Goal: Task Accomplishment & Management: Use online tool/utility

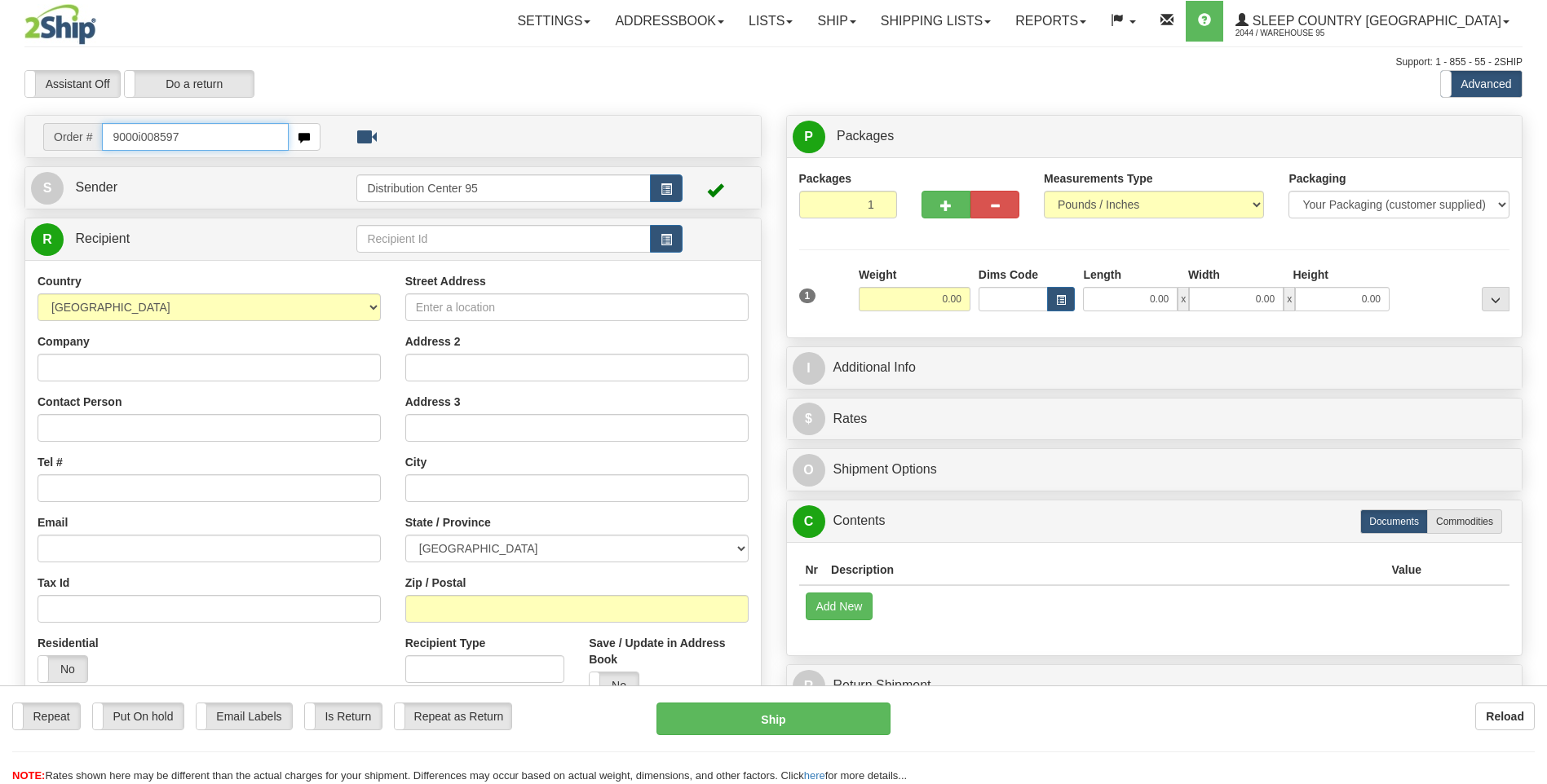
type input "9000i008597"
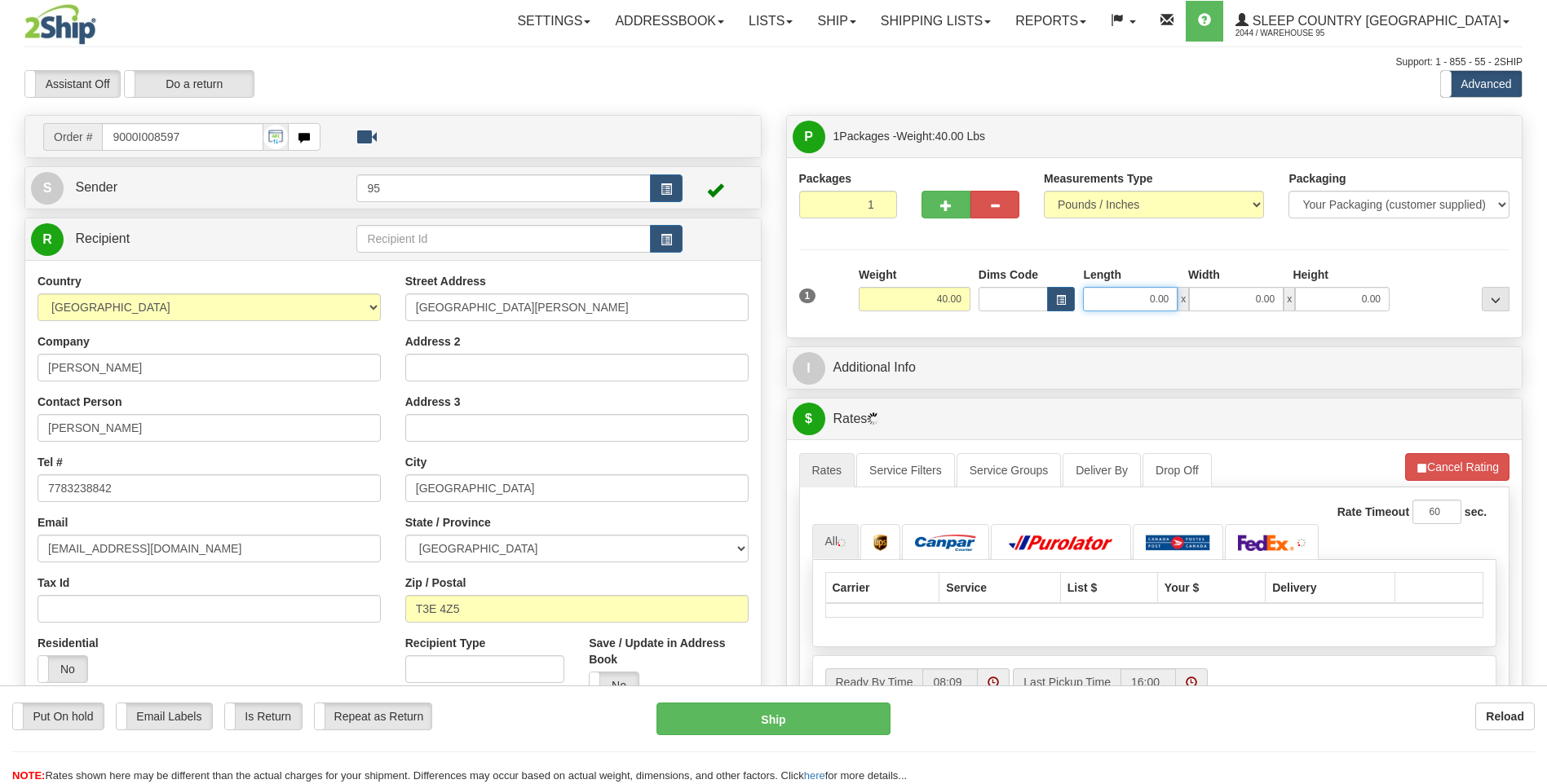
click at [1106, 288] on input "0.00" at bounding box center [1130, 298] width 95 height 24
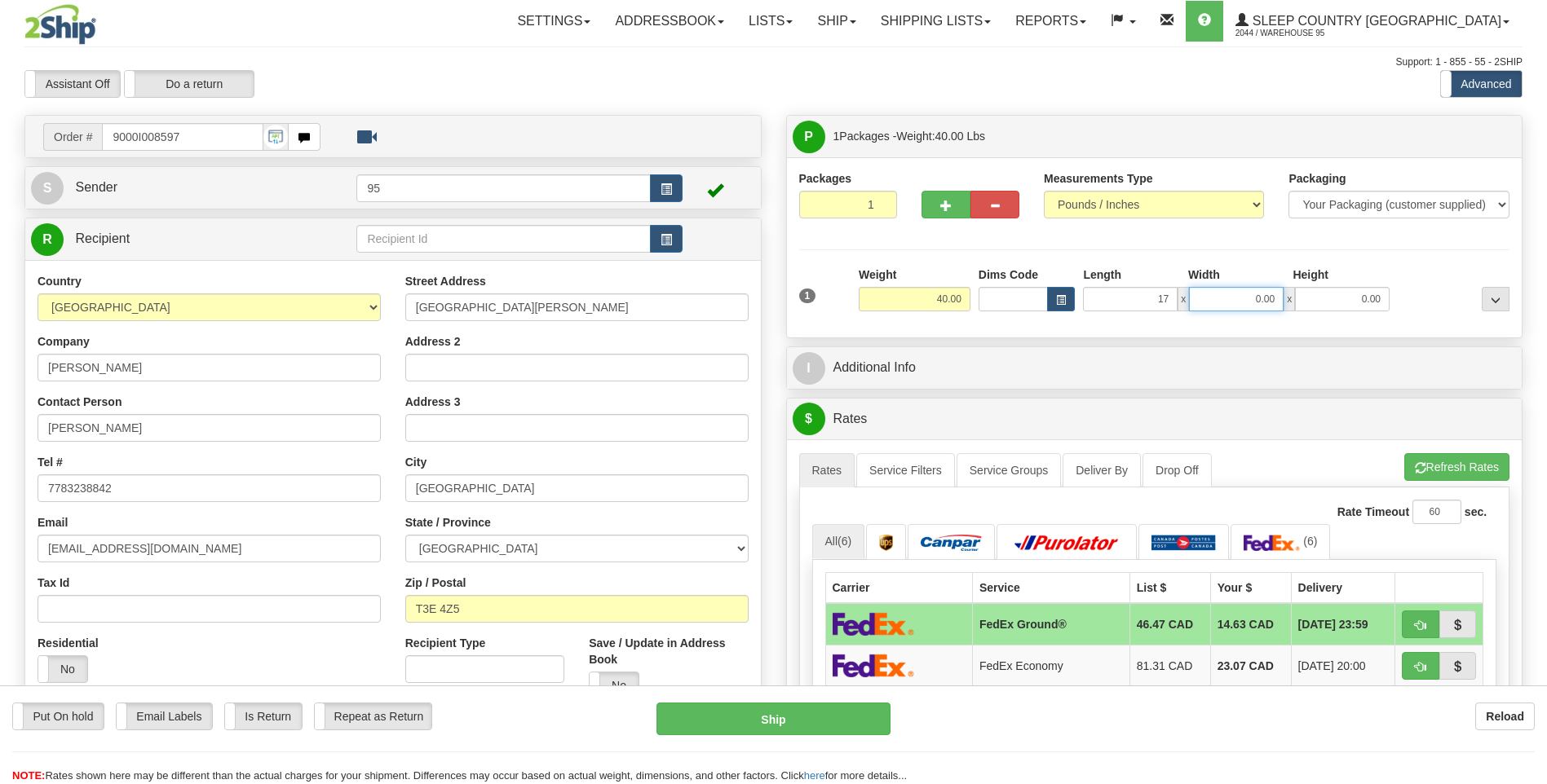
type input "17.00"
click at [1227, 291] on input "0.00" at bounding box center [1237, 298] width 95 height 24
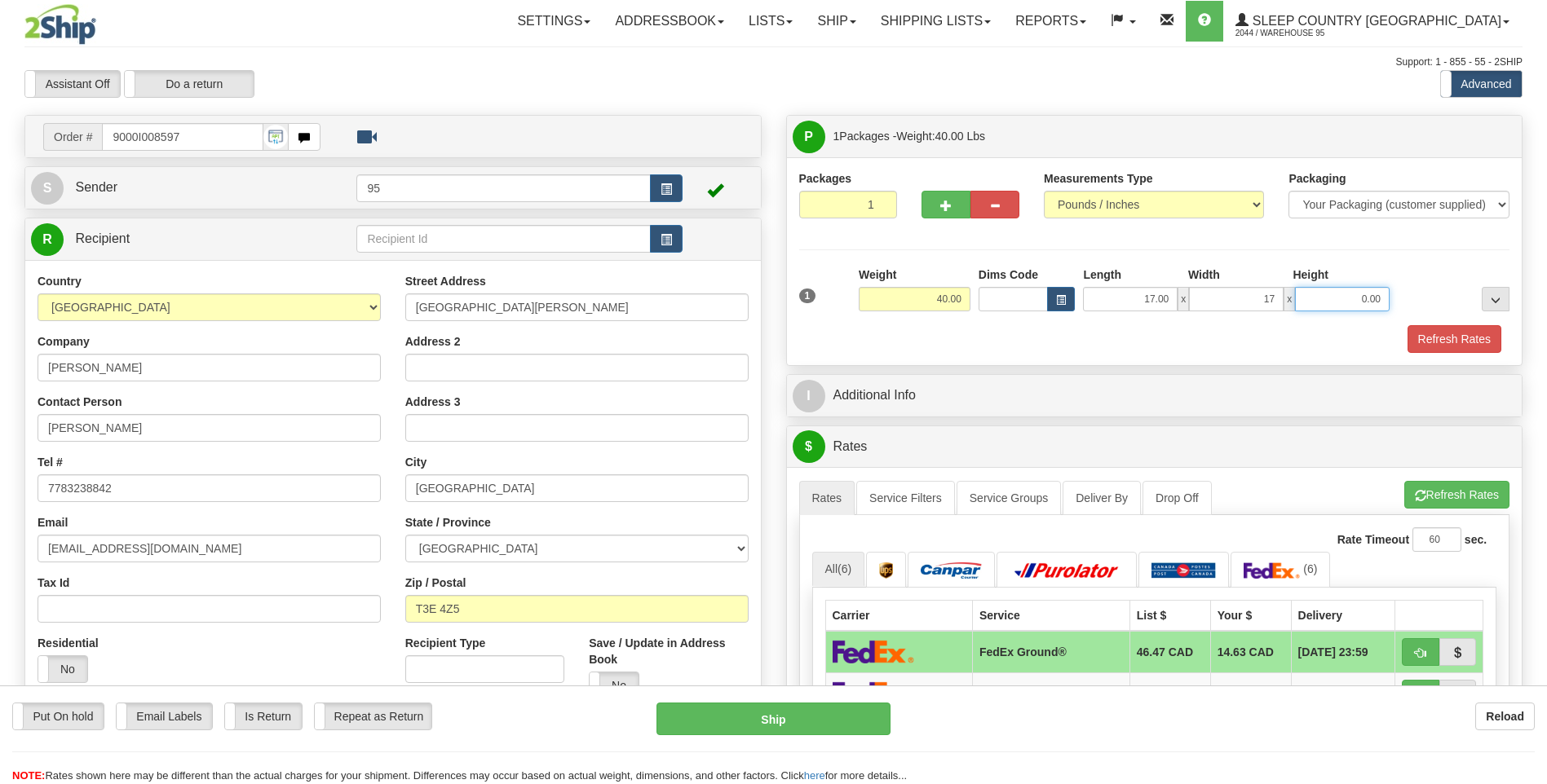
type input "17.00"
click at [1340, 294] on input "0.00" at bounding box center [1343, 298] width 95 height 24
type input "41.00"
click at [1359, 269] on div "Height" at bounding box center [1341, 277] width 105 height 21
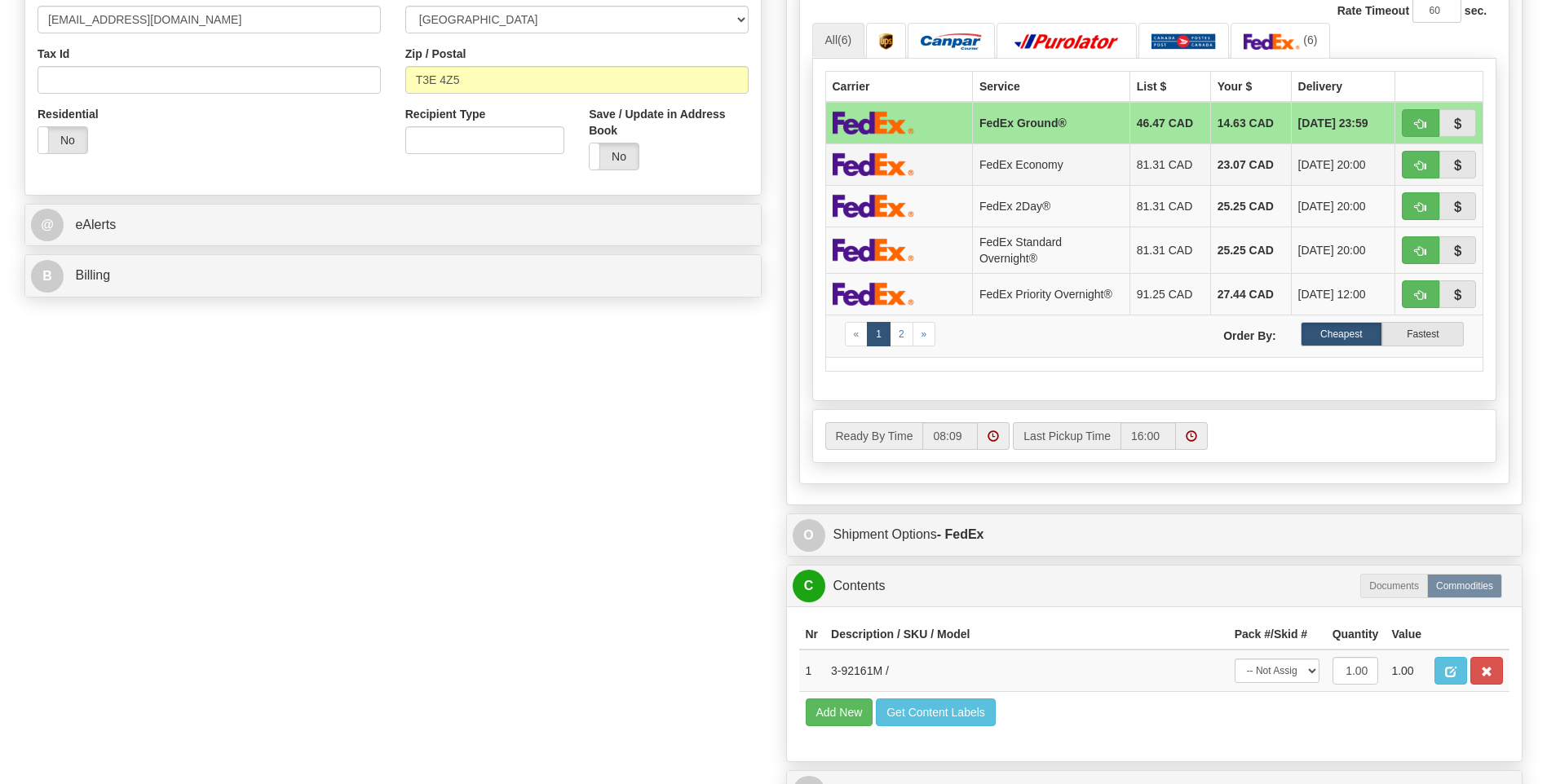
scroll to position [815, 0]
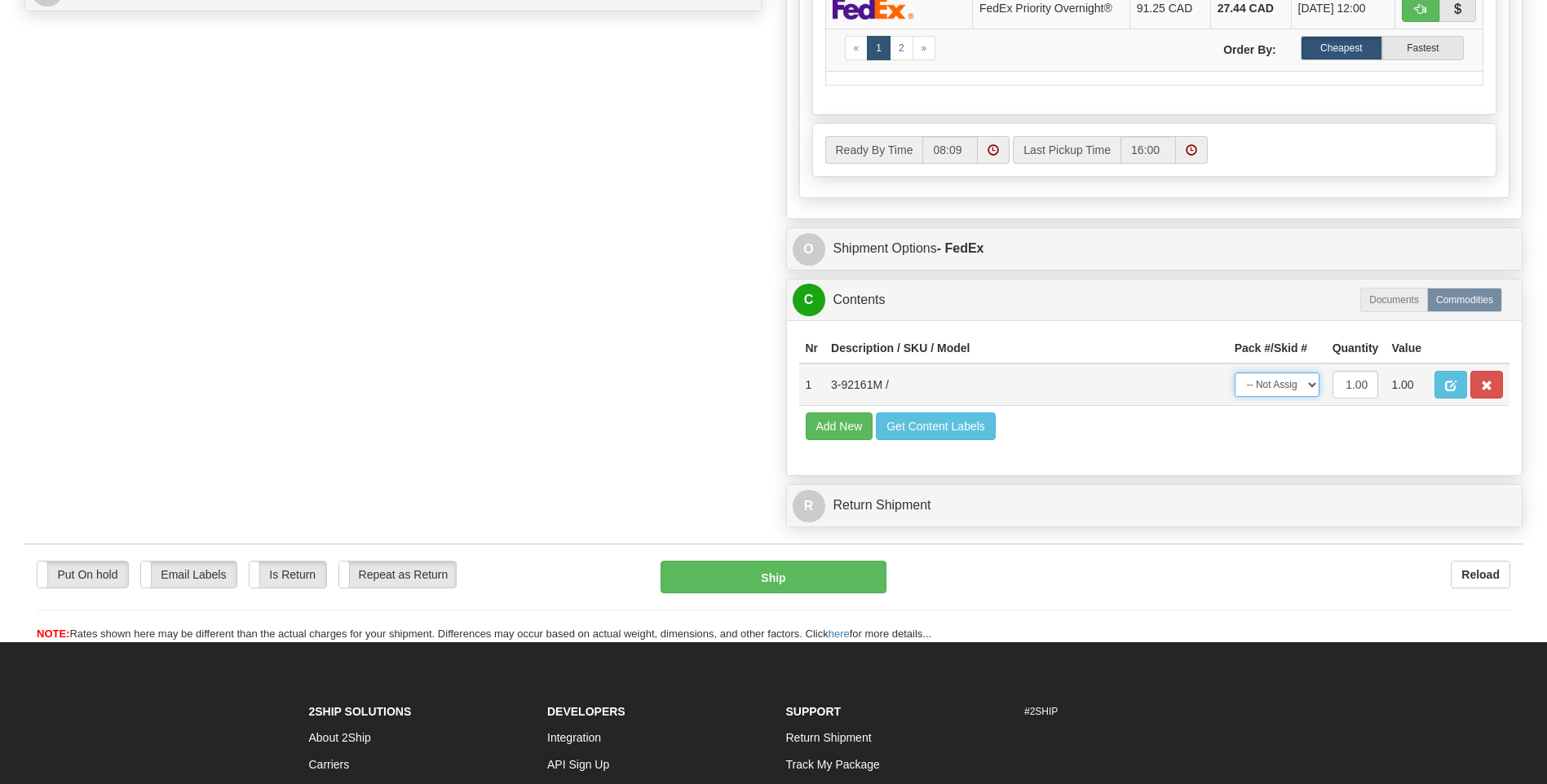
click at [1308, 383] on select "-- Not Assigned -- Package 1" at bounding box center [1277, 384] width 85 height 24
select select "0"
click at [1235, 373] on select "-- Not Assigned -- Package 1" at bounding box center [1277, 384] width 85 height 24
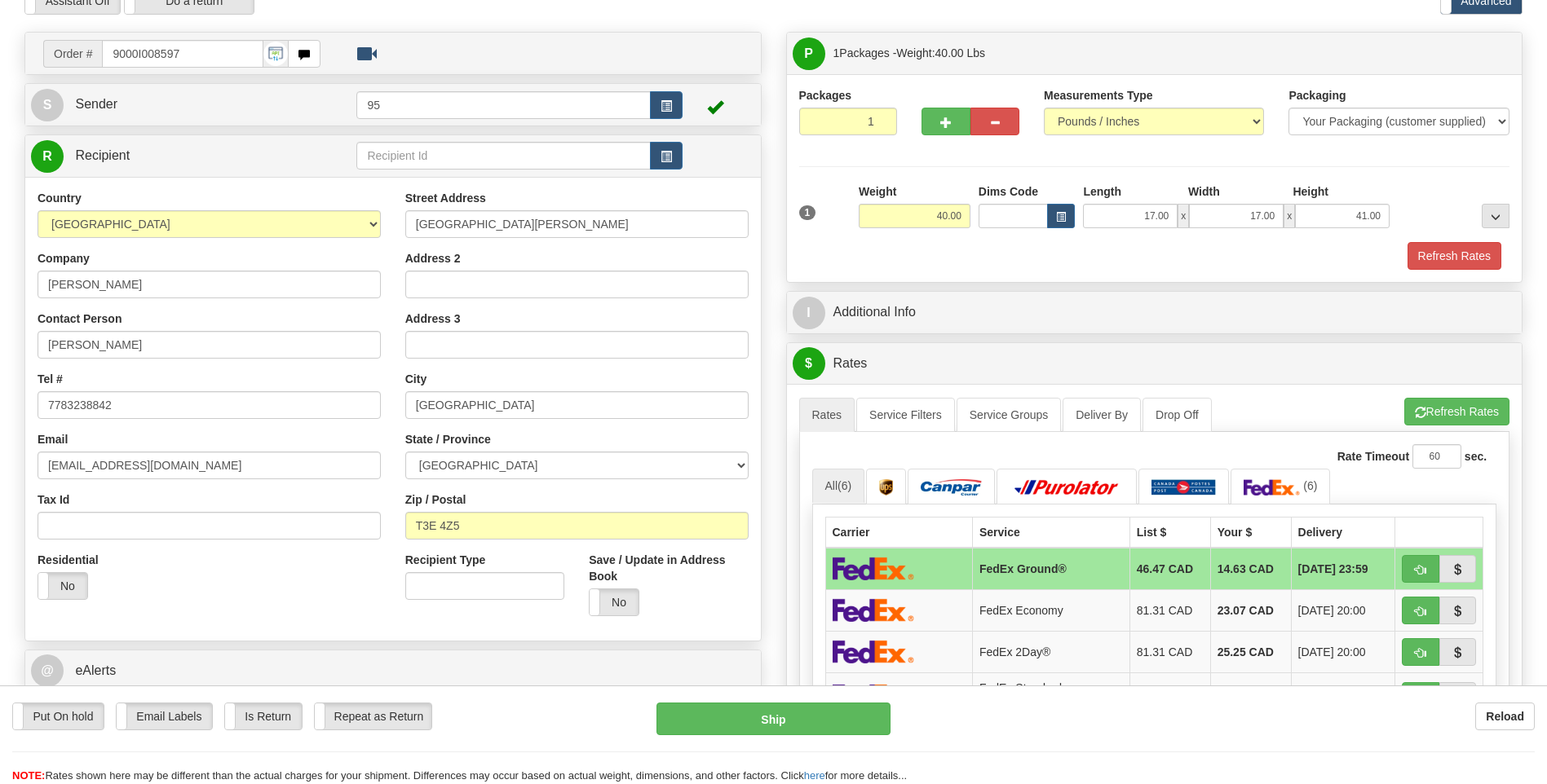
scroll to position [82, 0]
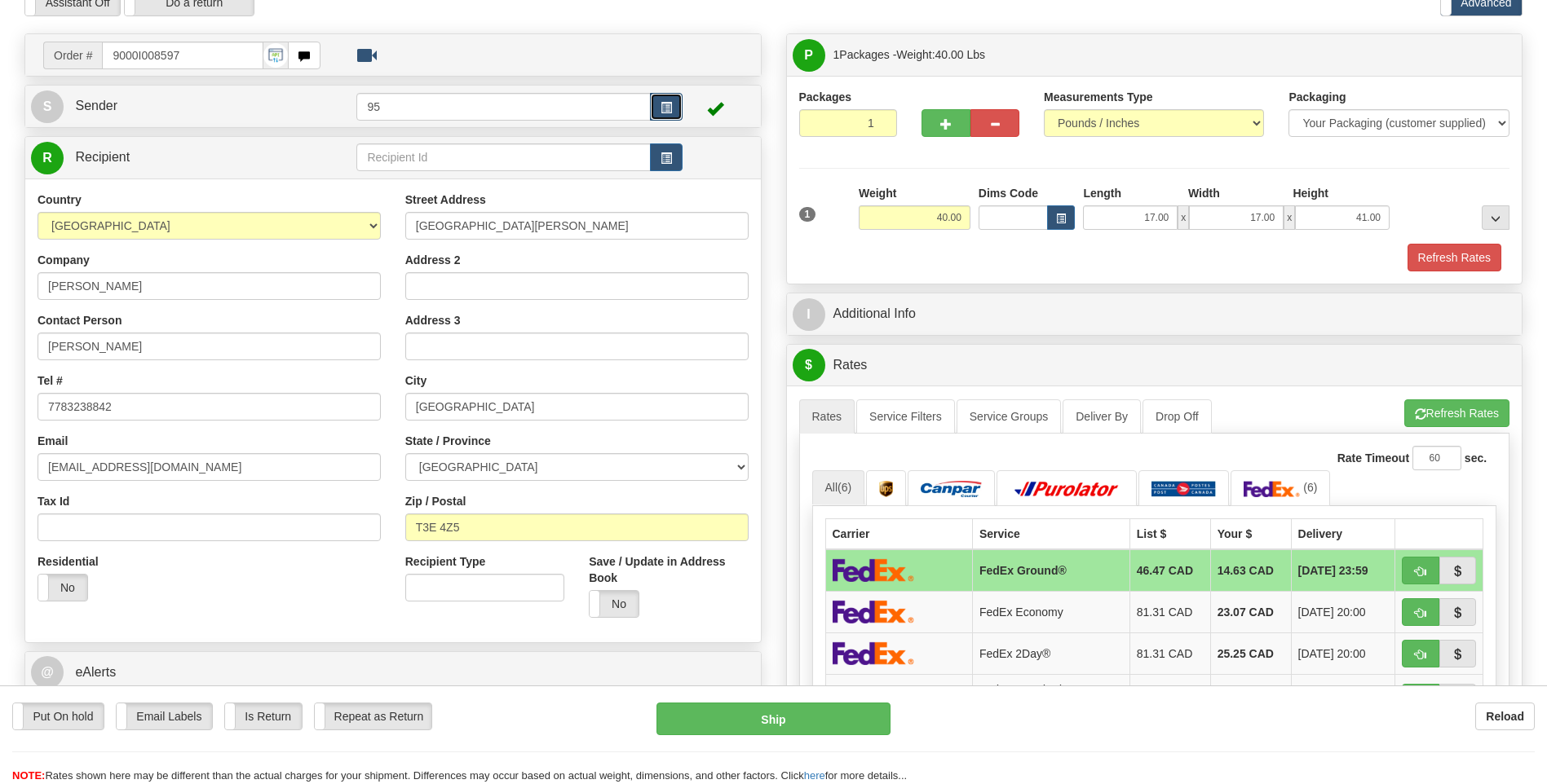
click at [665, 108] on span "button" at bounding box center [666, 108] width 12 height 11
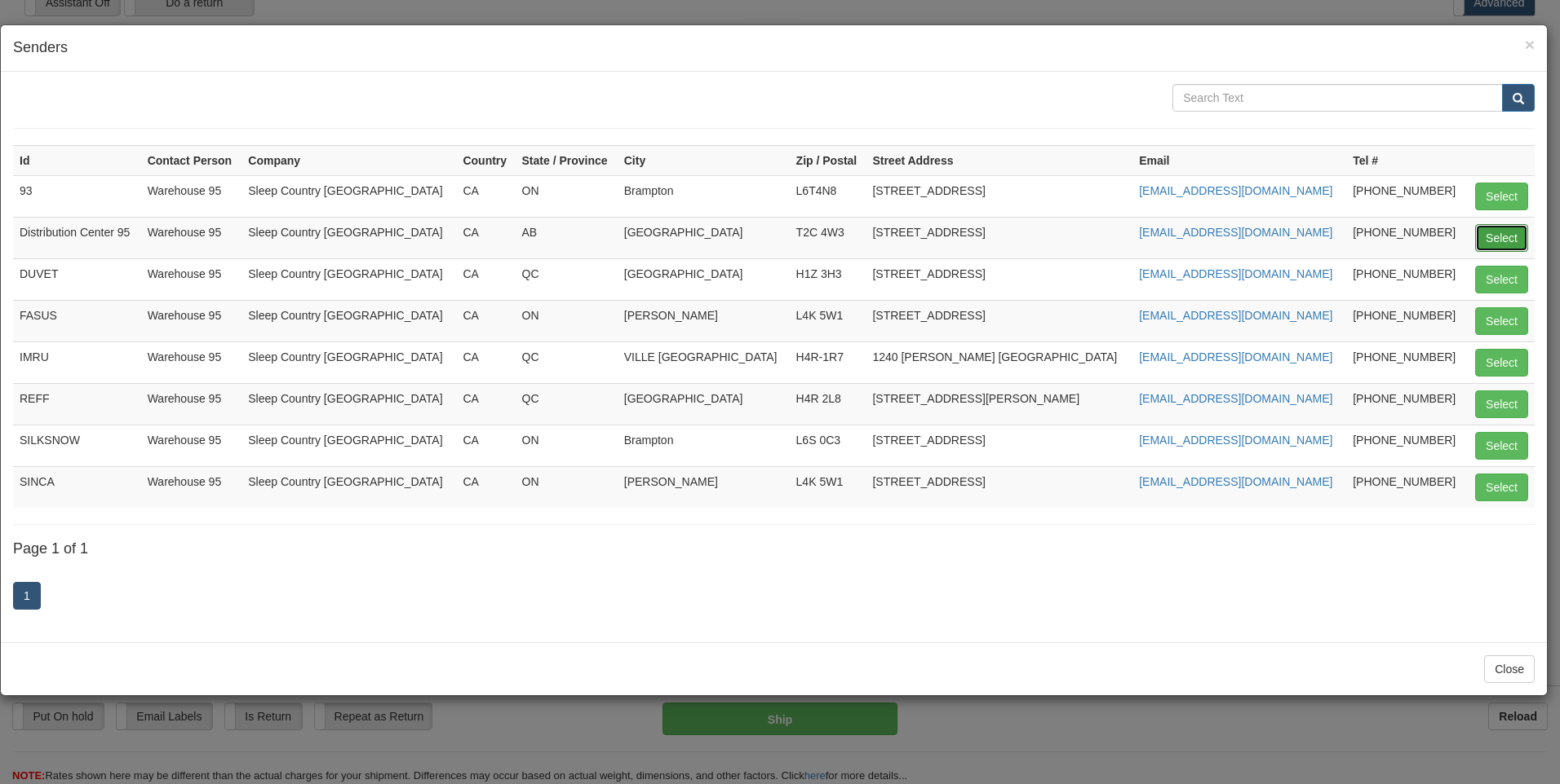
click at [1494, 240] on button "Select" at bounding box center [1501, 237] width 53 height 28
type input "Distribution Center 95"
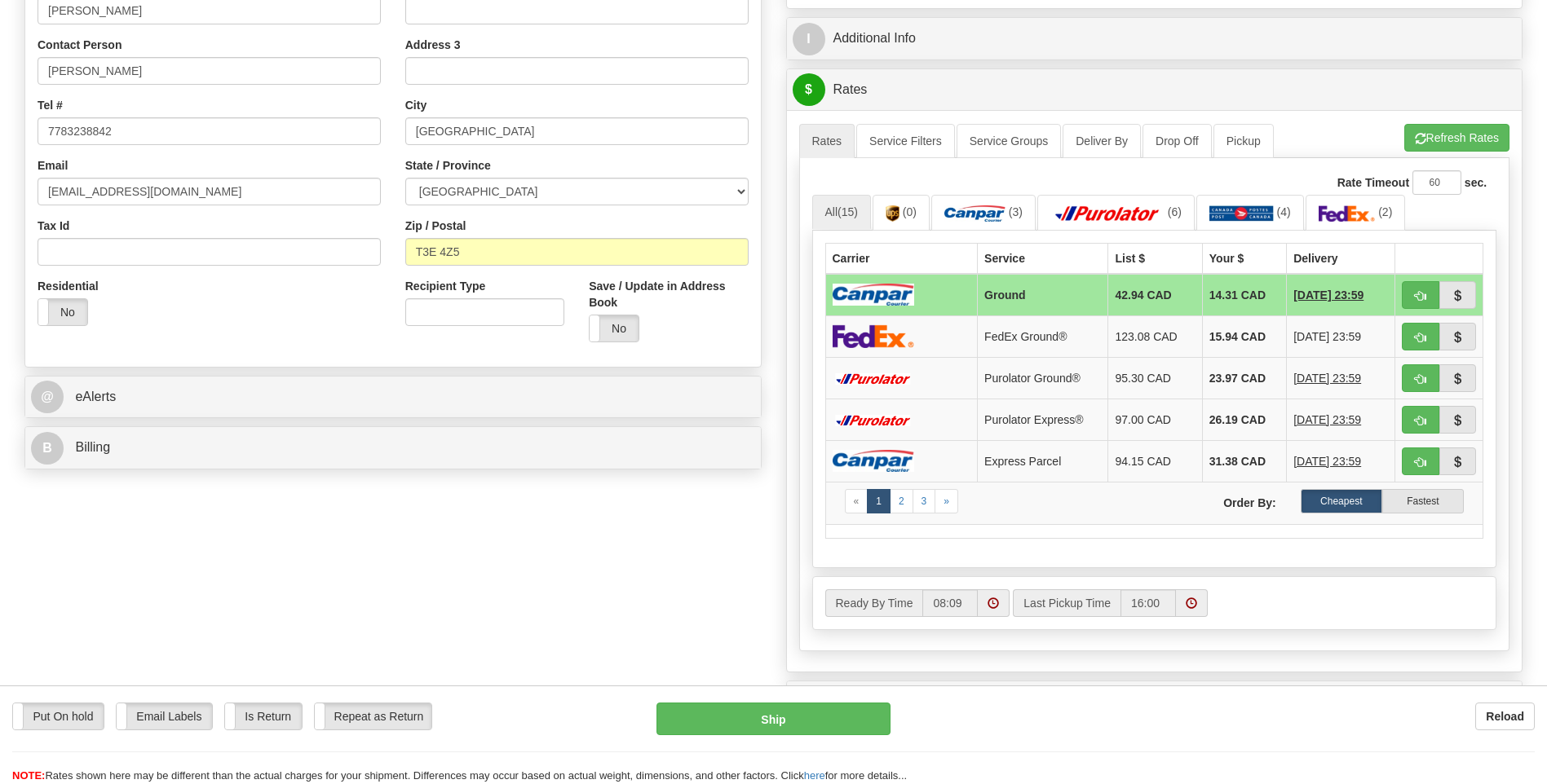
scroll to position [652, 0]
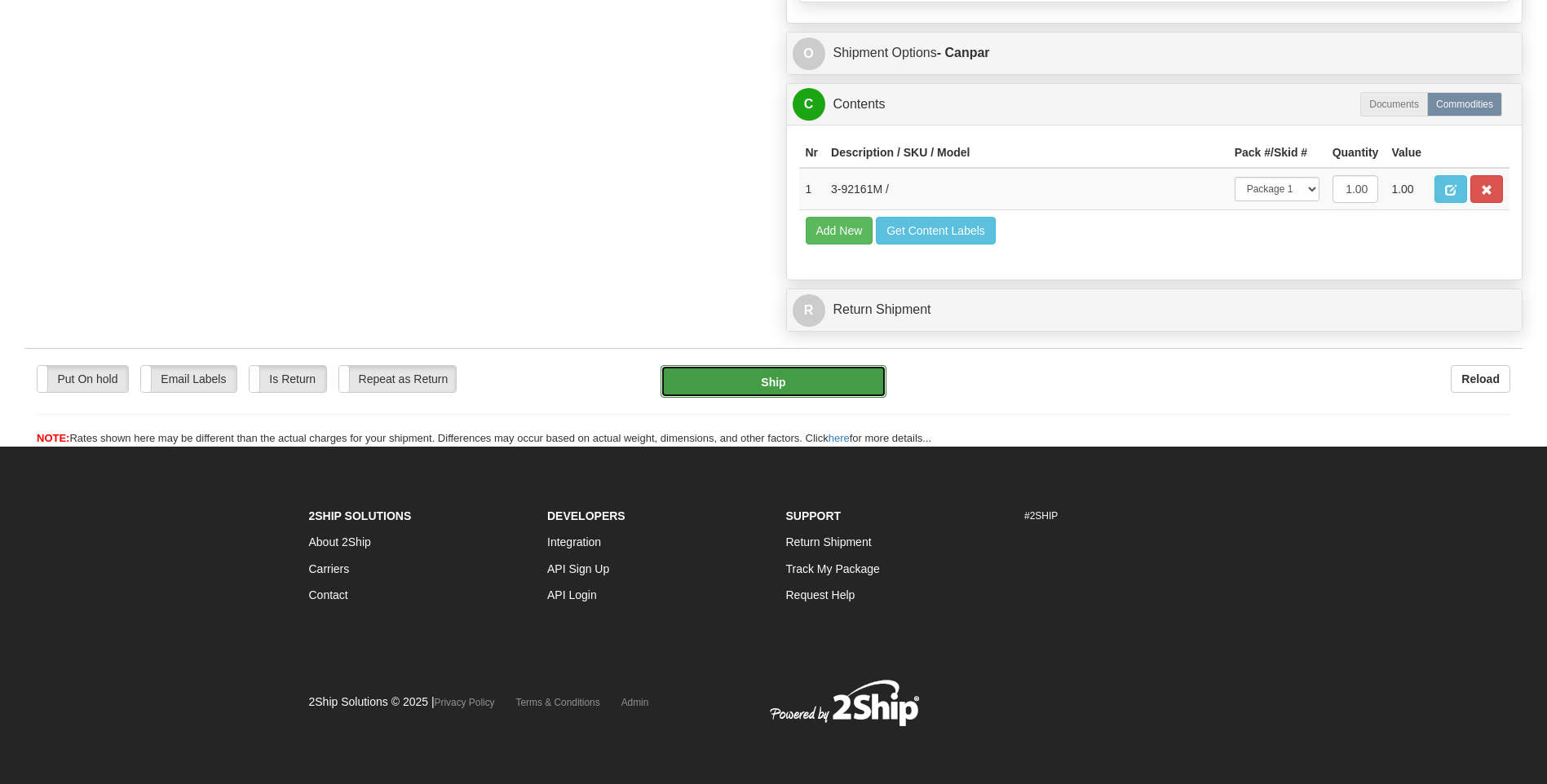
click at [832, 370] on button "Ship" at bounding box center [773, 382] width 225 height 32
type input "1"
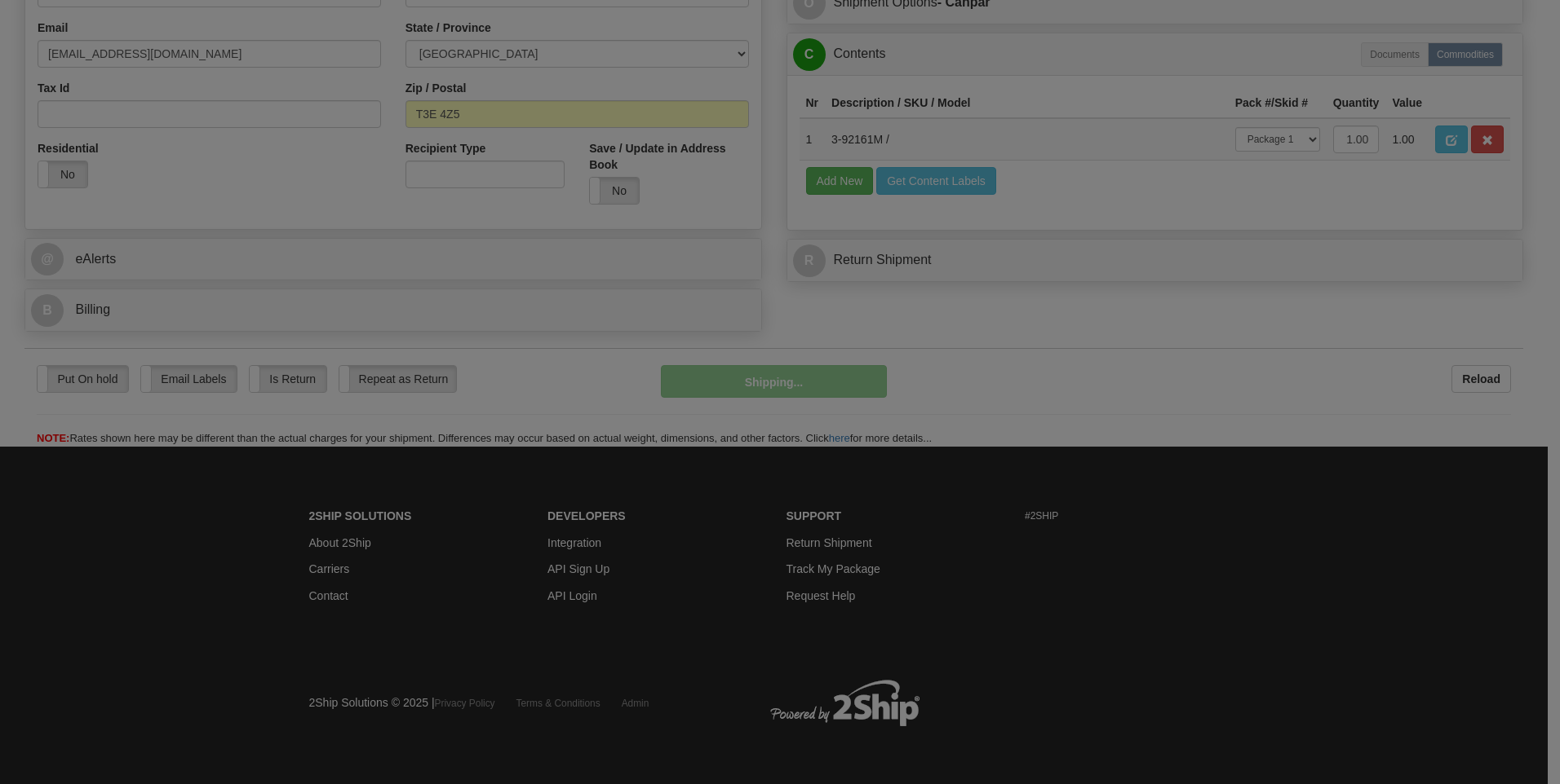
scroll to position [495, 0]
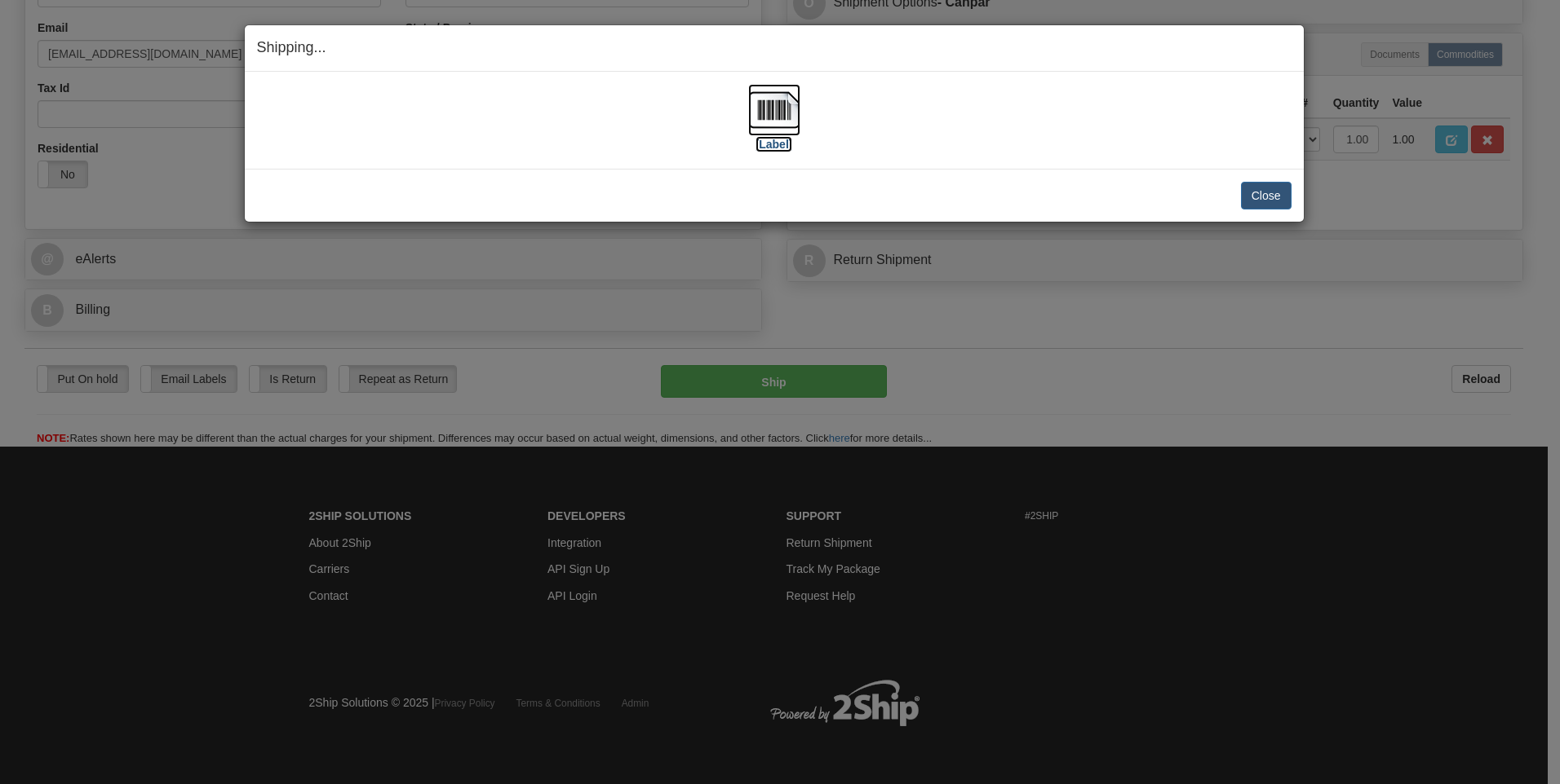
click at [772, 151] on label "[Label]" at bounding box center [775, 144] width 38 height 16
click at [779, 151] on label "[Label]" at bounding box center [775, 144] width 38 height 16
click at [1280, 194] on button "Close" at bounding box center [1266, 195] width 50 height 28
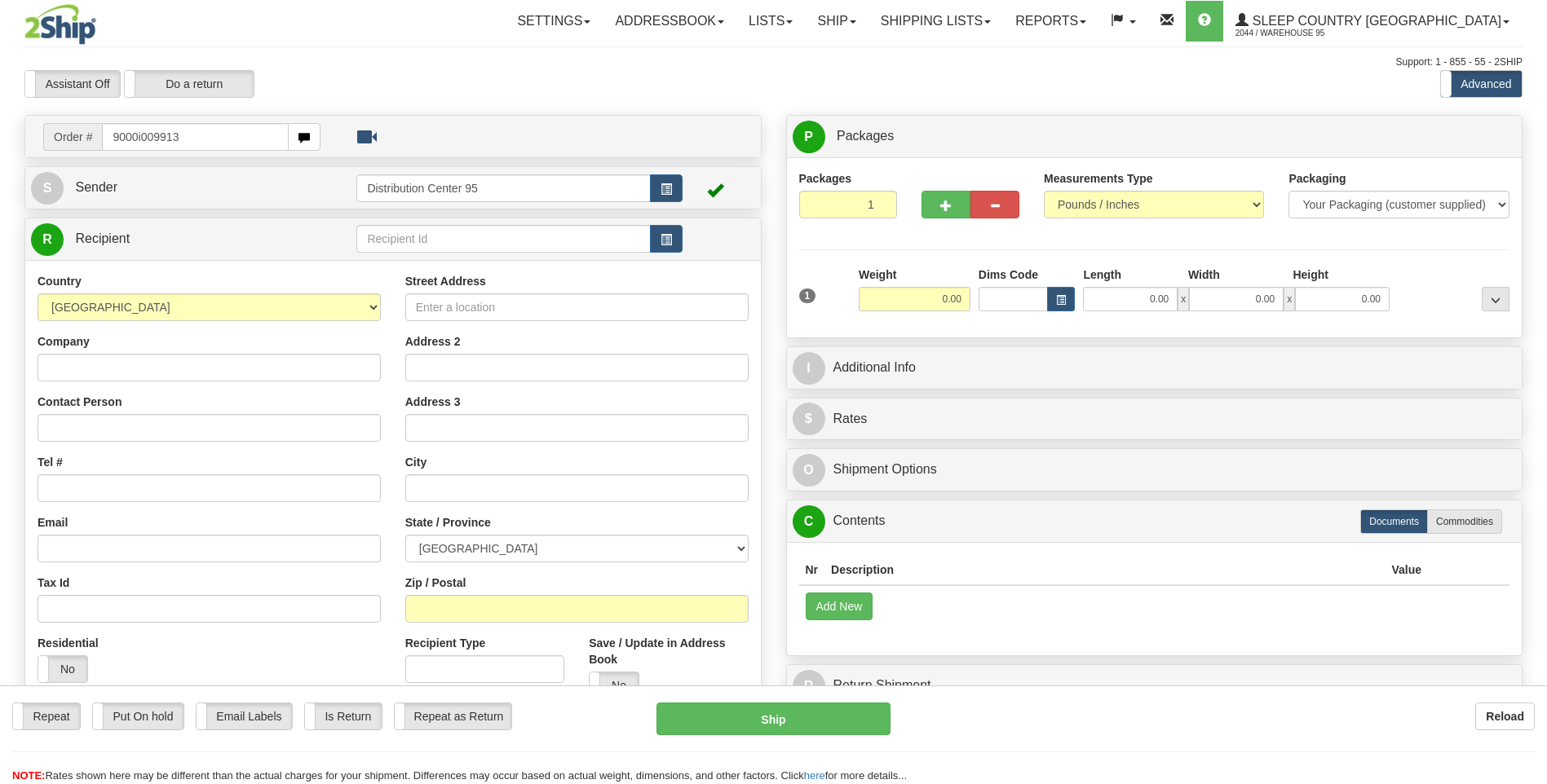
type input "9000i009913"
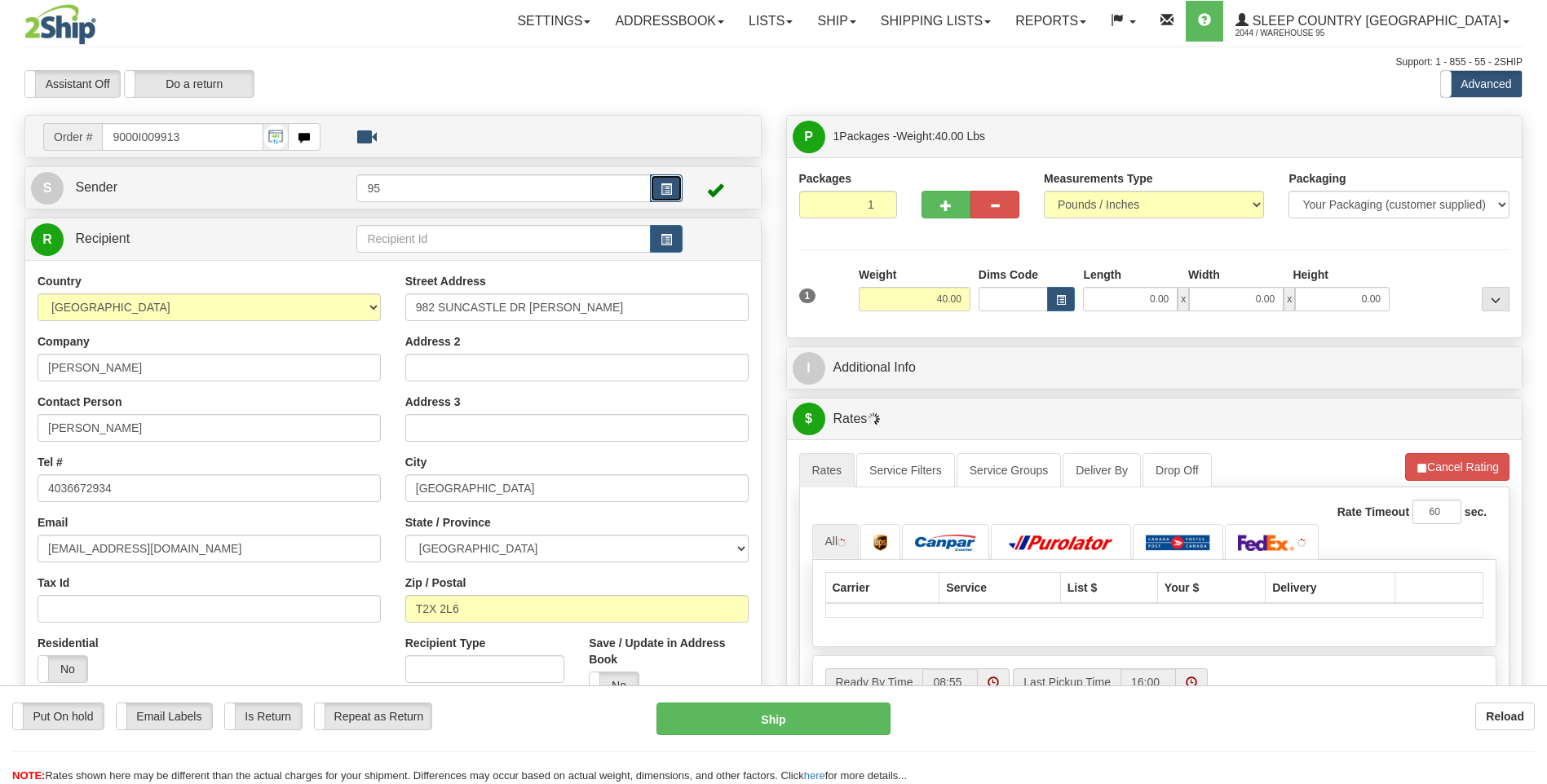
click at [674, 195] on button "button" at bounding box center [666, 188] width 32 height 28
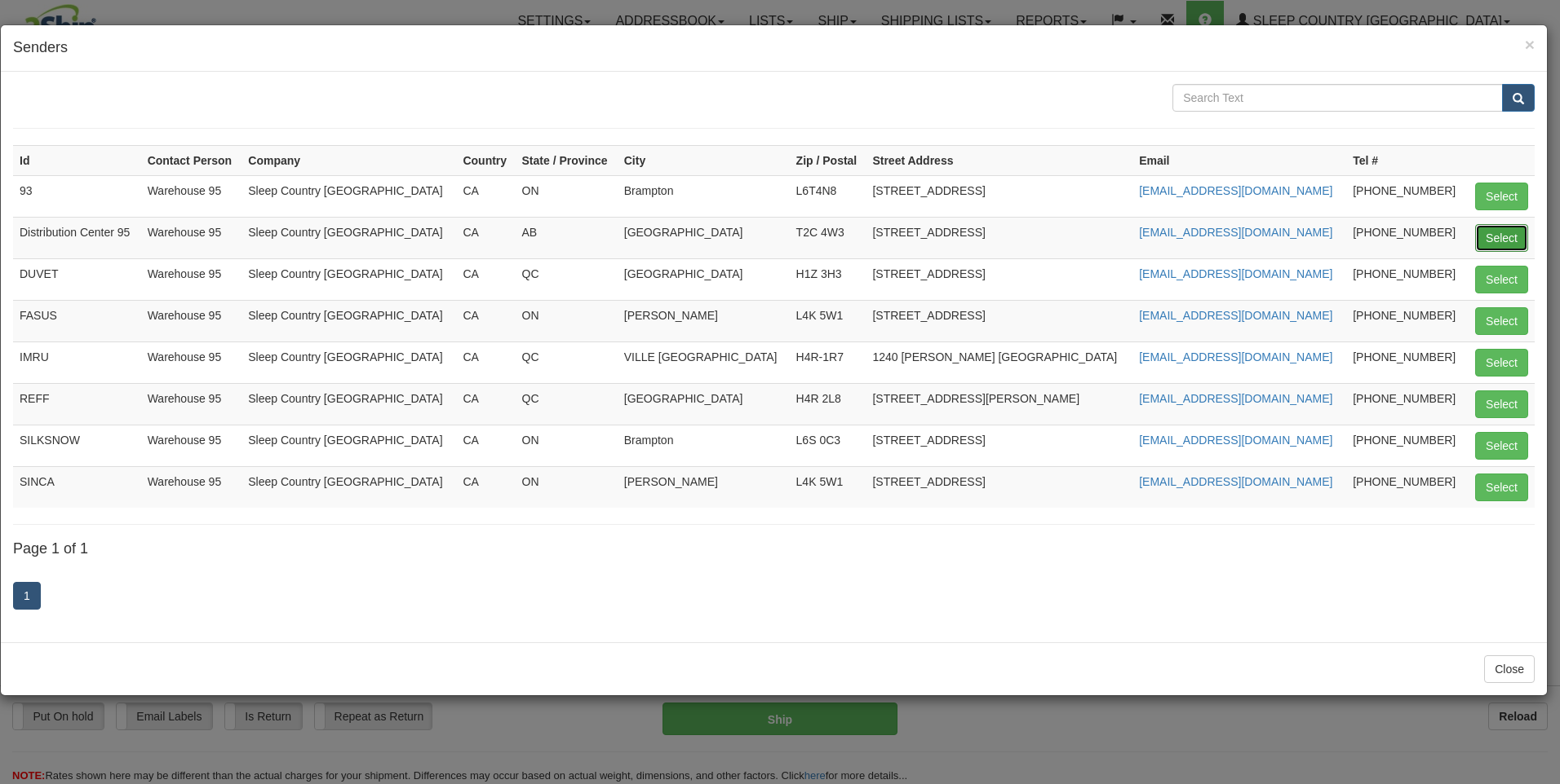
click at [1504, 245] on button "Select" at bounding box center [1501, 237] width 53 height 28
type input "Distribution Center 95"
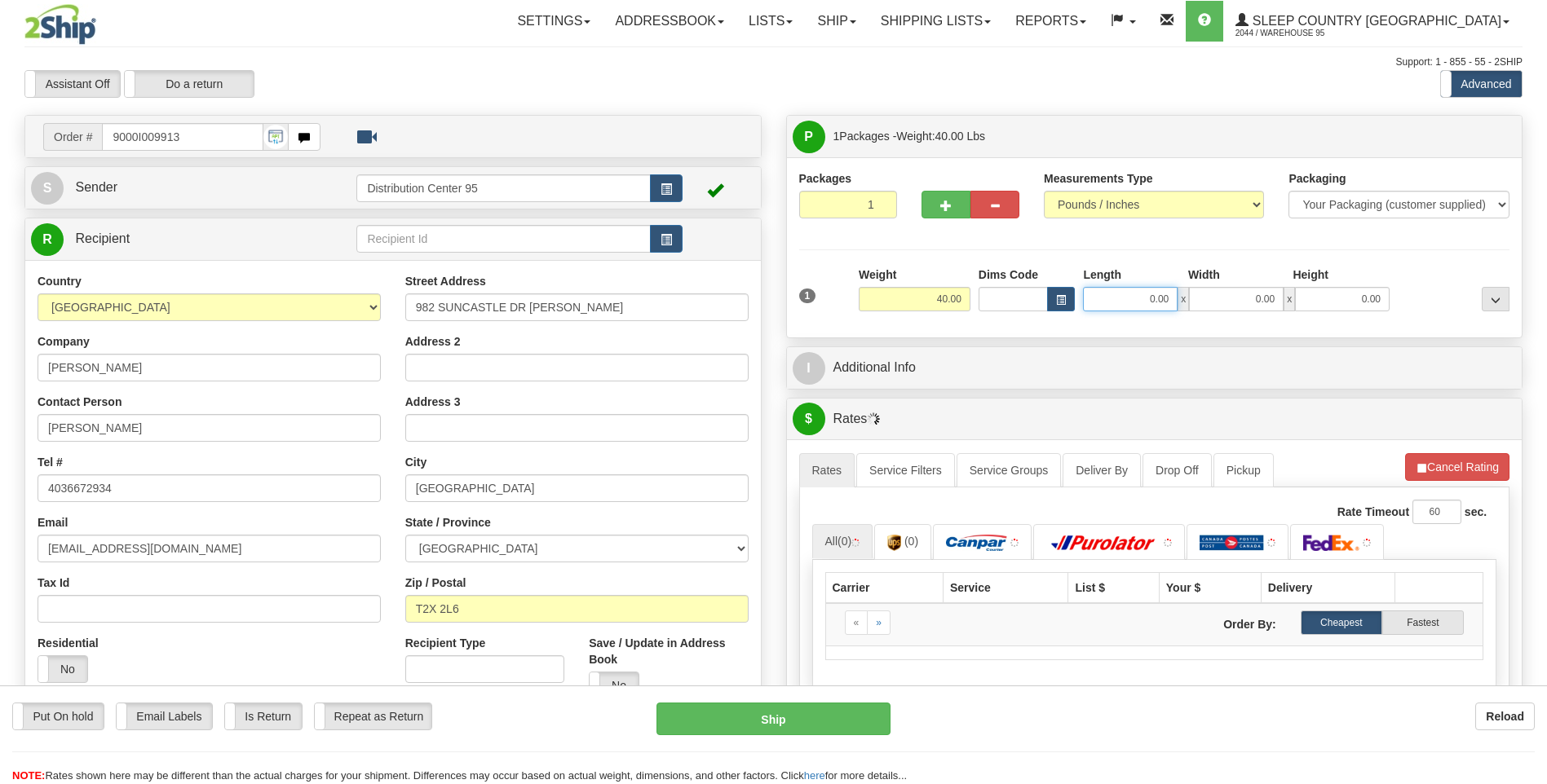
click at [1163, 290] on input "0.00" at bounding box center [1130, 298] width 95 height 24
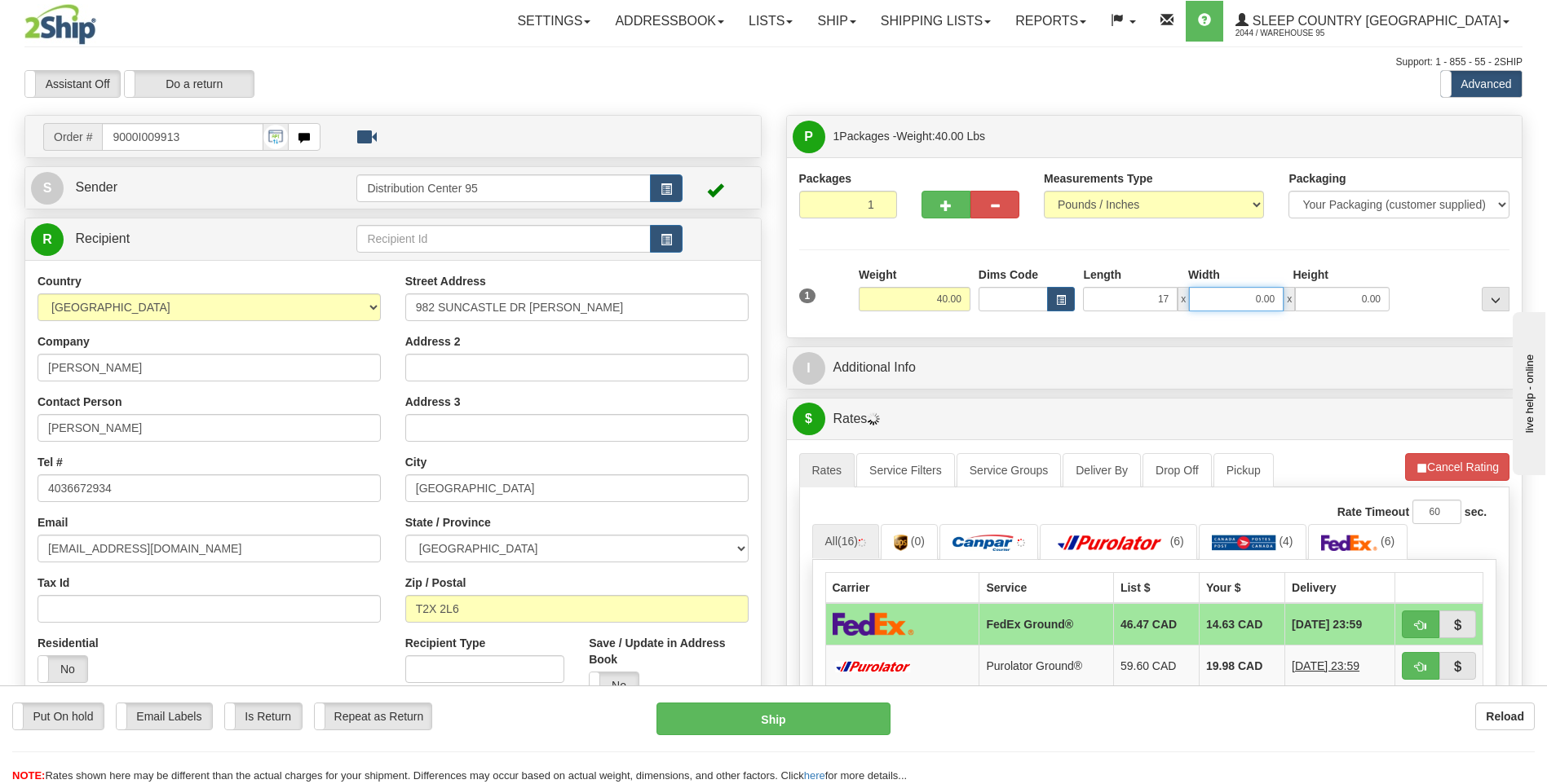
type input "17.00"
click at [1218, 289] on input "0.00" at bounding box center [1237, 298] width 95 height 24
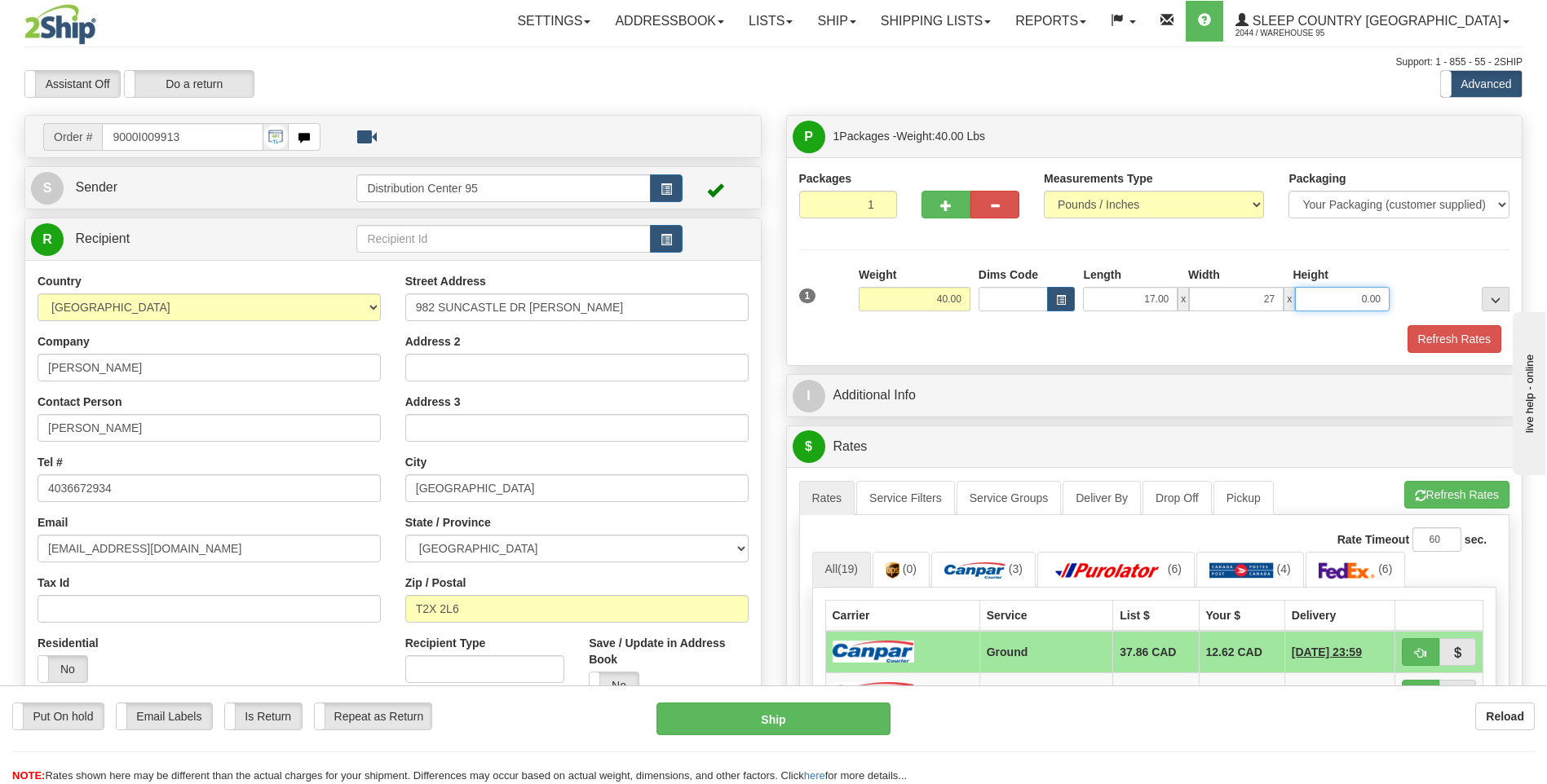
type input "27.00"
click at [1331, 296] on input "0.00" at bounding box center [1343, 298] width 95 height 24
type input "41.00"
click at [1433, 338] on button "Refresh Rates" at bounding box center [1454, 339] width 94 height 28
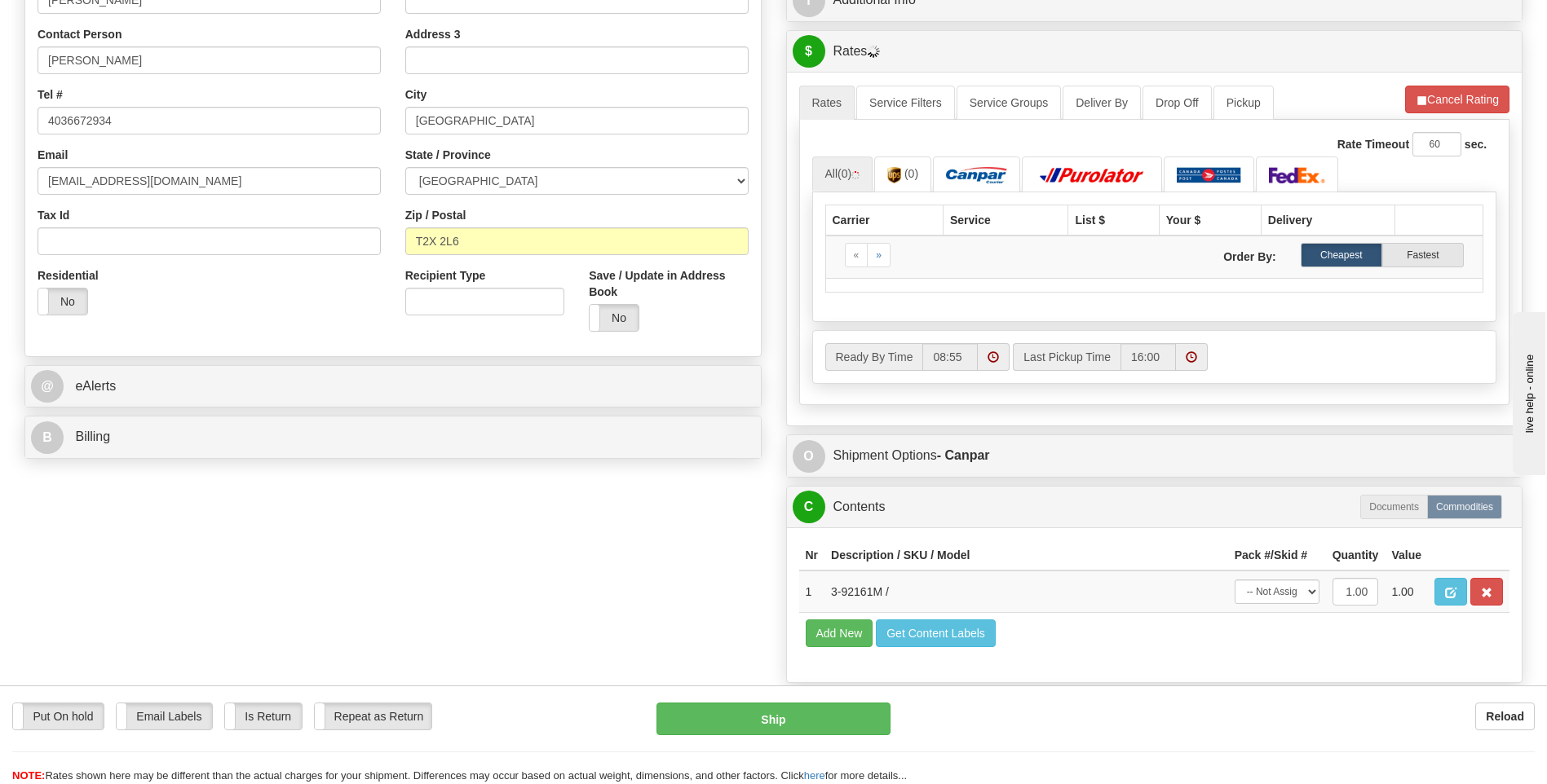
scroll to position [408, 0]
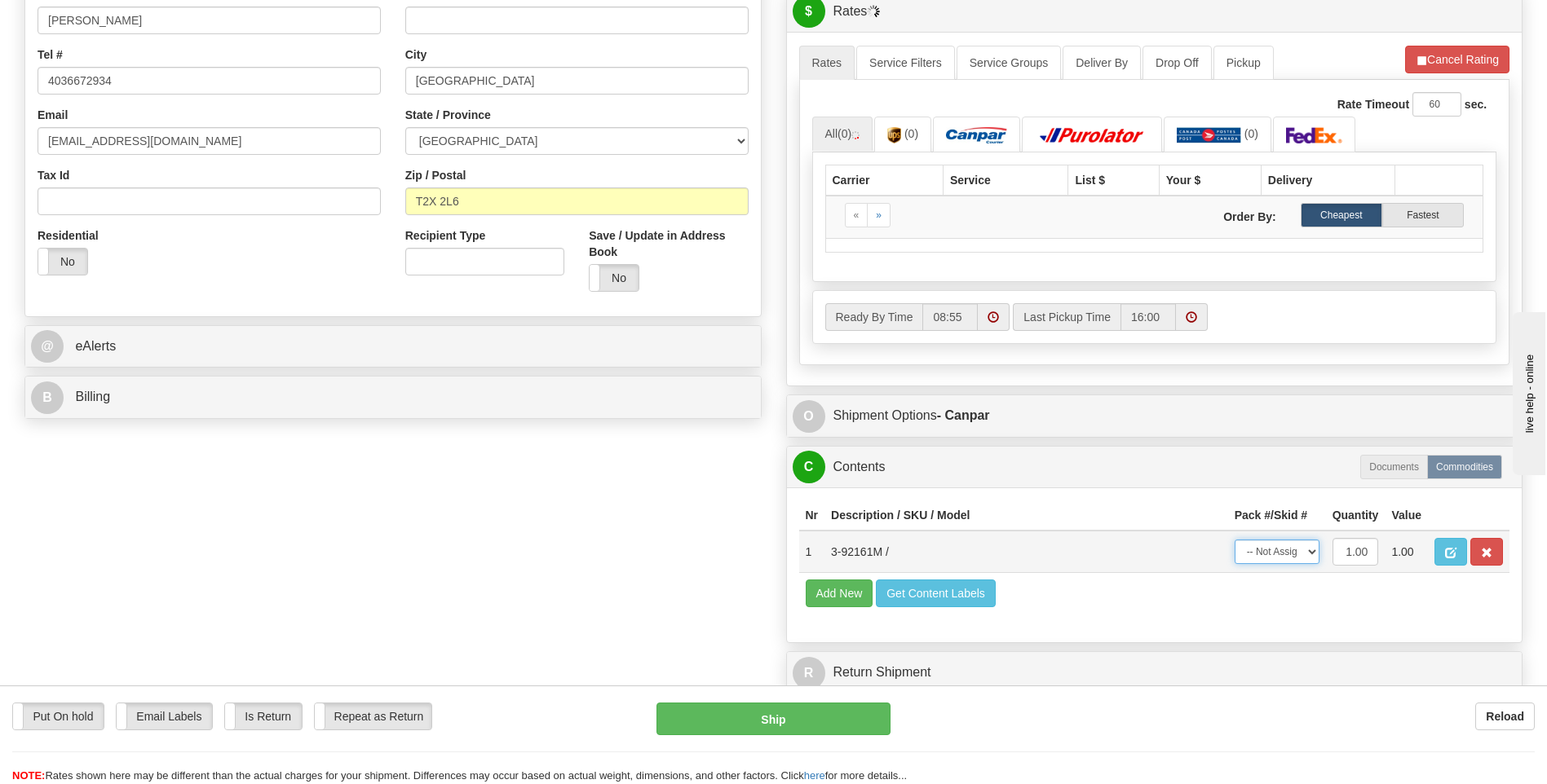
click at [1303, 550] on select "-- Not Assigned -- Package 1" at bounding box center [1277, 551] width 85 height 24
select select "0"
click at [1235, 539] on select "-- Not Assigned -- Package 1" at bounding box center [1277, 551] width 85 height 24
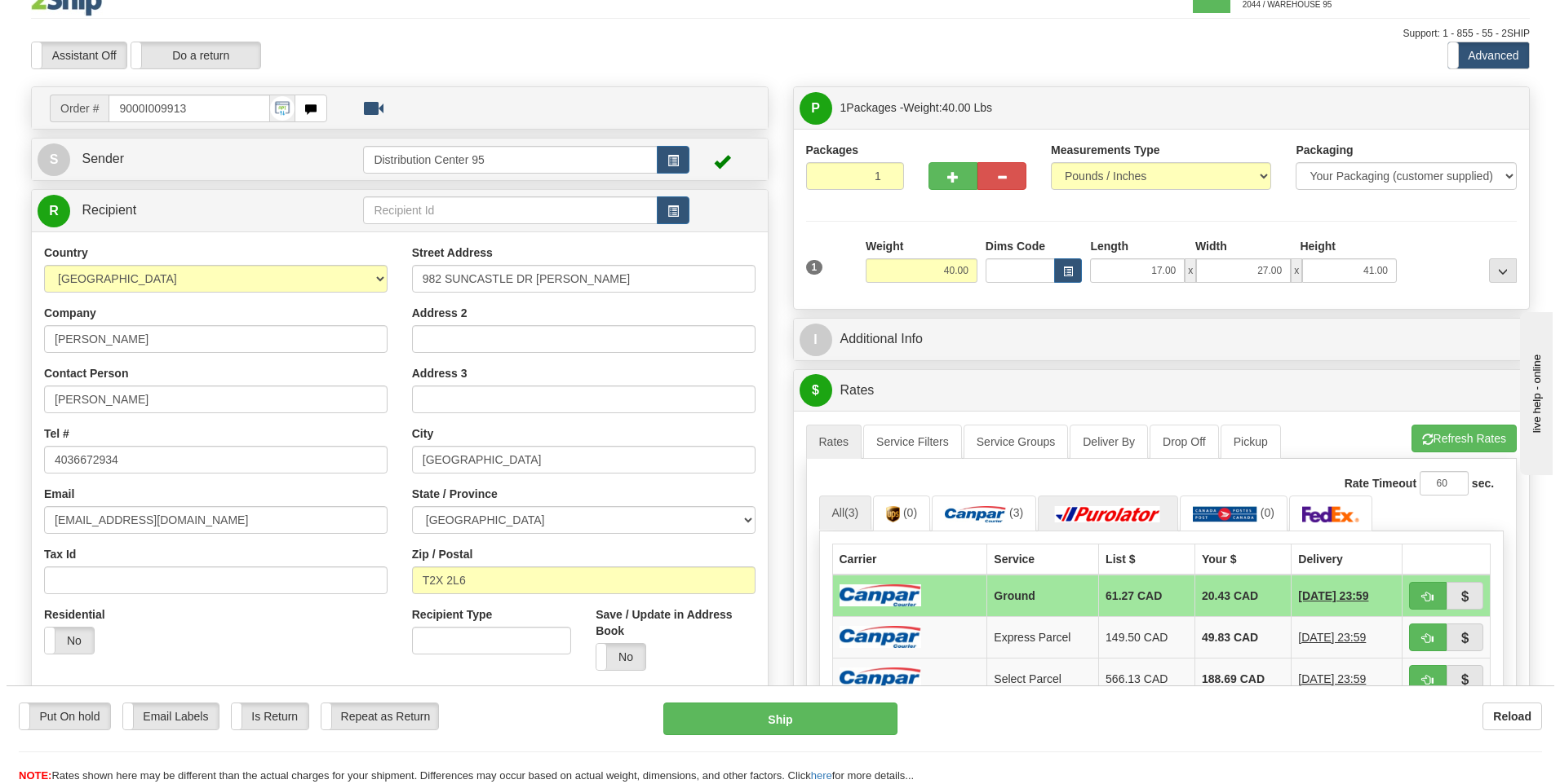
scroll to position [0, 0]
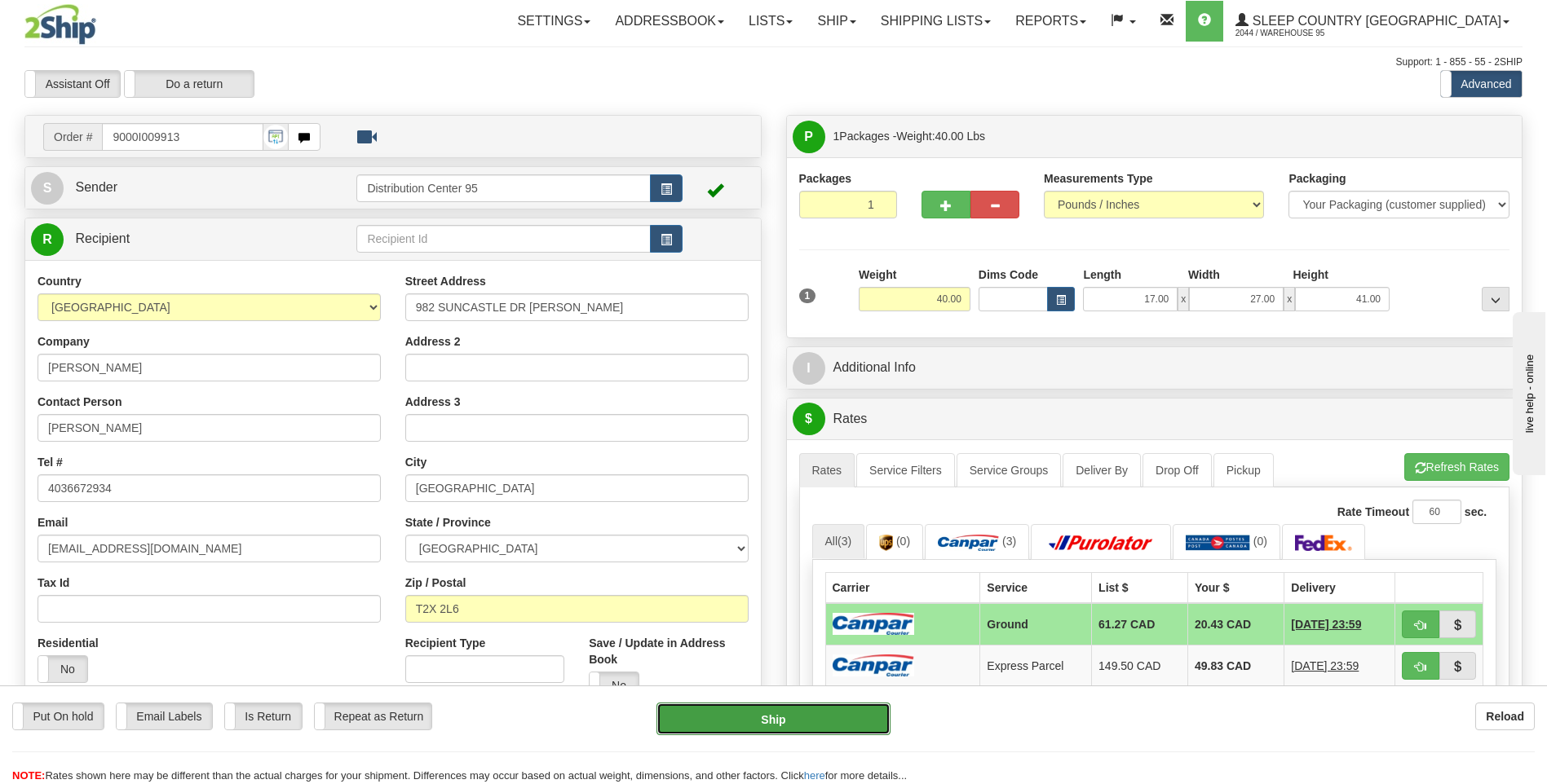
click at [747, 712] on button "Ship" at bounding box center [773, 719] width 233 height 32
type input "1"
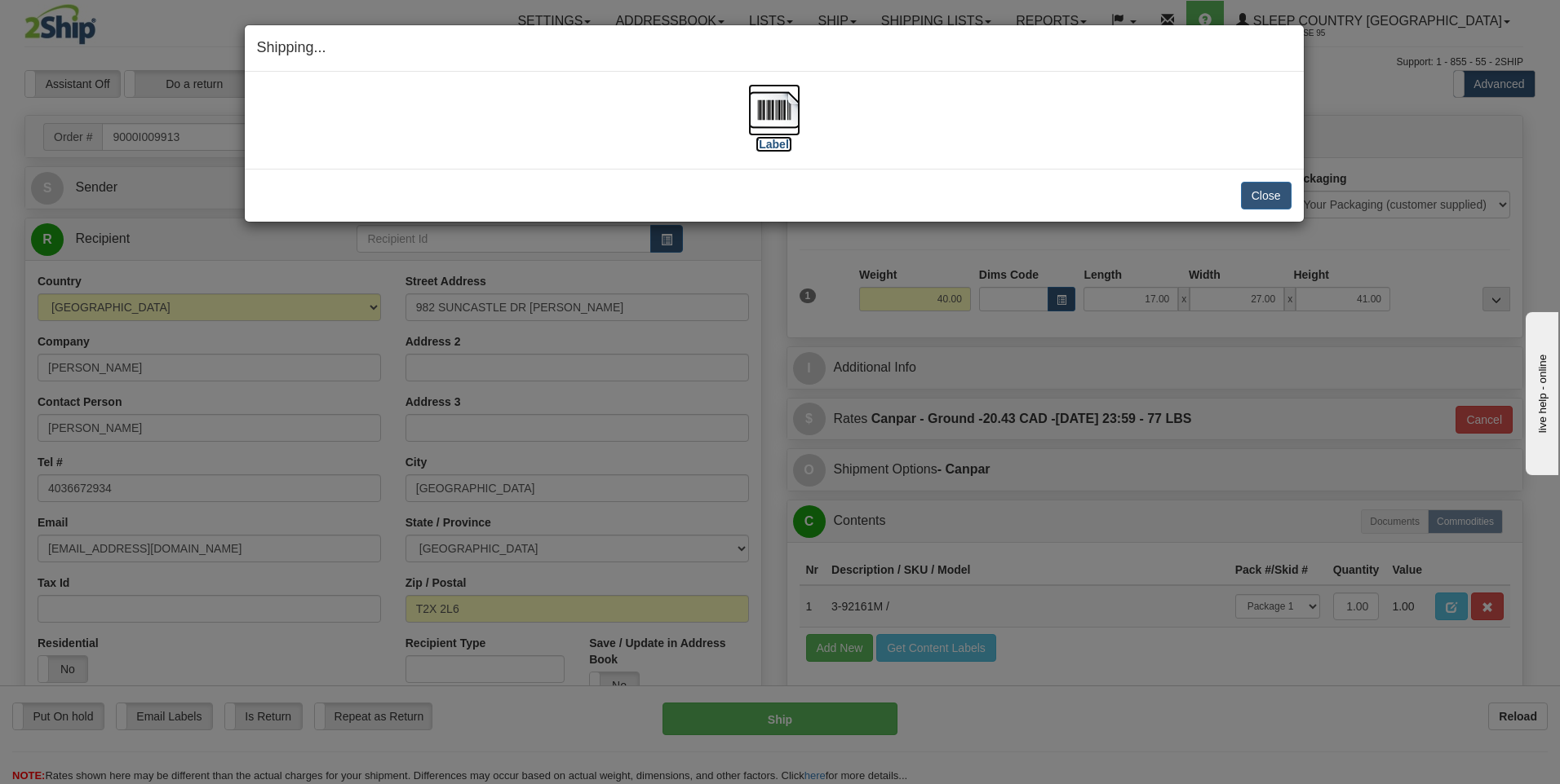
click at [771, 141] on label "[Label]" at bounding box center [775, 144] width 38 height 16
click at [1263, 191] on button "Close" at bounding box center [1266, 195] width 50 height 28
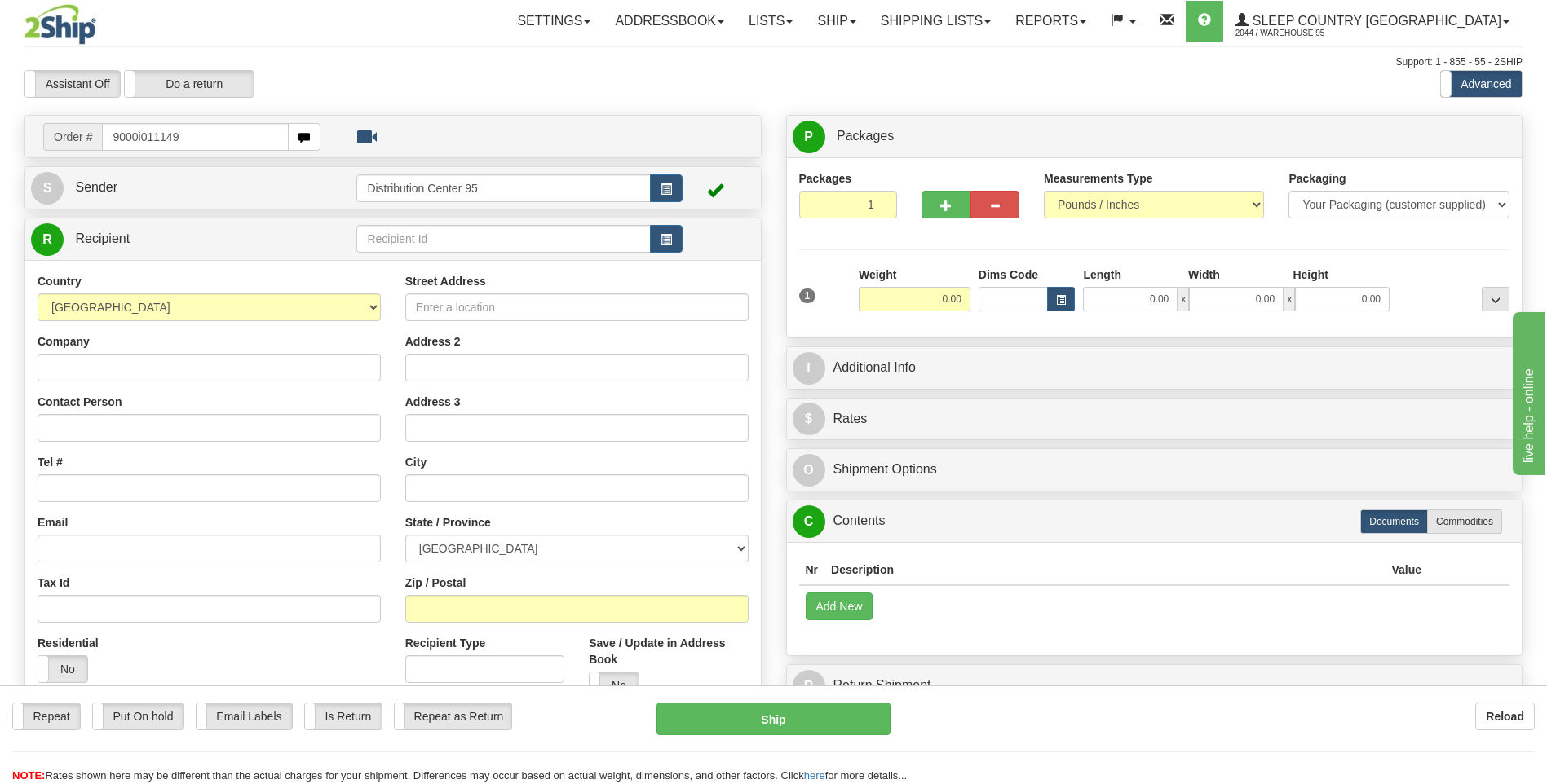
type input "9000i011149"
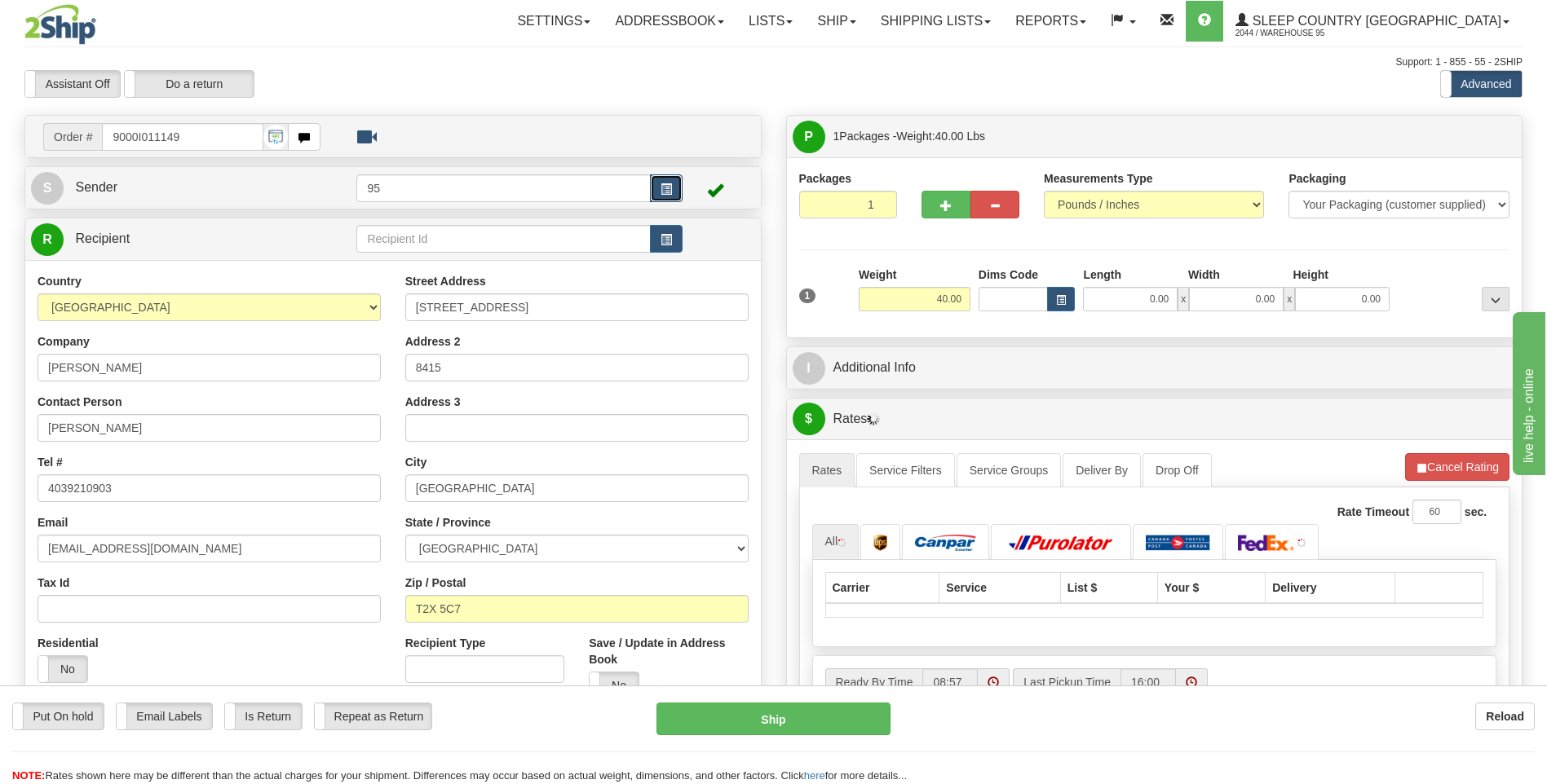
click at [656, 177] on button "button" at bounding box center [666, 188] width 32 height 28
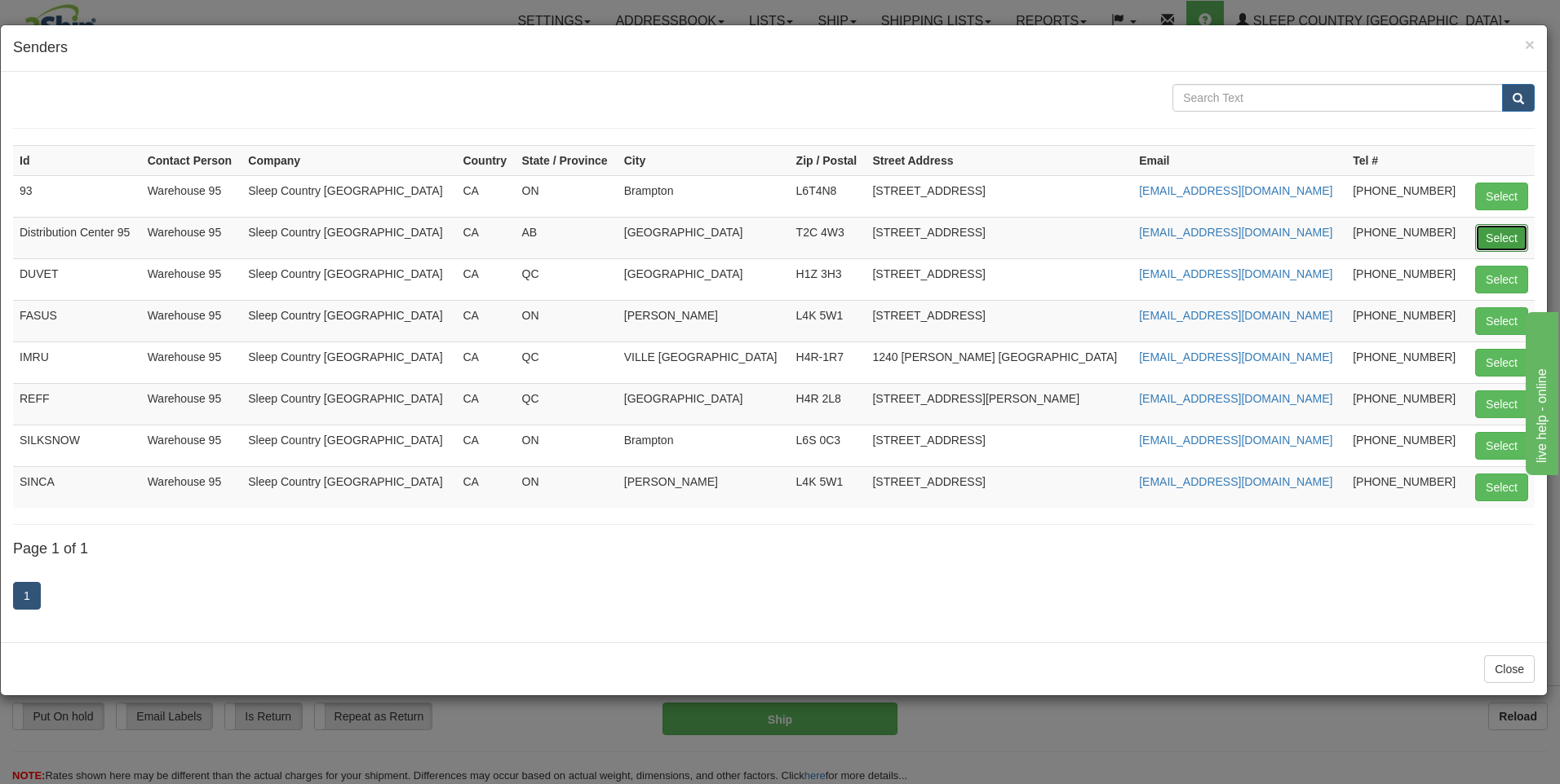
click at [1484, 236] on button "Select" at bounding box center [1501, 237] width 53 height 28
type input "Distribution Center 95"
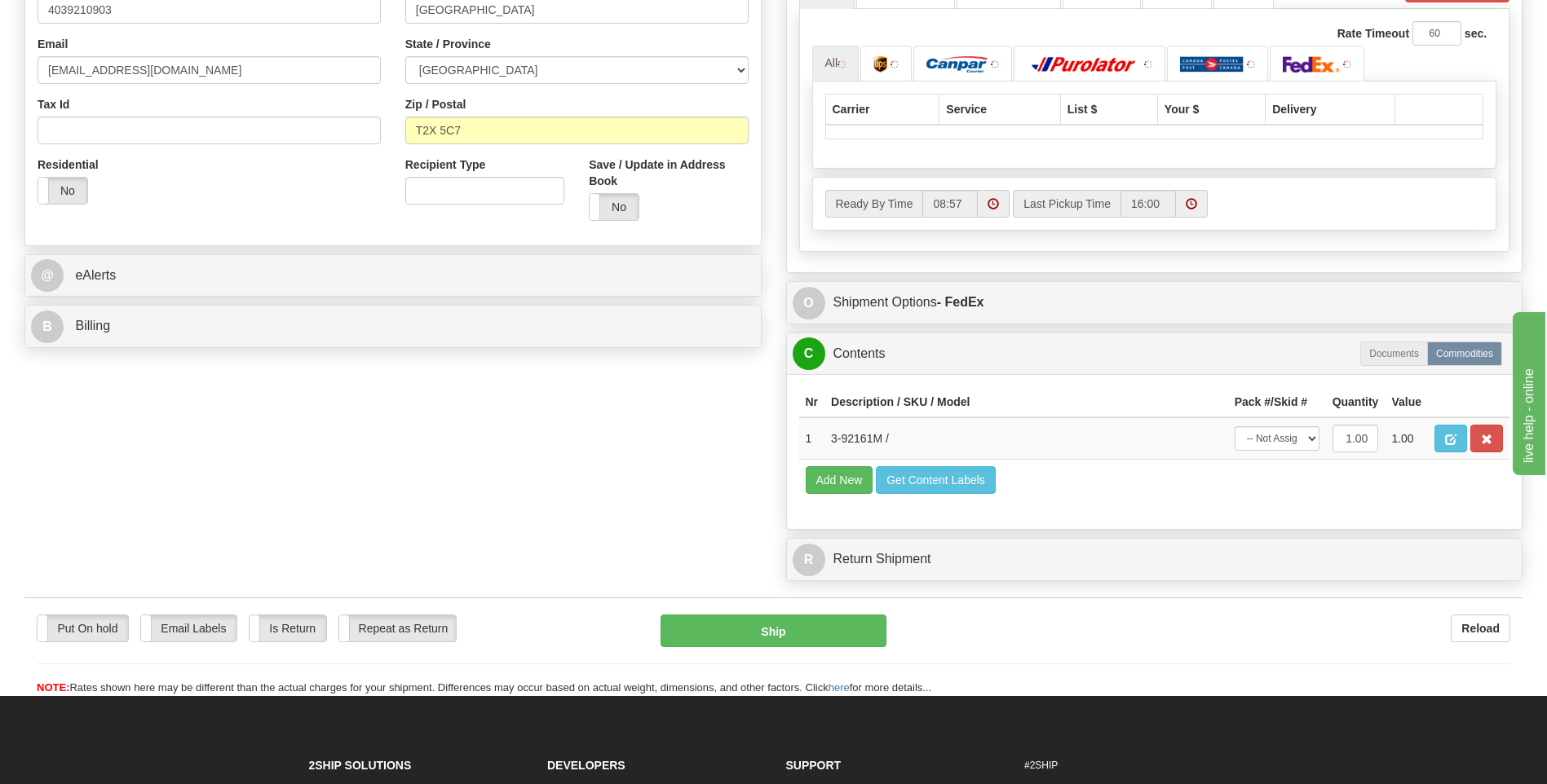
scroll to position [489, 0]
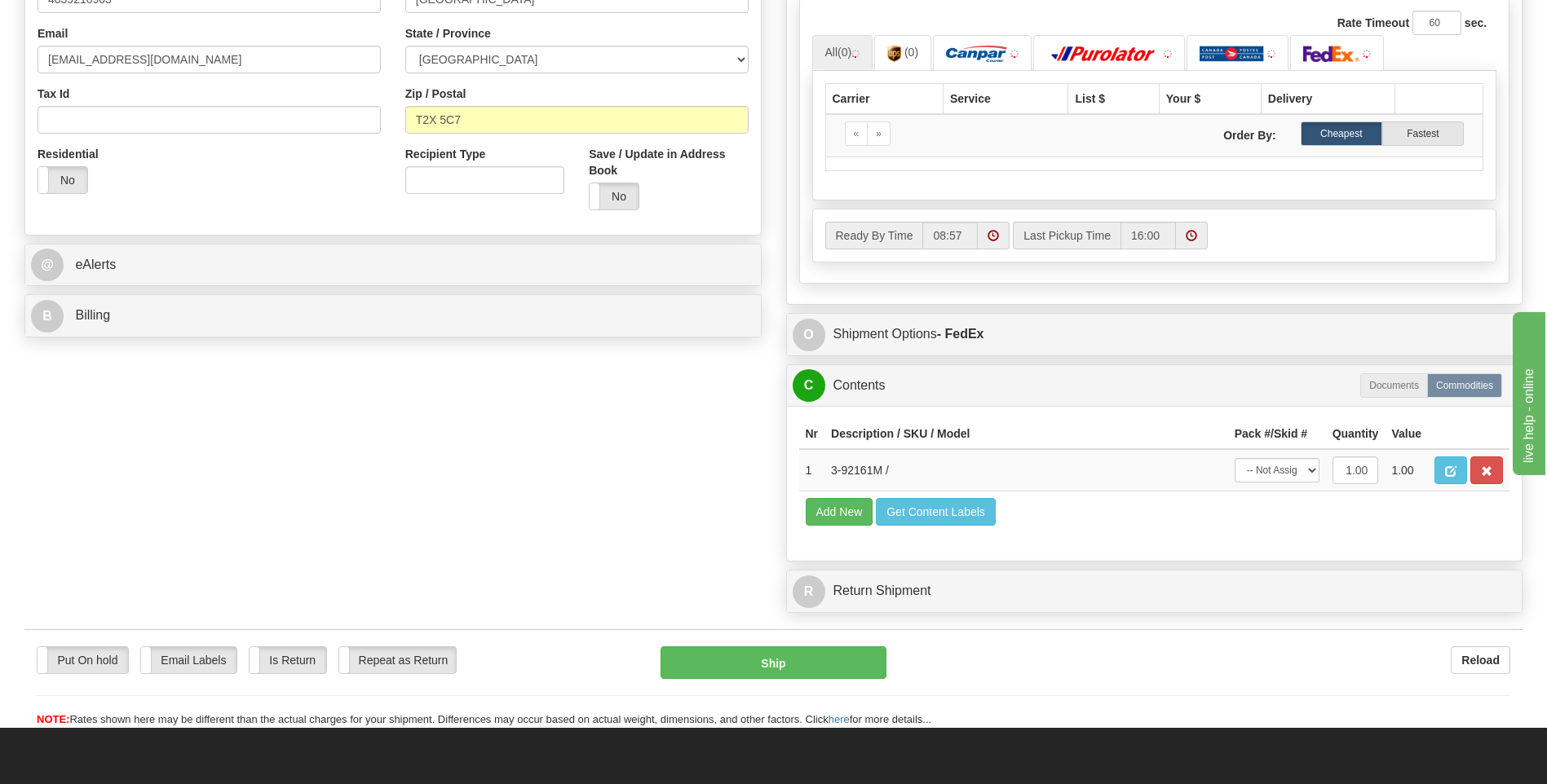
click at [1283, 249] on div "Ready By Time 08:57 Last Pickup Time 16:00" at bounding box center [1154, 235] width 683 height 28
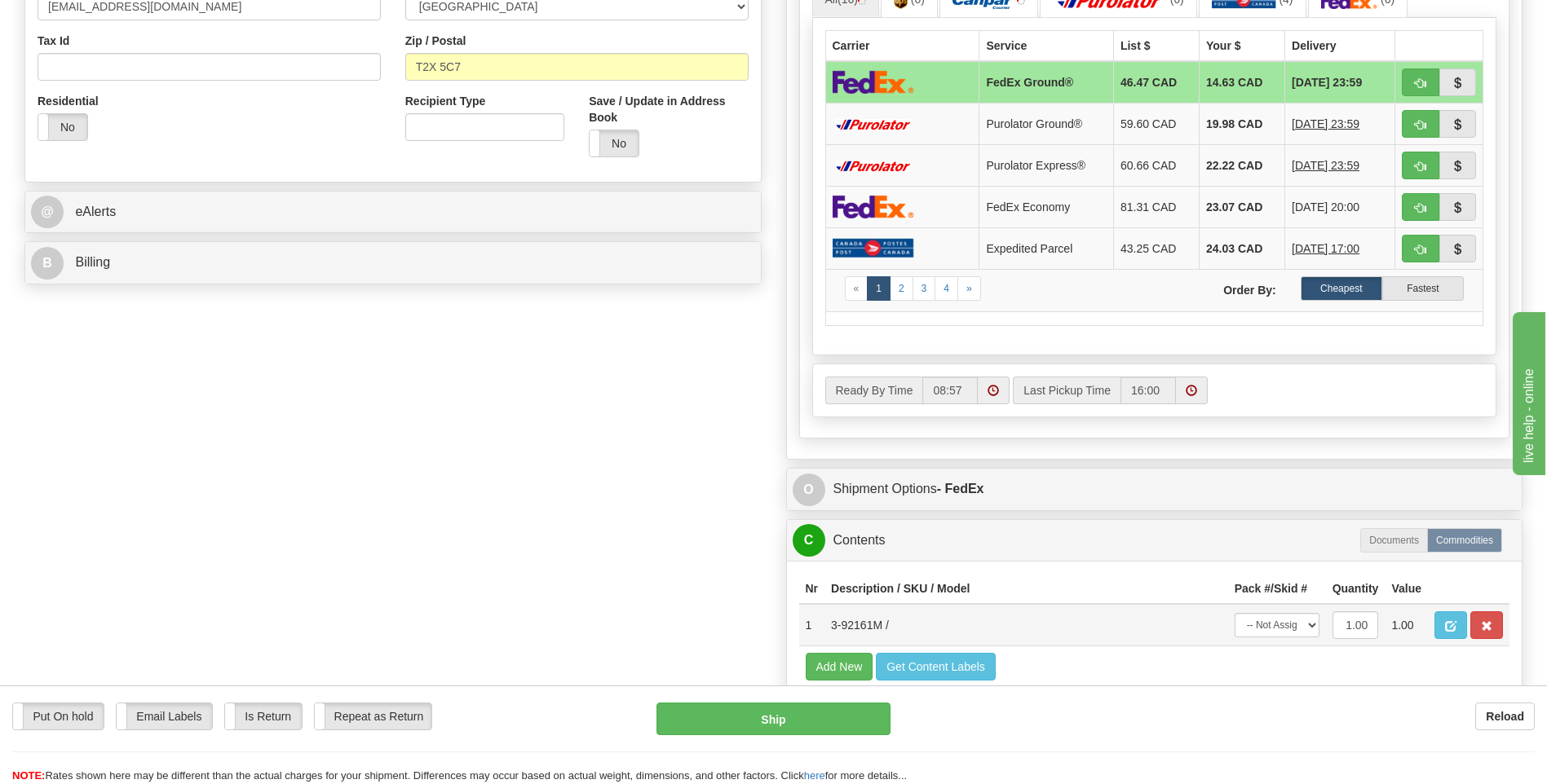
scroll to position [571, 0]
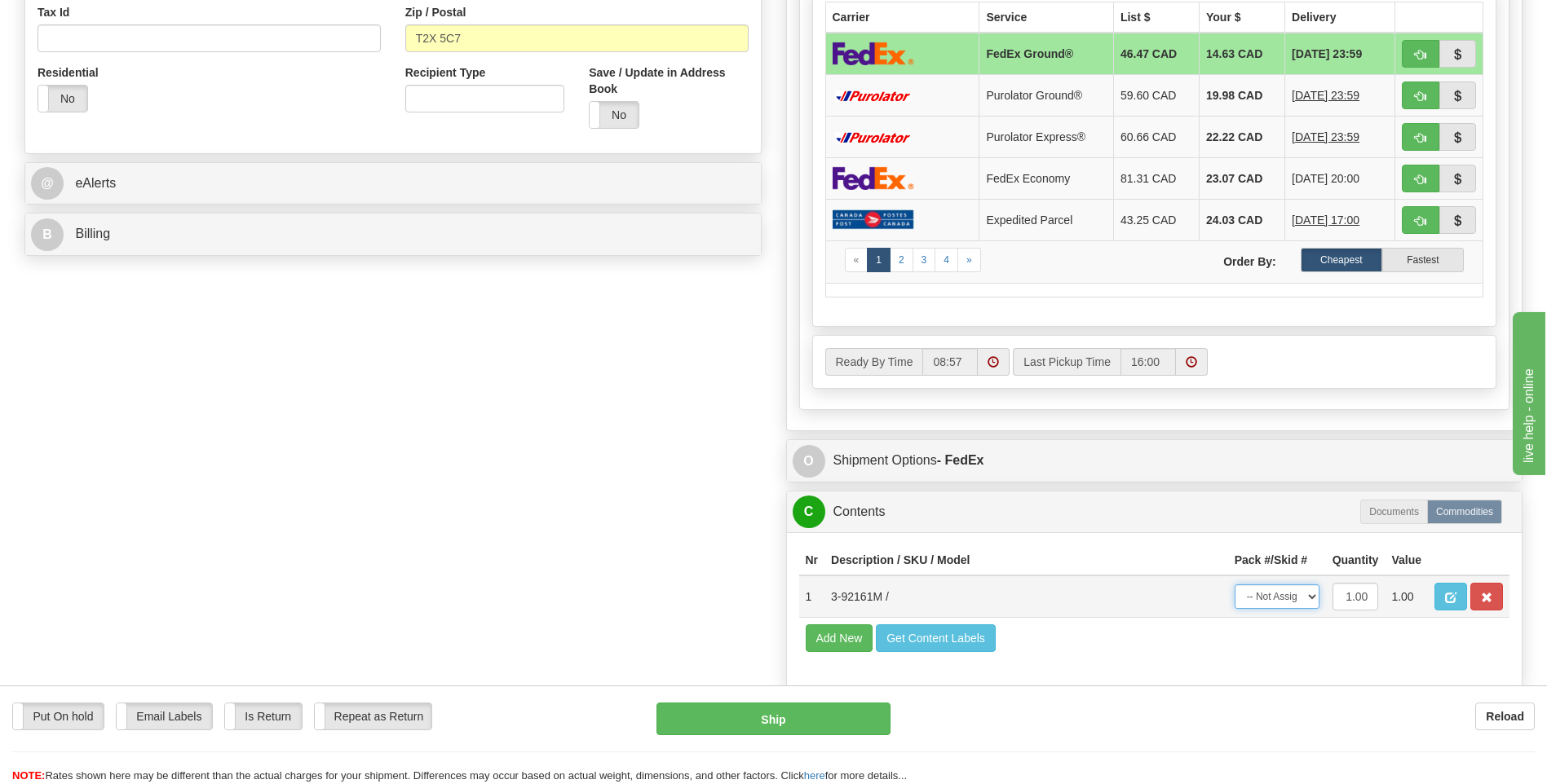
click at [1290, 590] on select "-- Not Assigned -- Package 1" at bounding box center [1277, 596] width 85 height 24
click at [1287, 599] on select "-- Not Assigned -- Package 1" at bounding box center [1277, 596] width 85 height 24
select select "0"
click at [1235, 584] on select "-- Not Assigned -- Package 1" at bounding box center [1277, 596] width 85 height 24
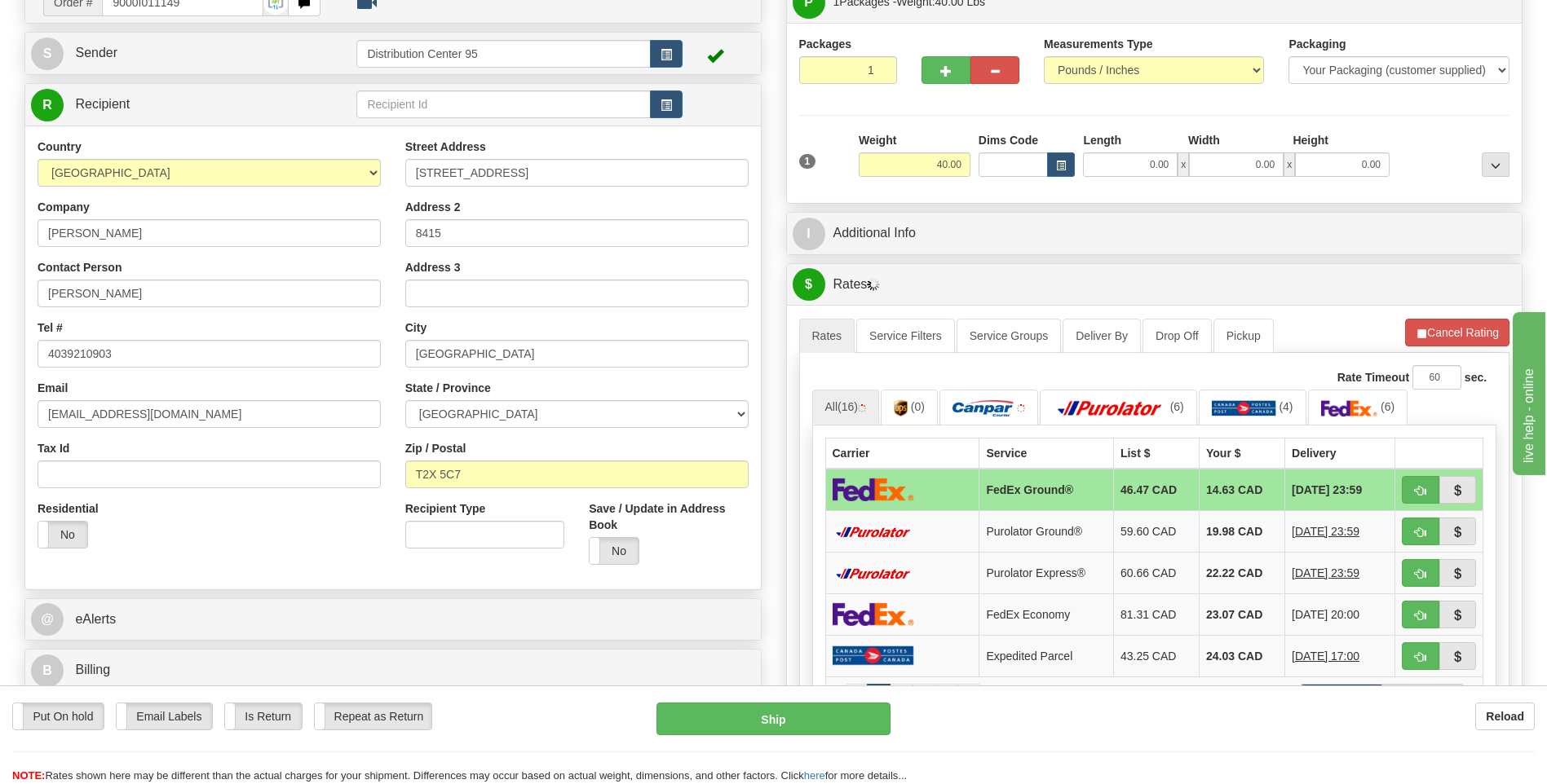
scroll to position [0, 0]
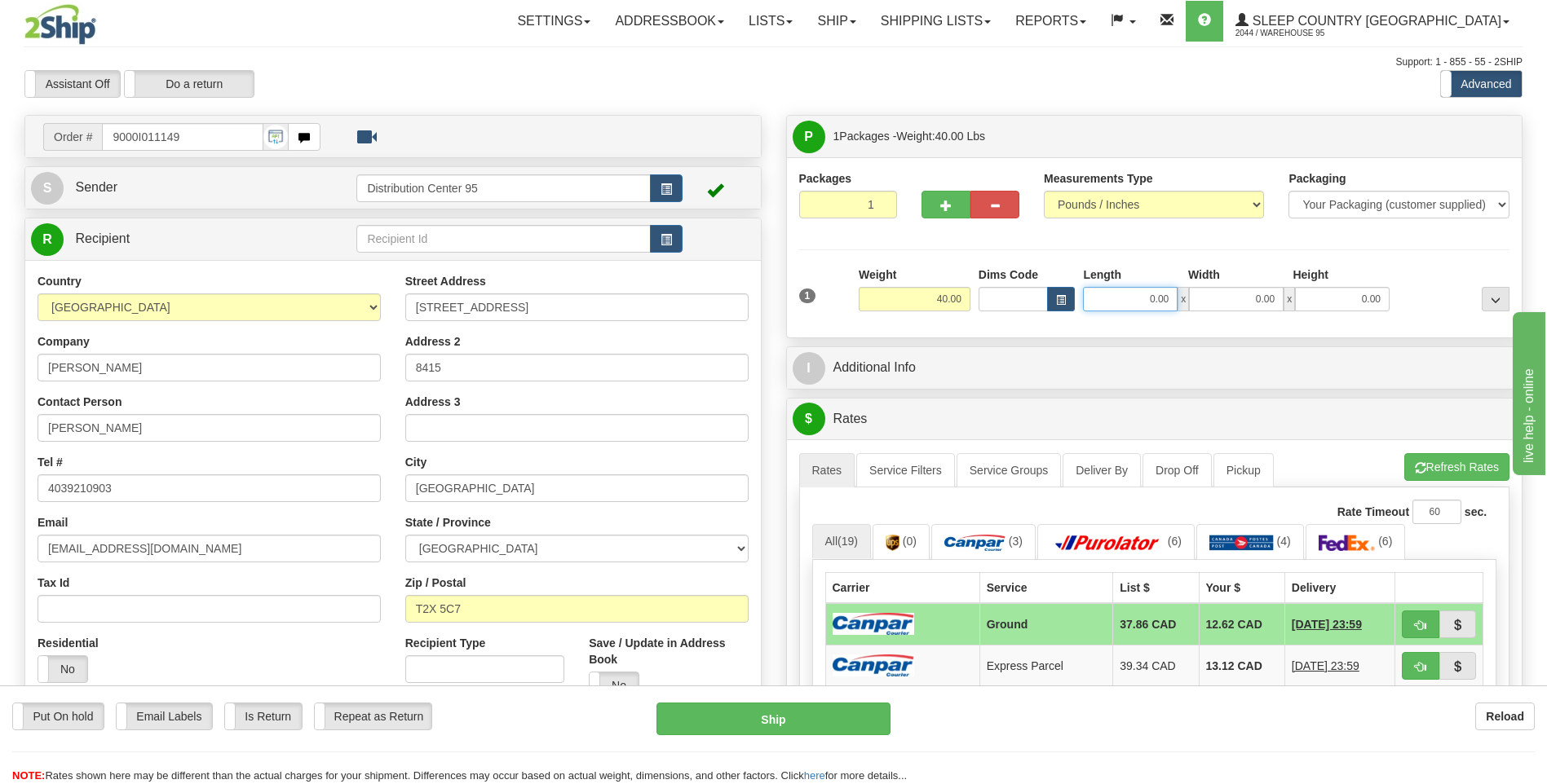
click at [1130, 310] on input "0.00" at bounding box center [1130, 298] width 95 height 24
type input "17.00"
click at [1250, 311] on div "1 Weight 40.00 Dims Code x x" at bounding box center [1154, 296] width 720 height 58
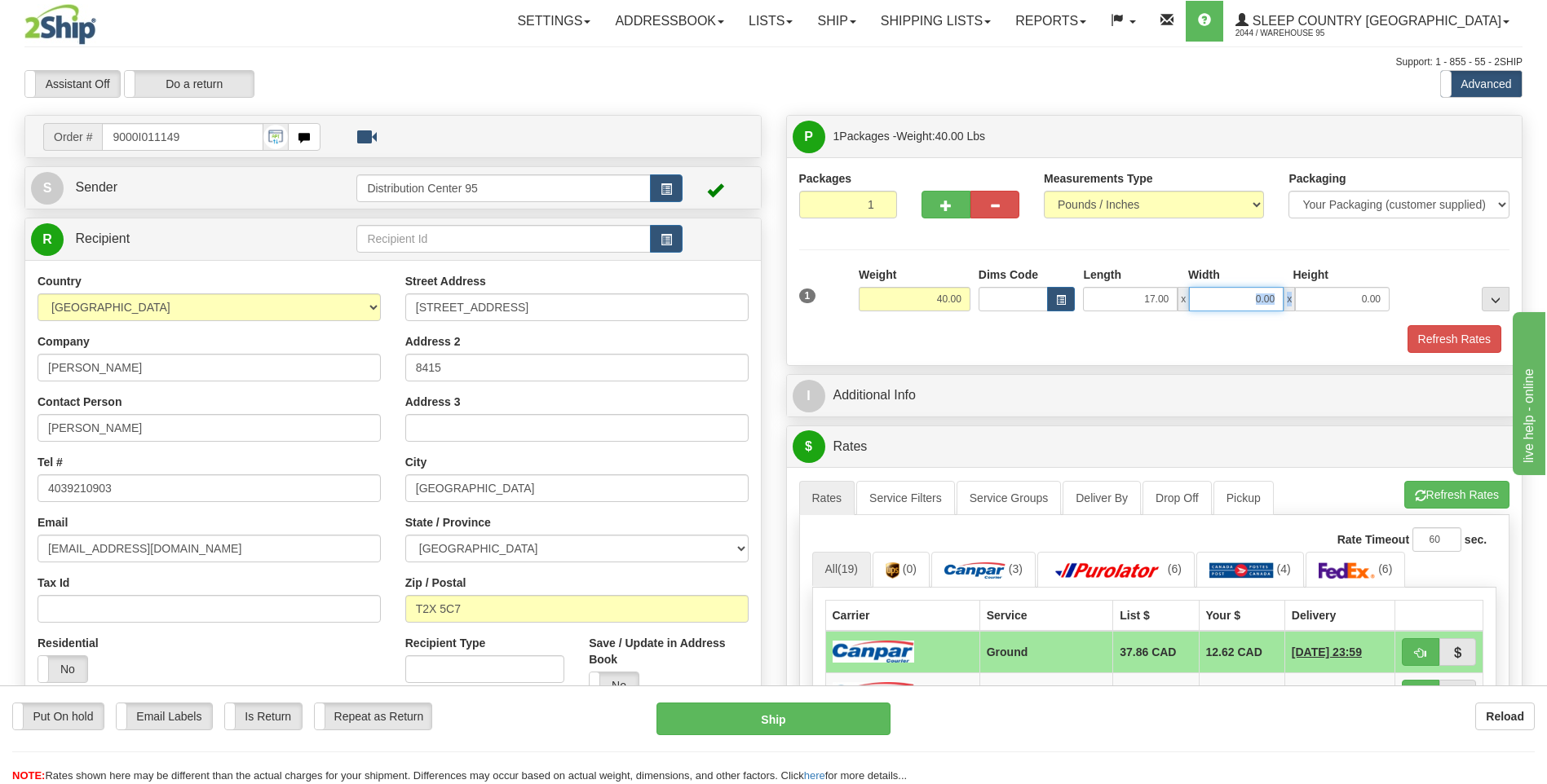
click at [1248, 306] on input "0.00" at bounding box center [1237, 298] width 95 height 24
type input "17.00"
click at [1353, 292] on input "0.00" at bounding box center [1343, 298] width 95 height 24
type input "41.00"
click at [1398, 277] on div at bounding box center [1454, 289] width 120 height 45
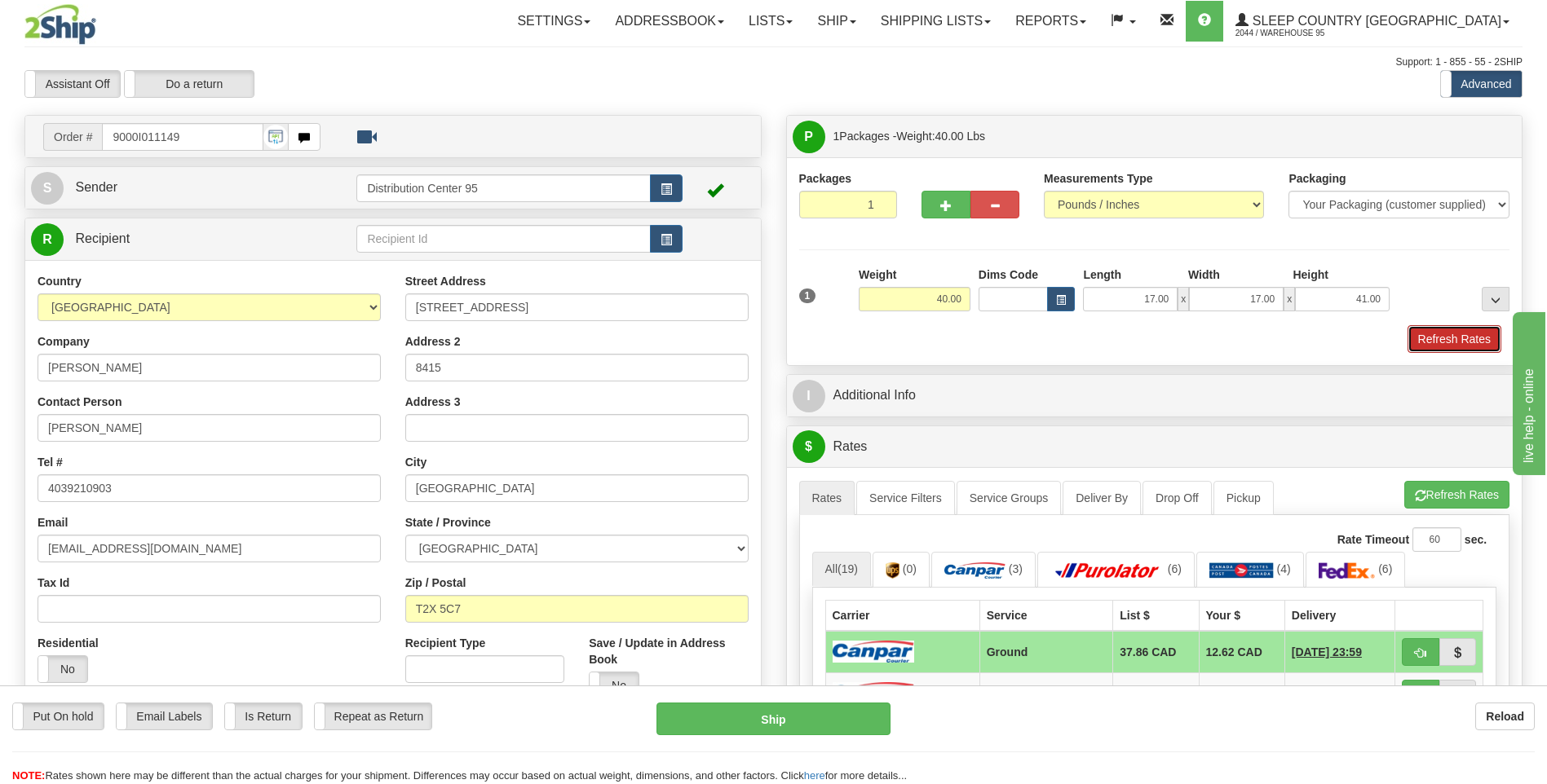
click at [1430, 338] on button "Refresh Rates" at bounding box center [1454, 339] width 94 height 28
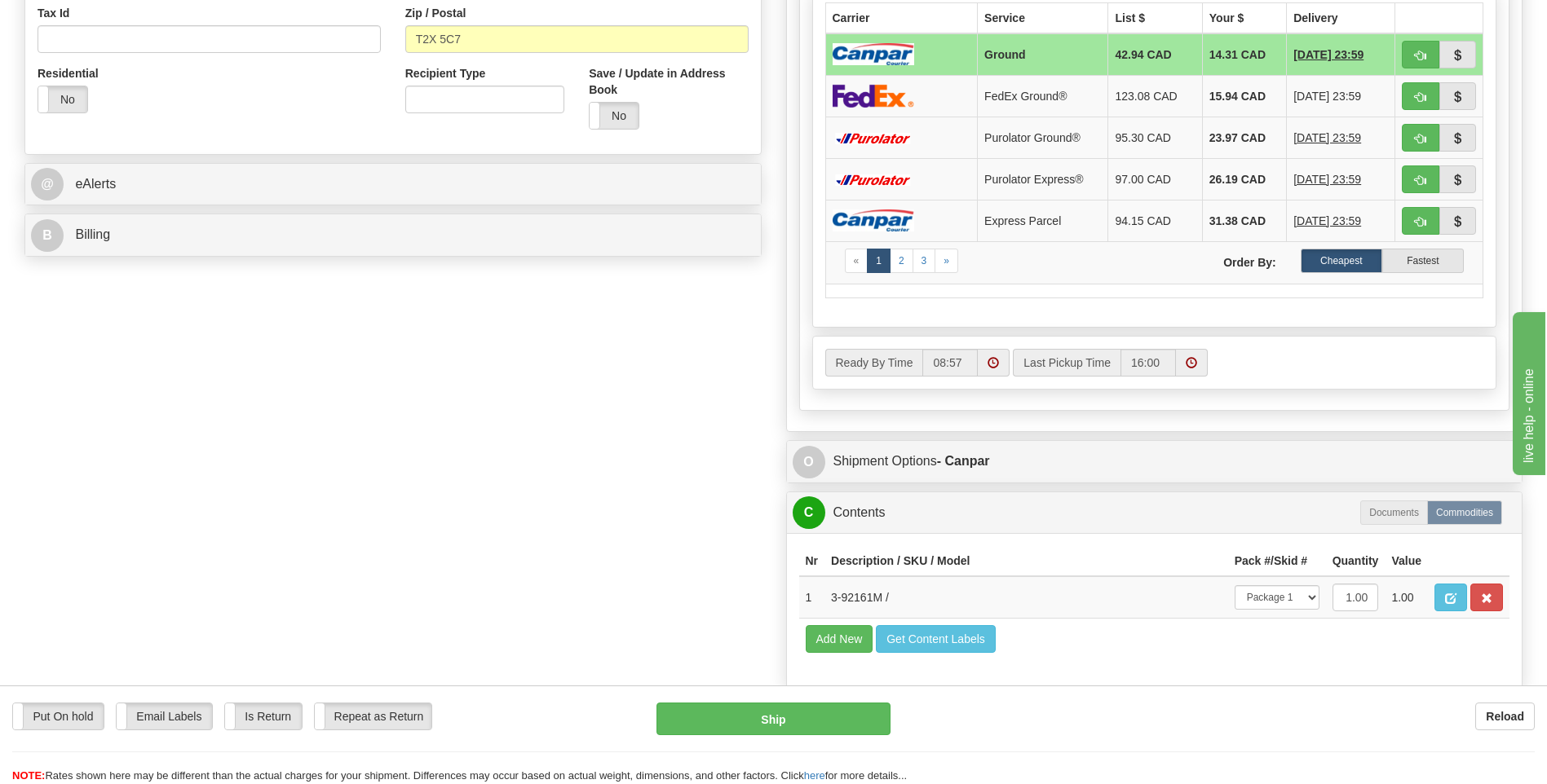
scroll to position [571, 0]
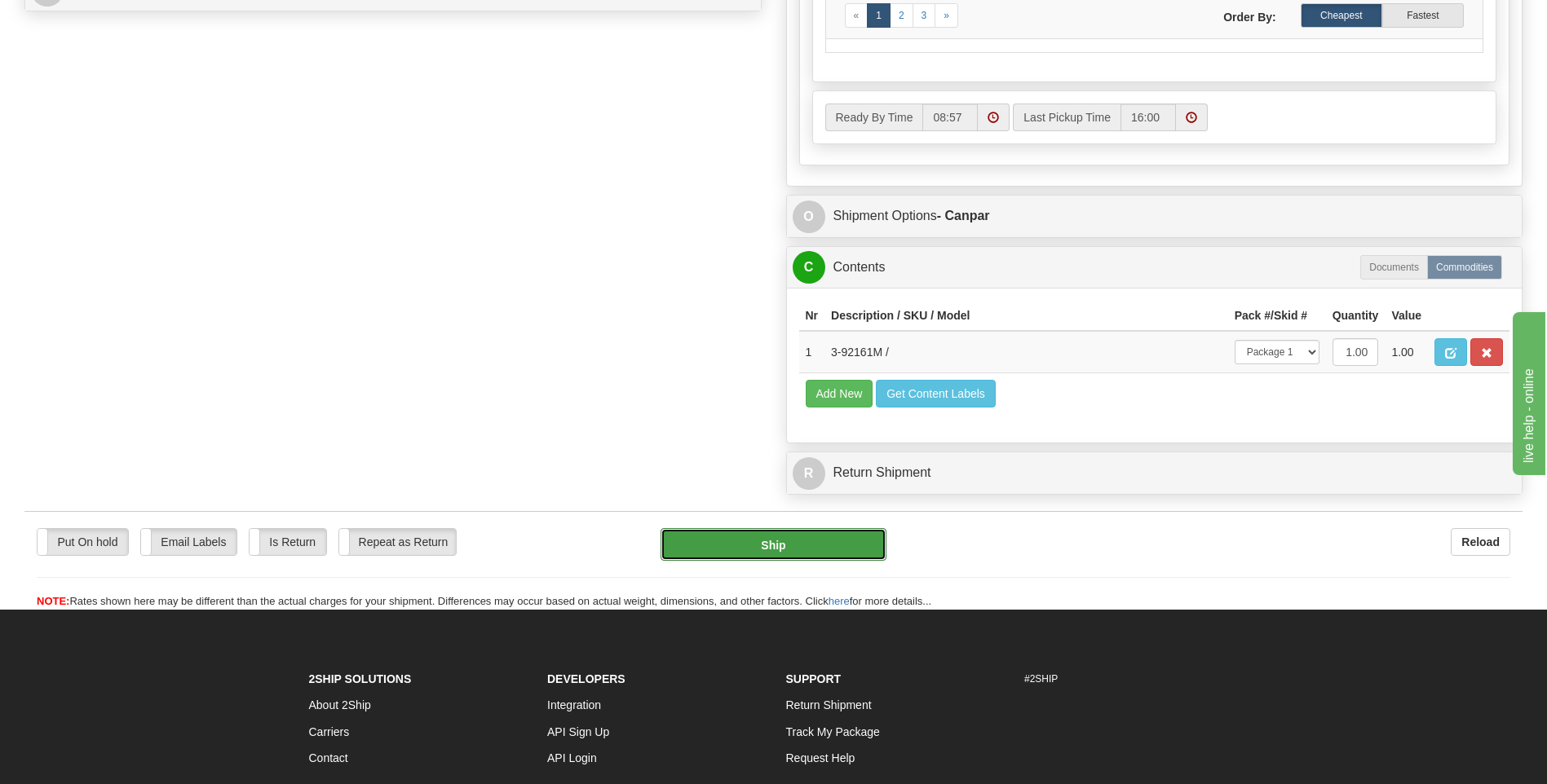
click at [869, 545] on button "Ship" at bounding box center [773, 545] width 225 height 32
type input "1"
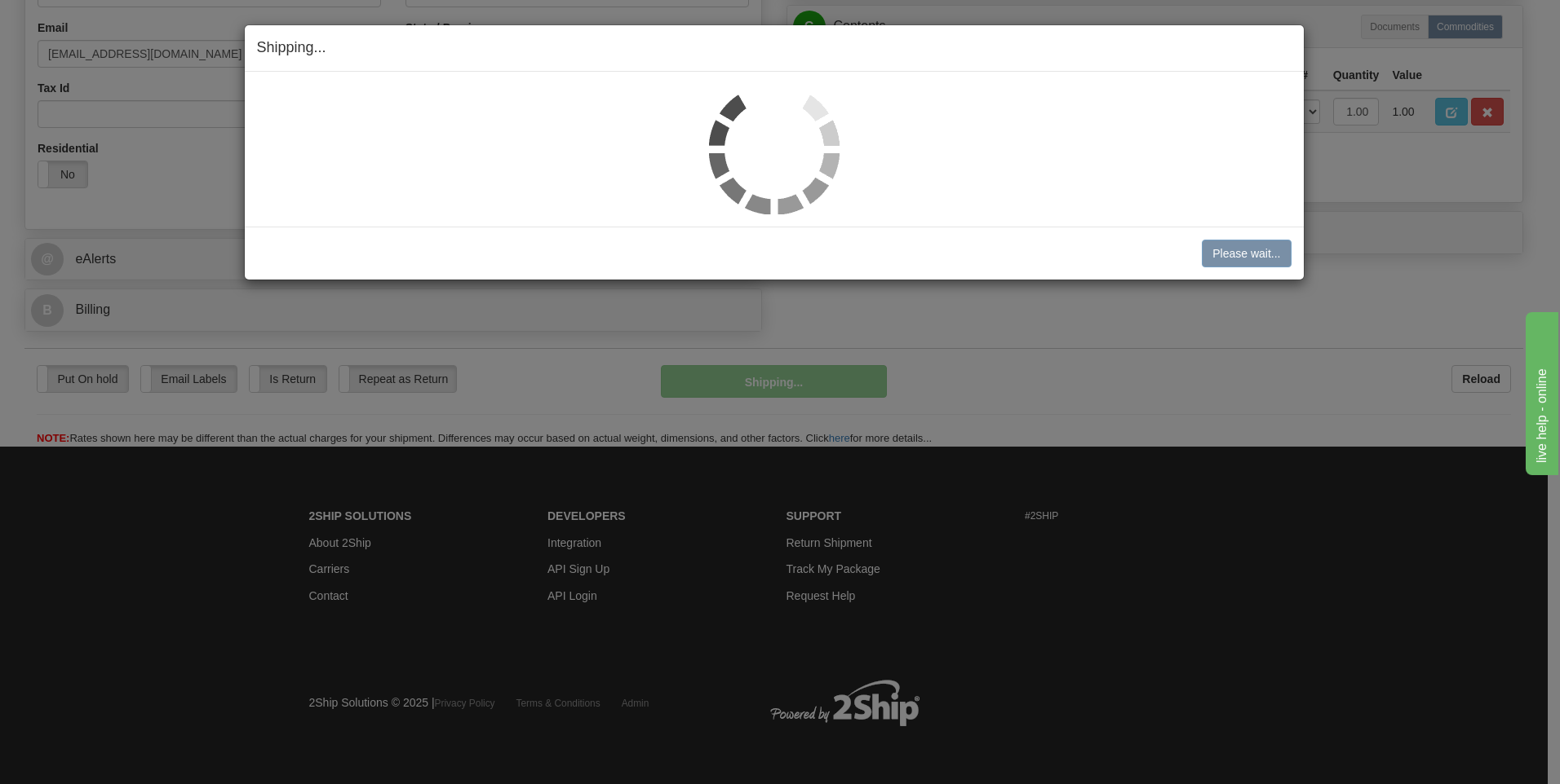
scroll to position [495, 0]
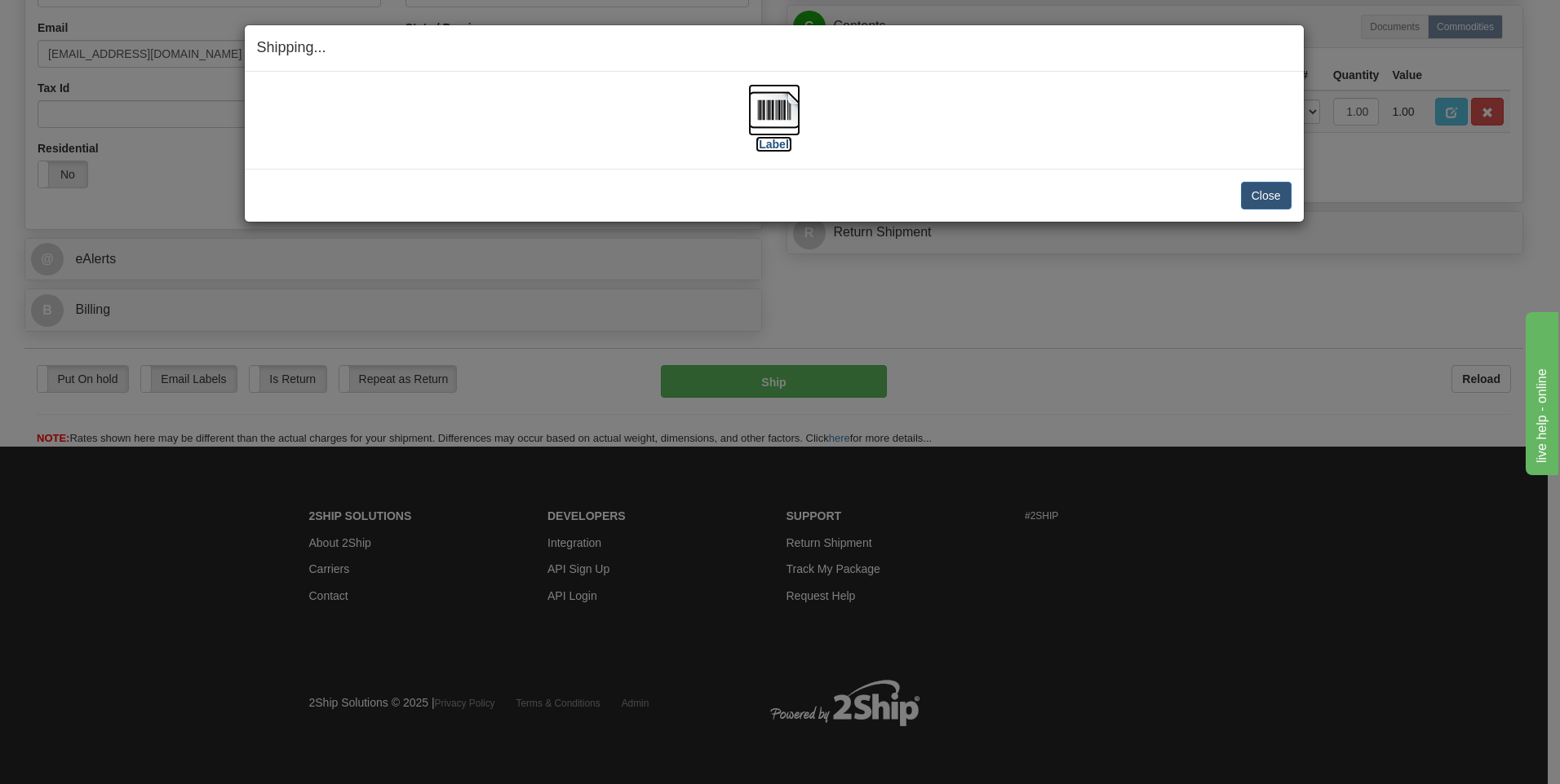
click at [780, 143] on label "[Label]" at bounding box center [775, 144] width 38 height 16
click at [1267, 192] on button "Close" at bounding box center [1266, 195] width 50 height 28
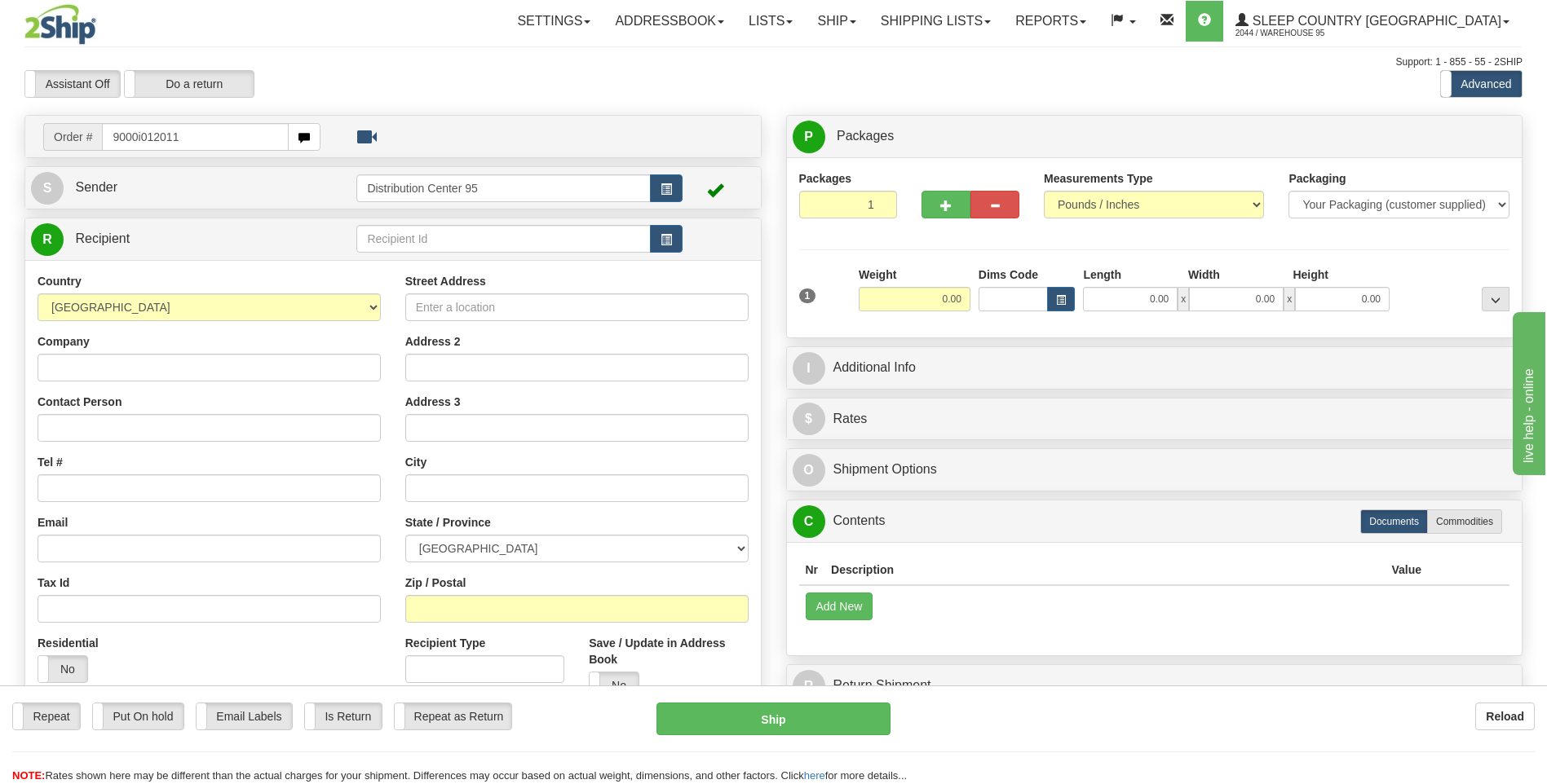
type input "9000i012011"
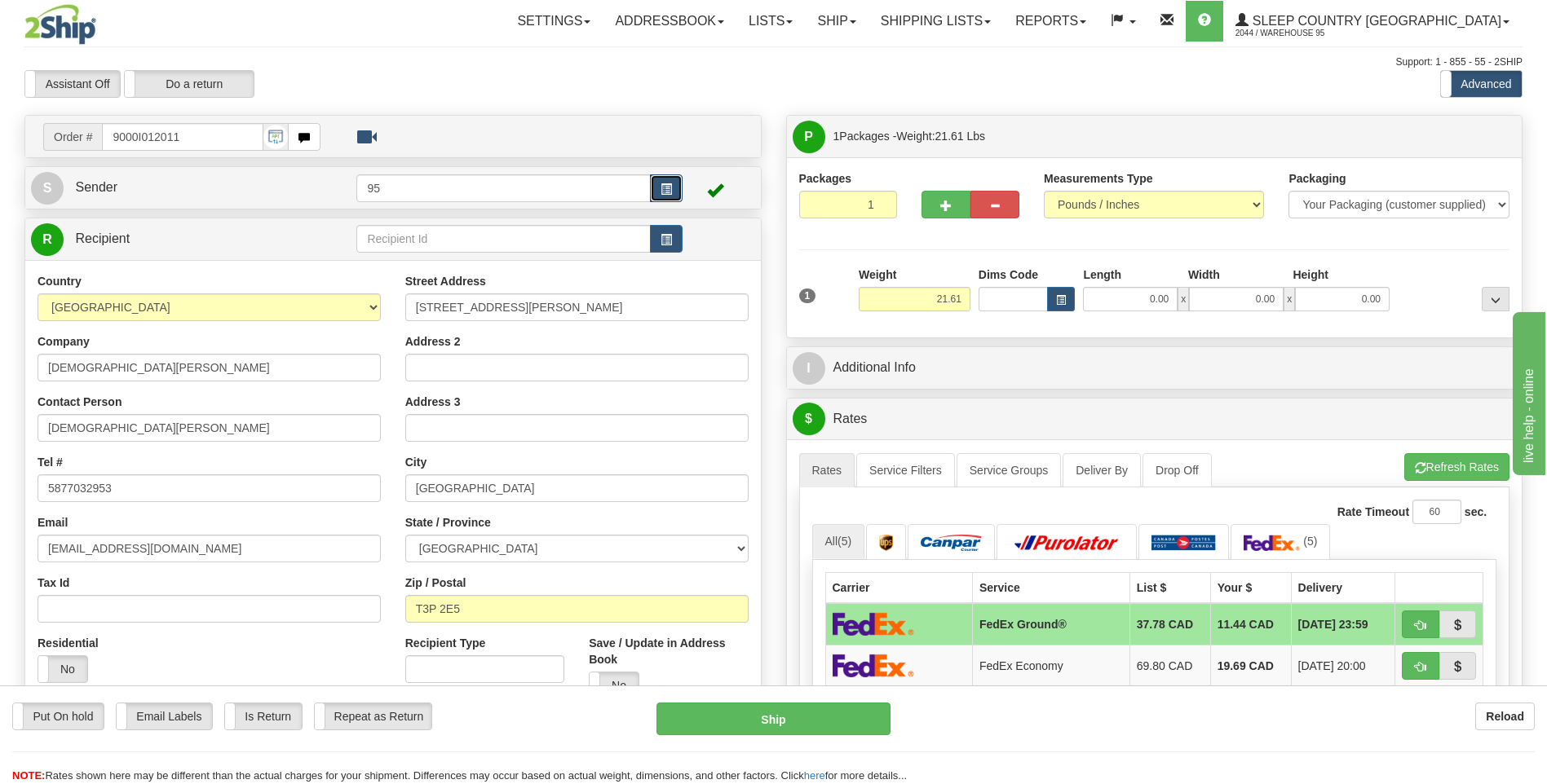
click at [660, 194] on button "button" at bounding box center [666, 188] width 32 height 28
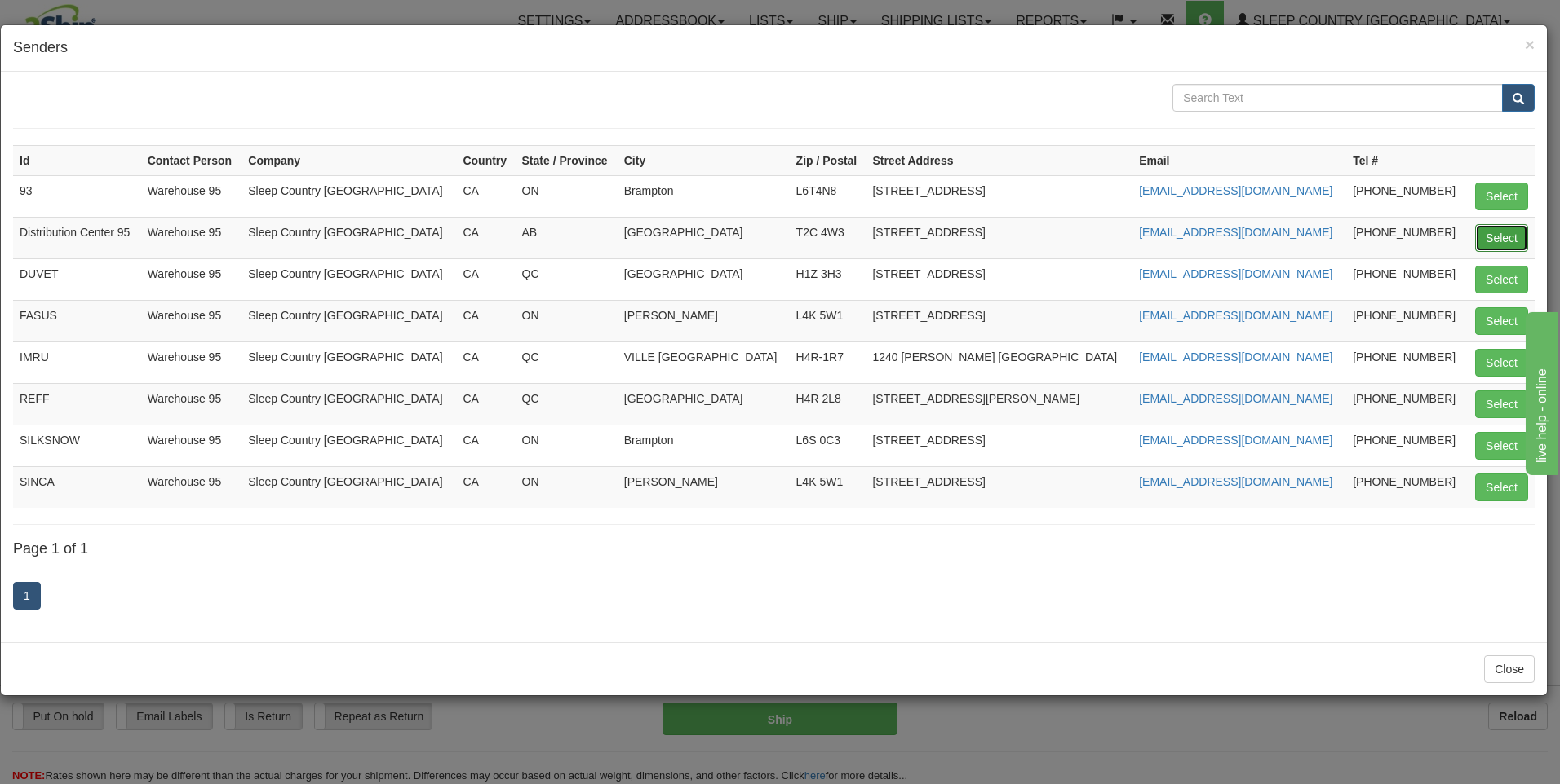
click at [1502, 228] on button "Select" at bounding box center [1501, 237] width 53 height 28
type input "Distribution Center 95"
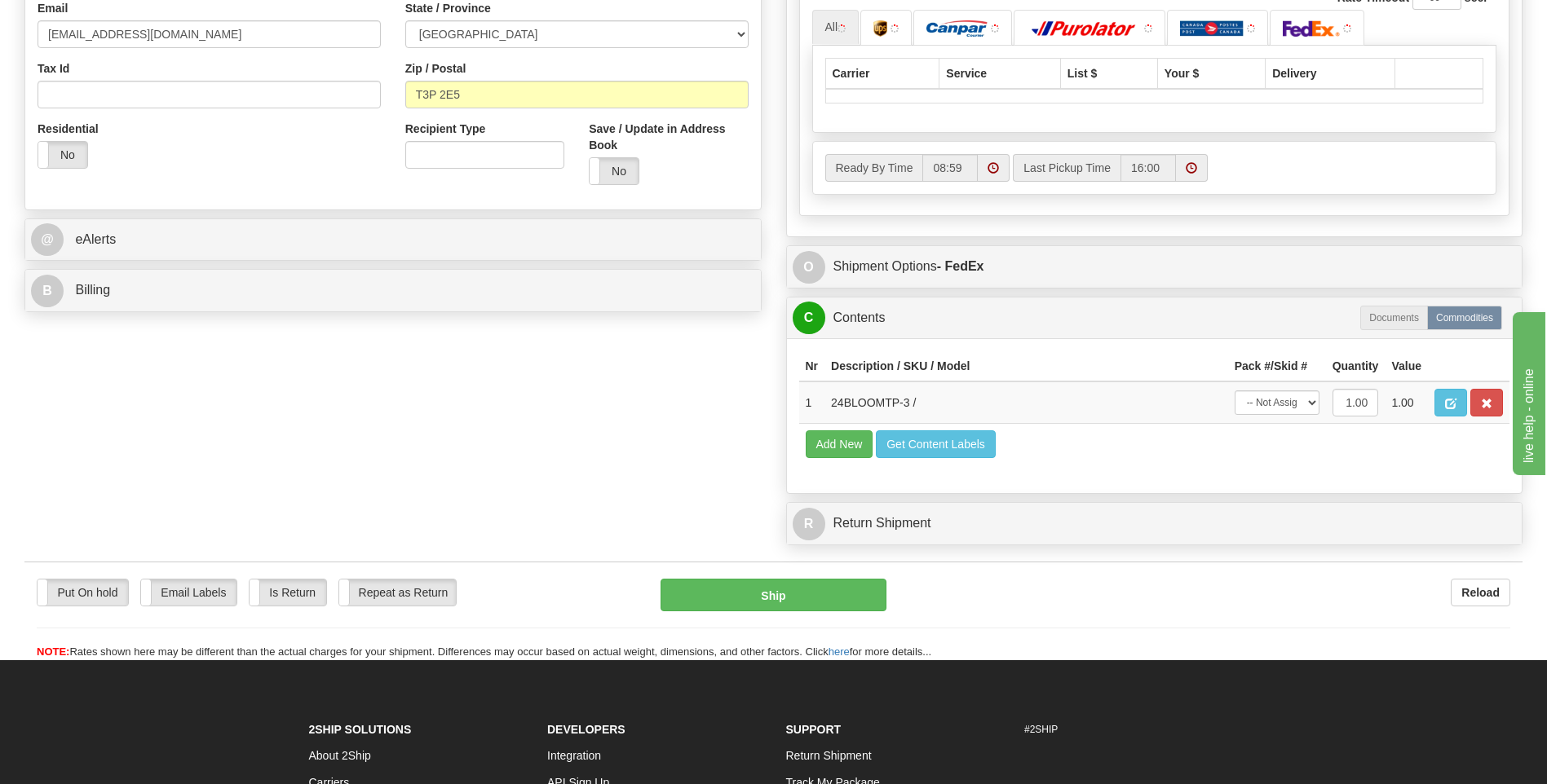
scroll to position [571, 0]
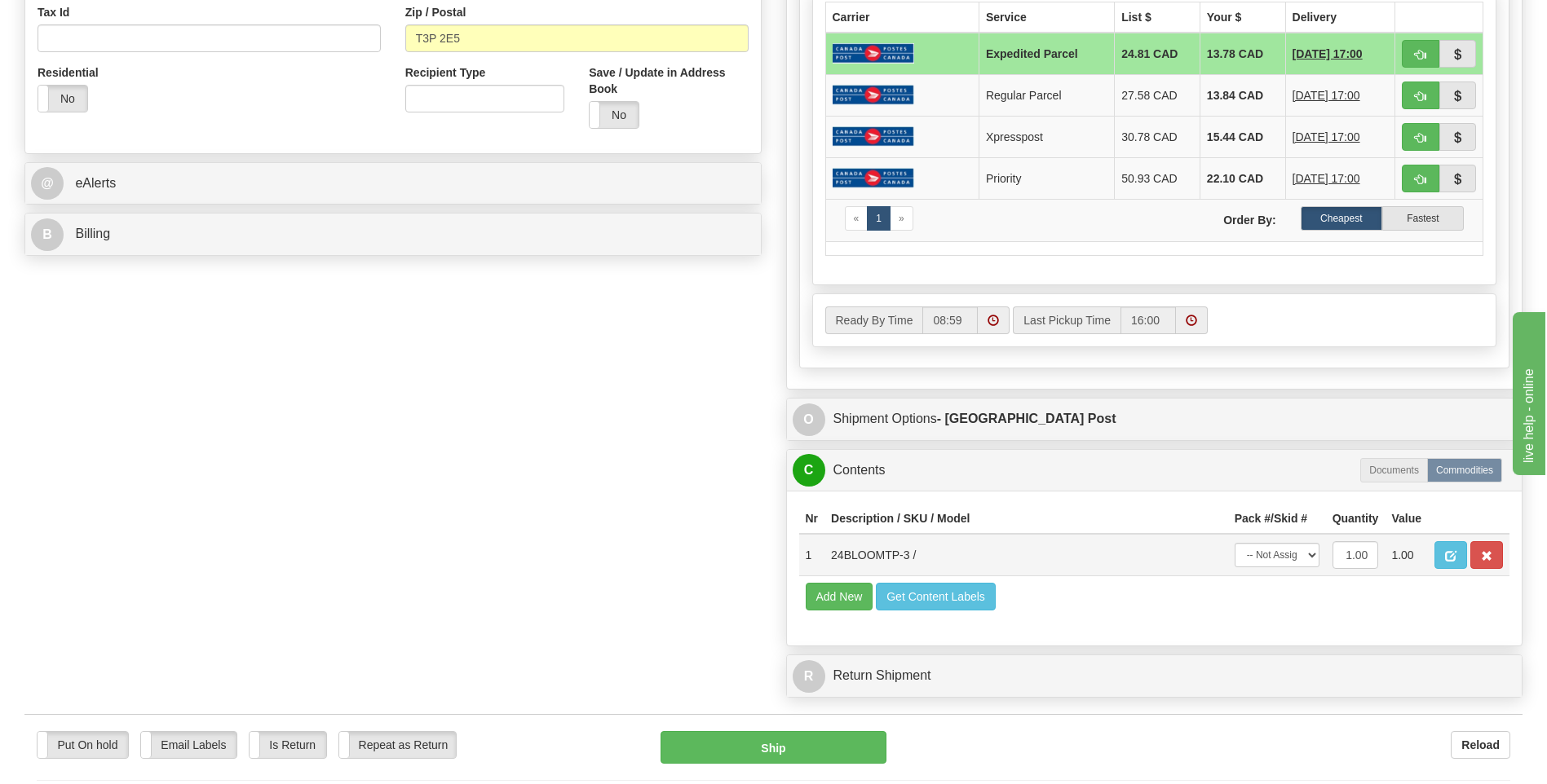
click at [1286, 395] on div "P Packages 1 Packages - Weight: 21.61 Lbs Shipment Level Shipm. Package Level P…" at bounding box center [1154, 125] width 762 height 1162
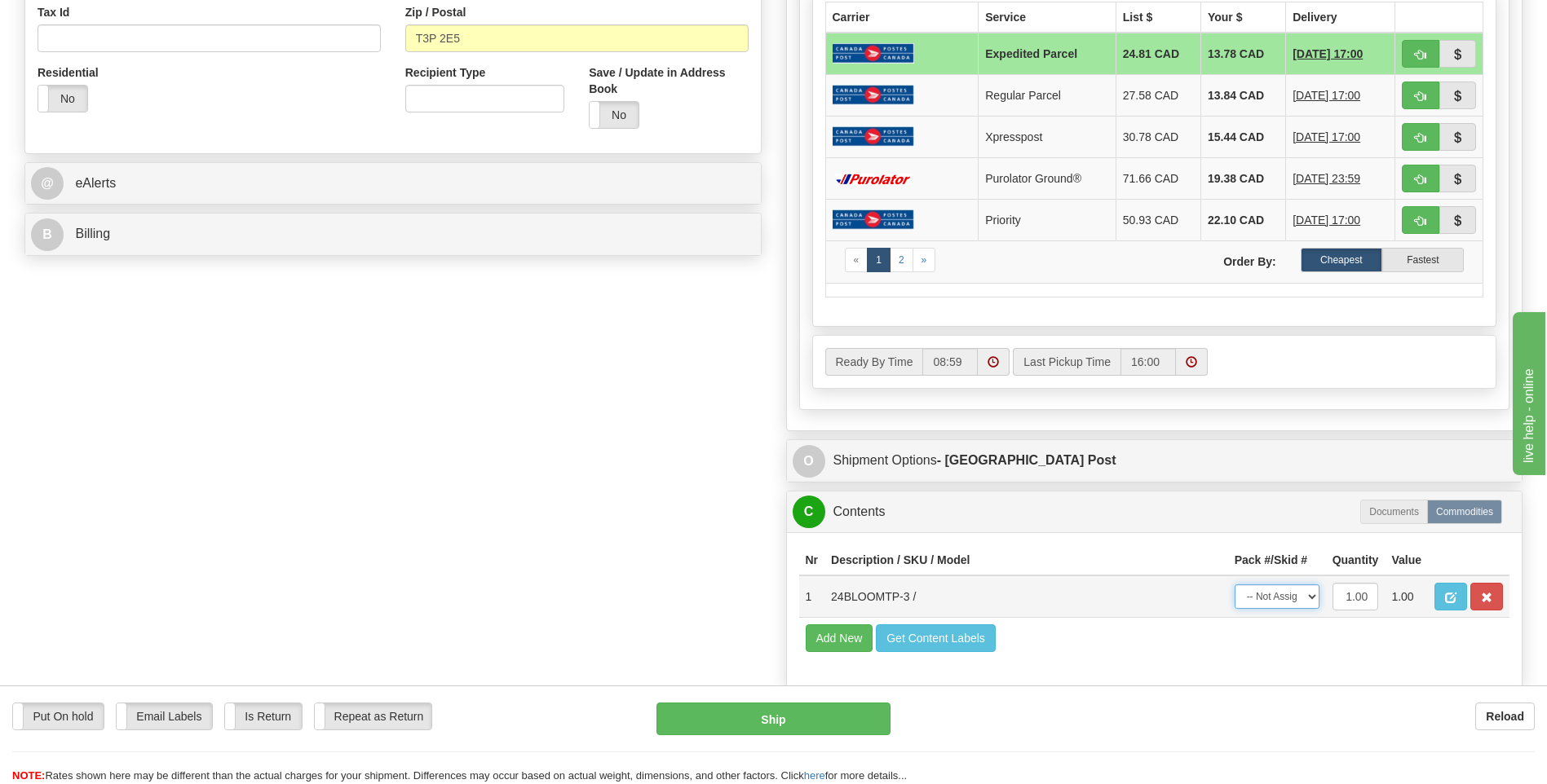
click at [1273, 601] on select "-- Not Assigned -- Package 1" at bounding box center [1277, 596] width 85 height 24
select select "0"
click at [1235, 584] on select "-- Not Assigned -- Package 1" at bounding box center [1277, 596] width 85 height 24
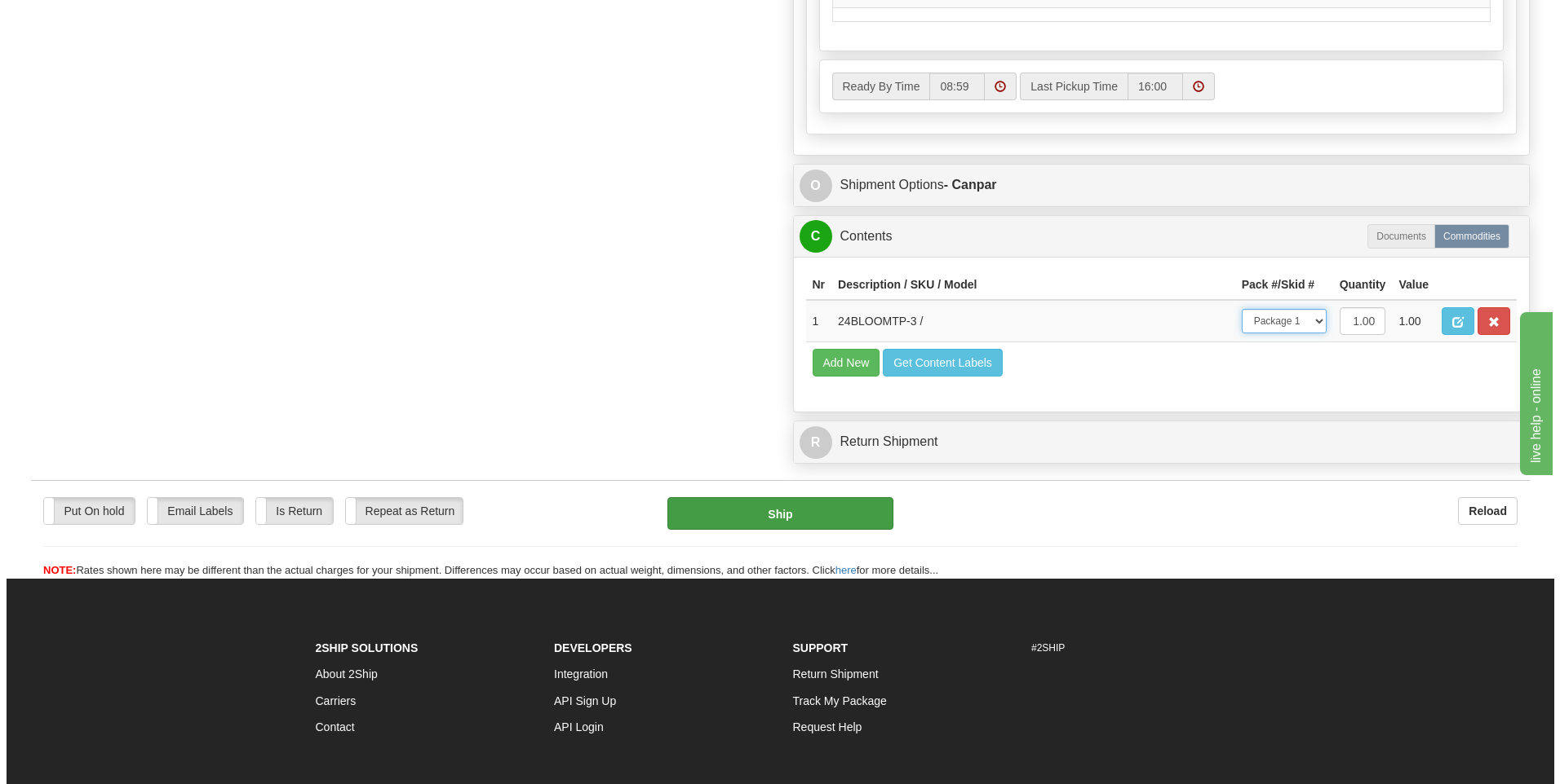
scroll to position [978, 0]
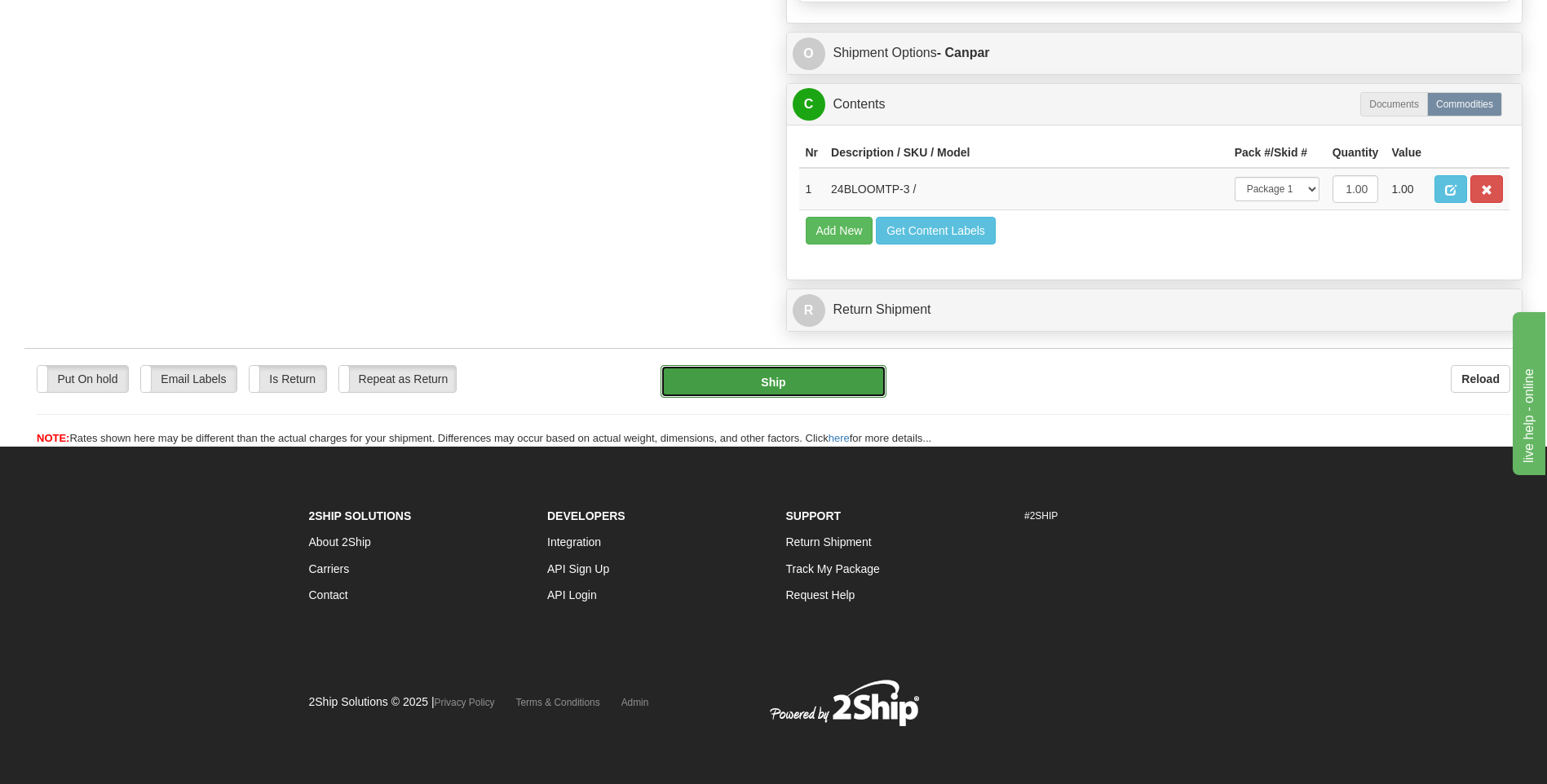
click at [791, 374] on button "Ship" at bounding box center [773, 382] width 225 height 32
type input "1"
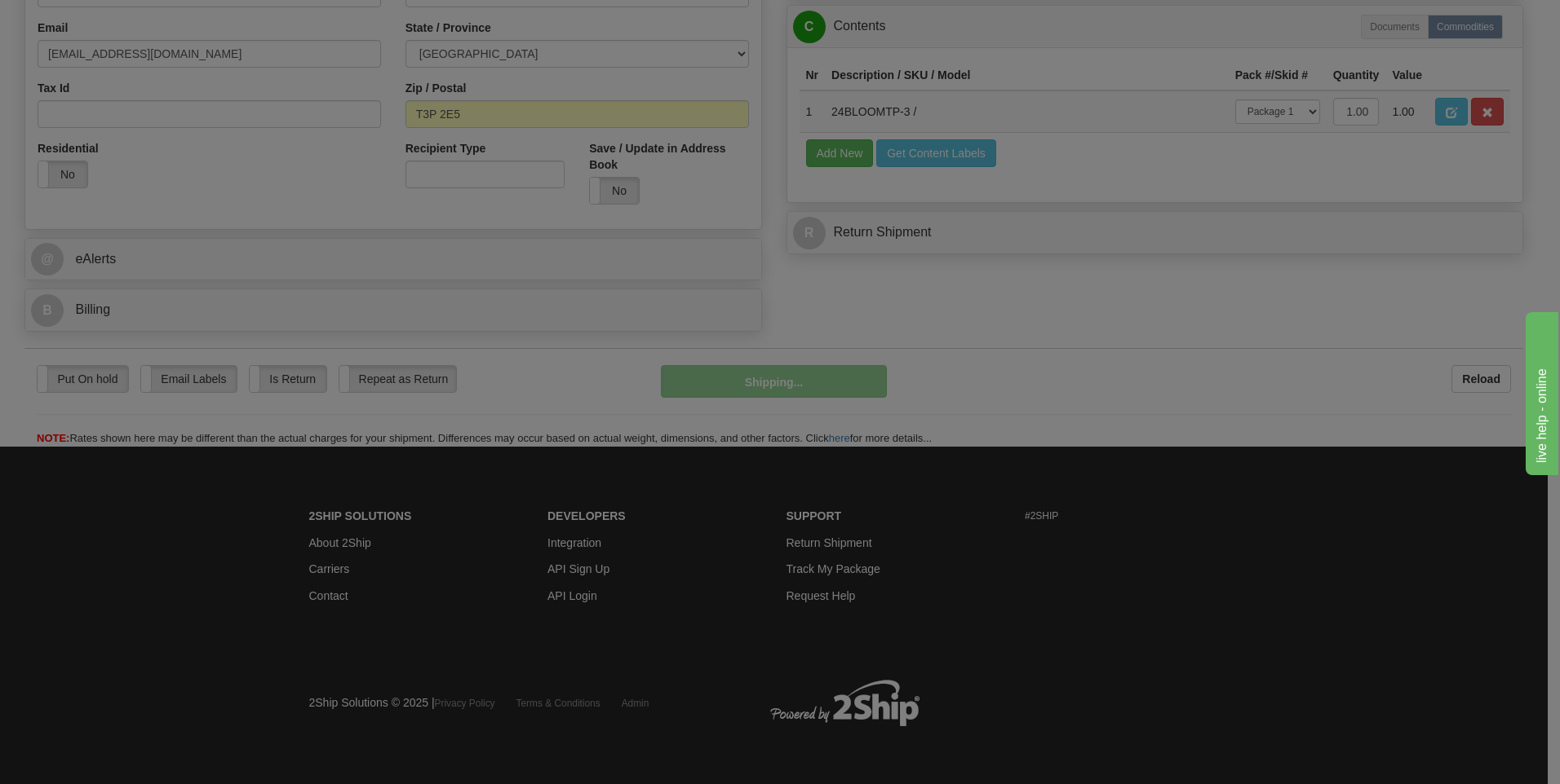
scroll to position [495, 0]
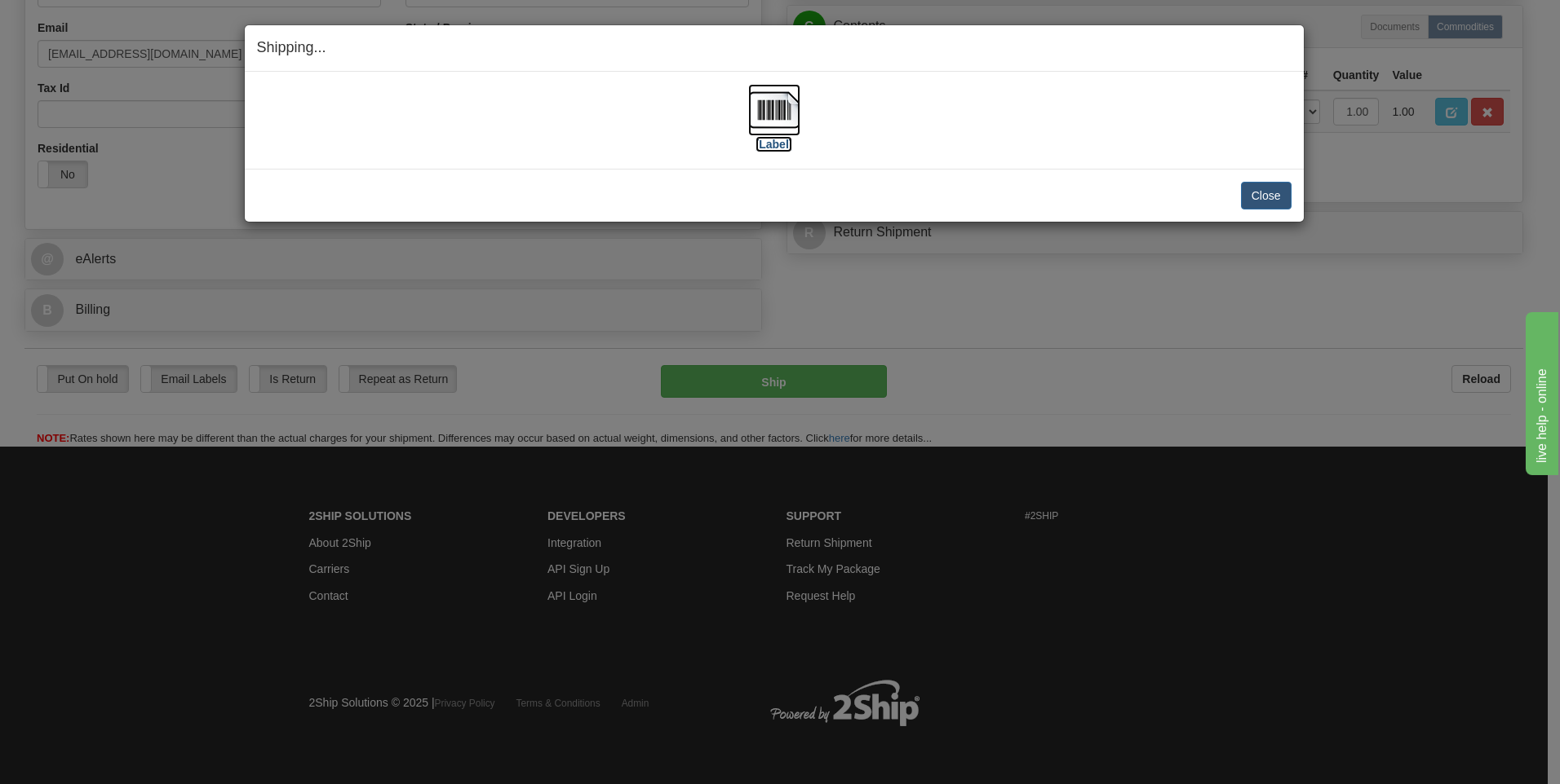
click at [760, 146] on label "[Label]" at bounding box center [775, 144] width 38 height 16
click at [1256, 189] on button "Close" at bounding box center [1266, 195] width 50 height 28
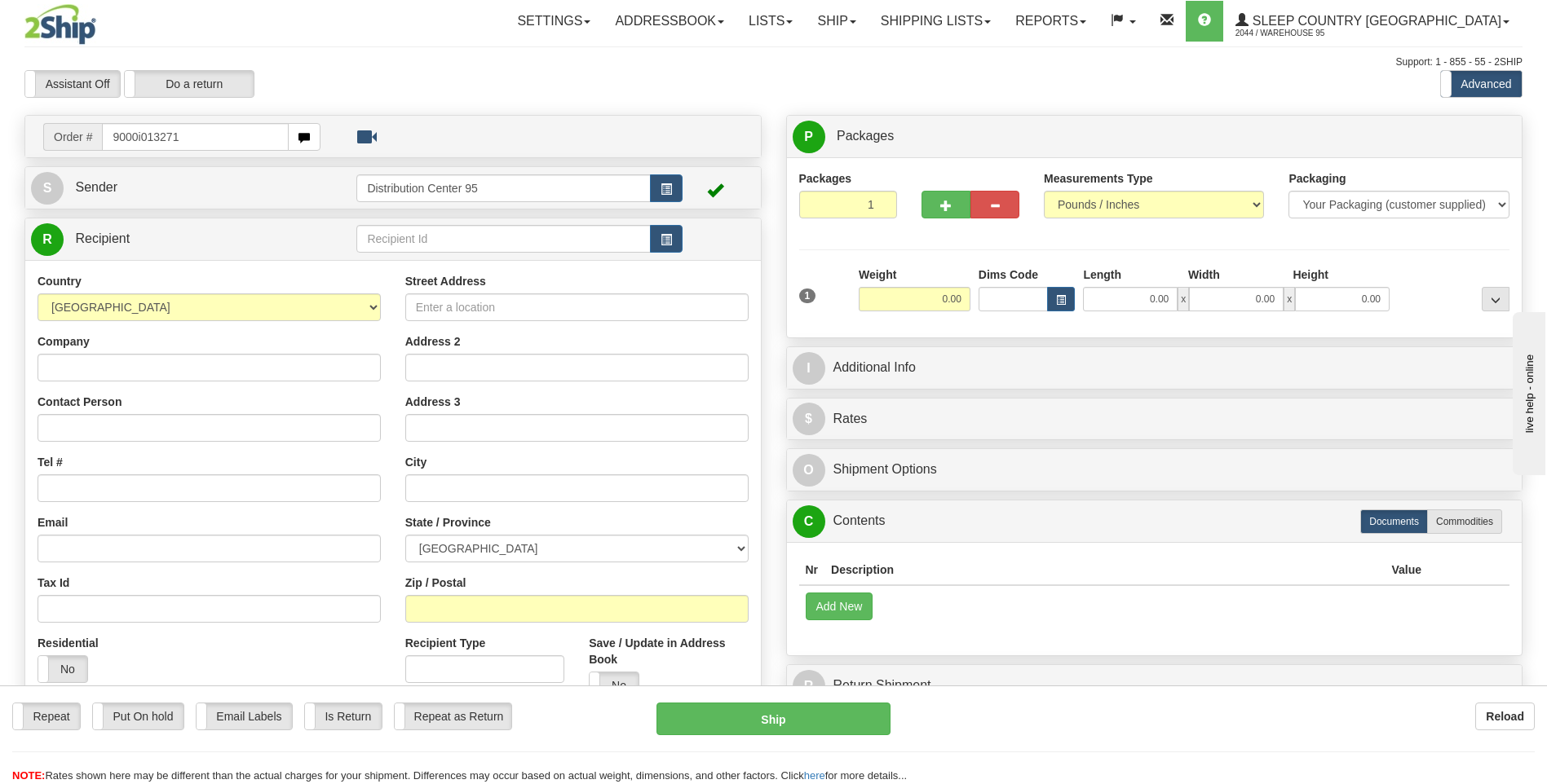
type input "9000i013271"
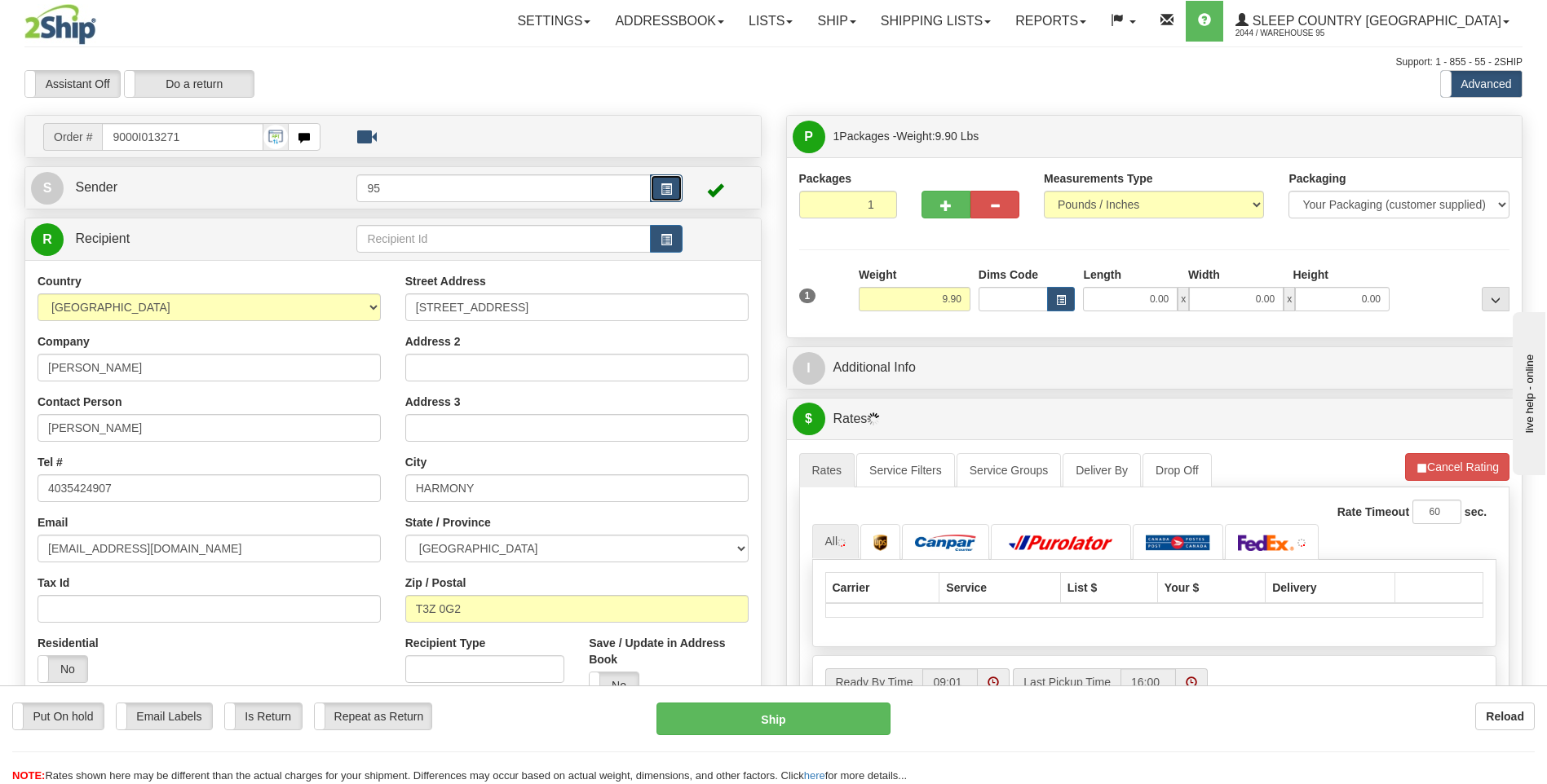
click at [672, 192] on button "button" at bounding box center [666, 188] width 32 height 28
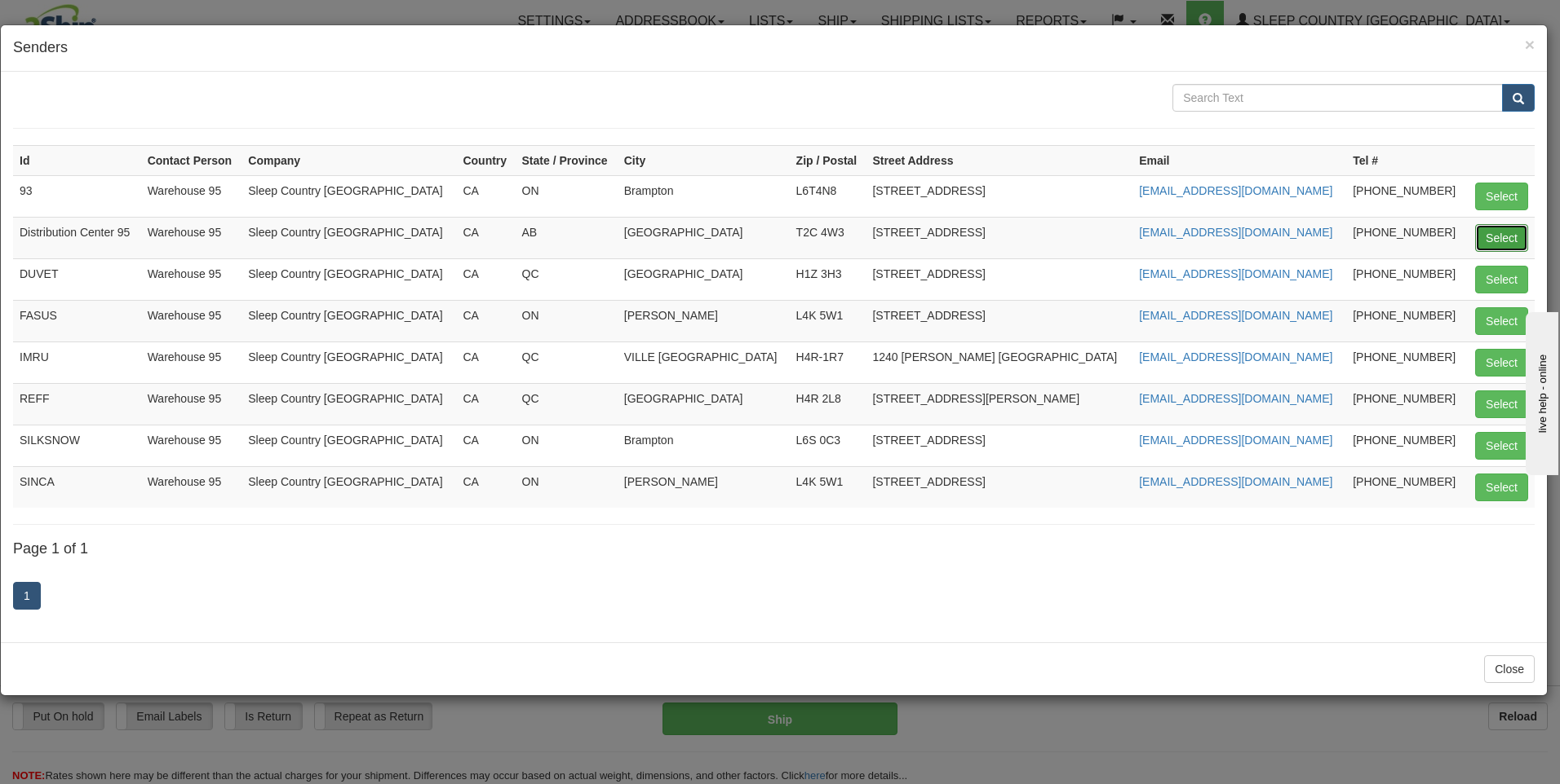
click at [1504, 231] on button "Select" at bounding box center [1501, 237] width 53 height 28
type input "Distribution Center 95"
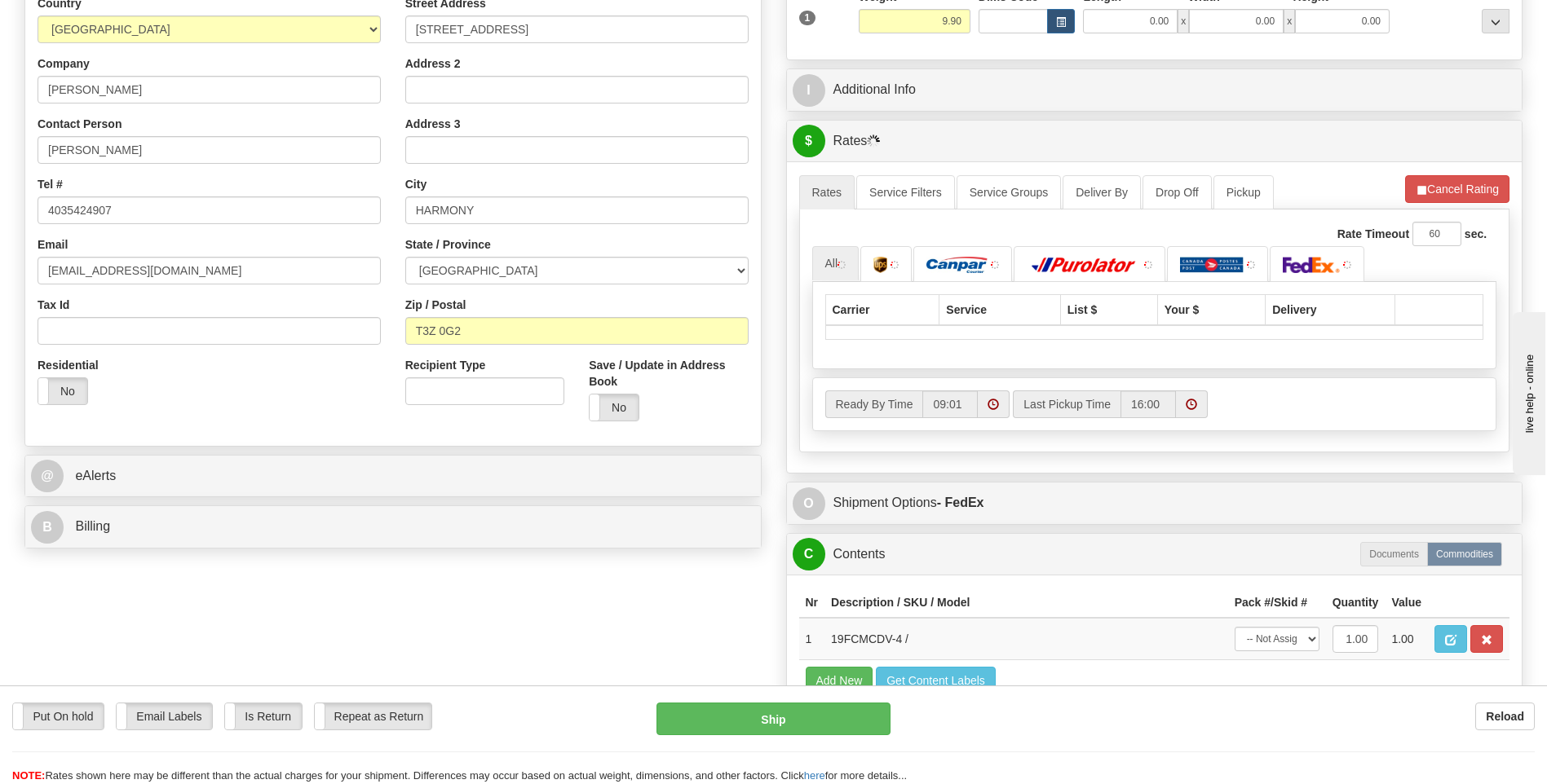
scroll to position [652, 0]
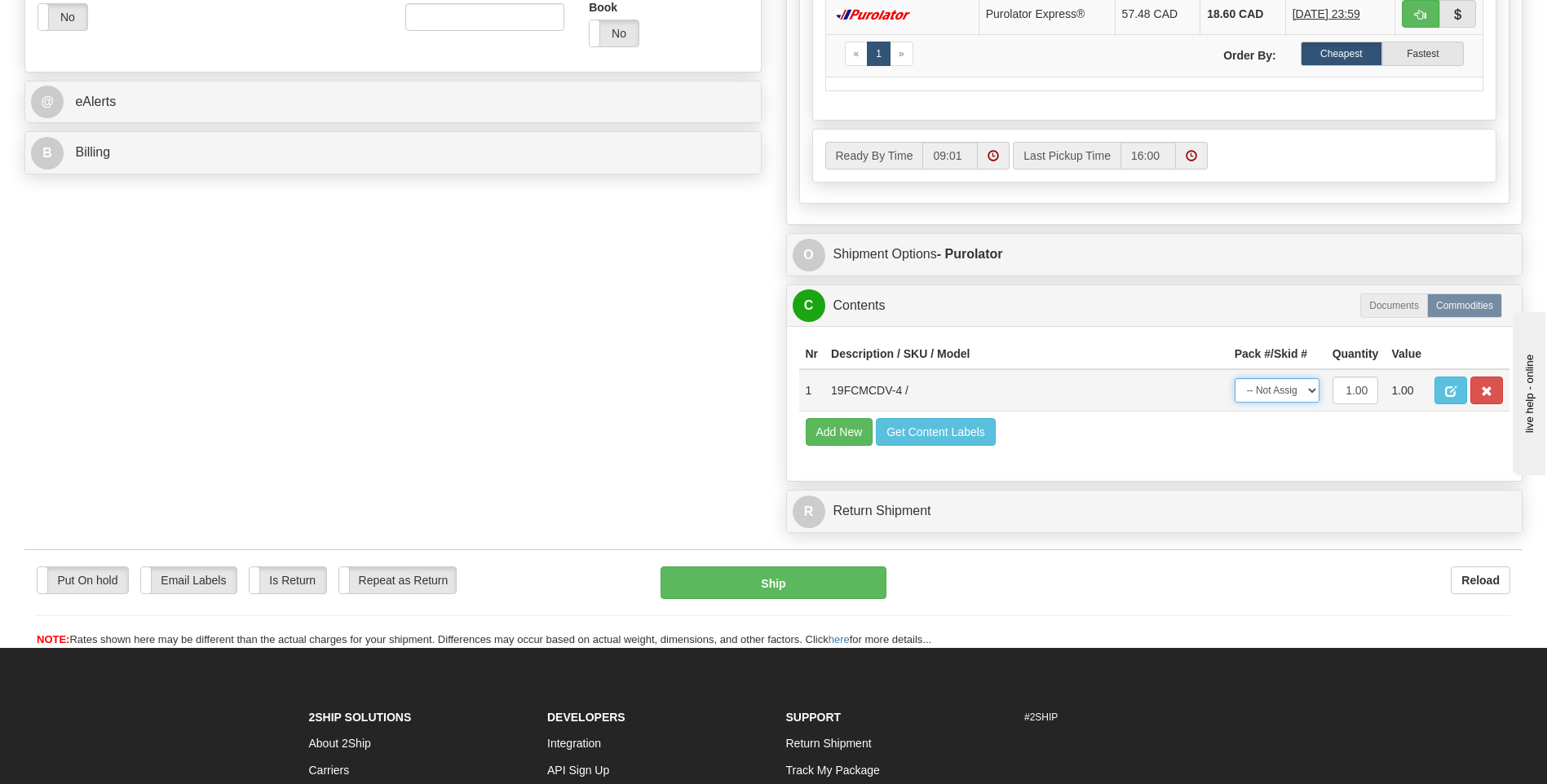
click at [1291, 393] on select "-- Not Assigned -- Package 1" at bounding box center [1277, 390] width 85 height 24
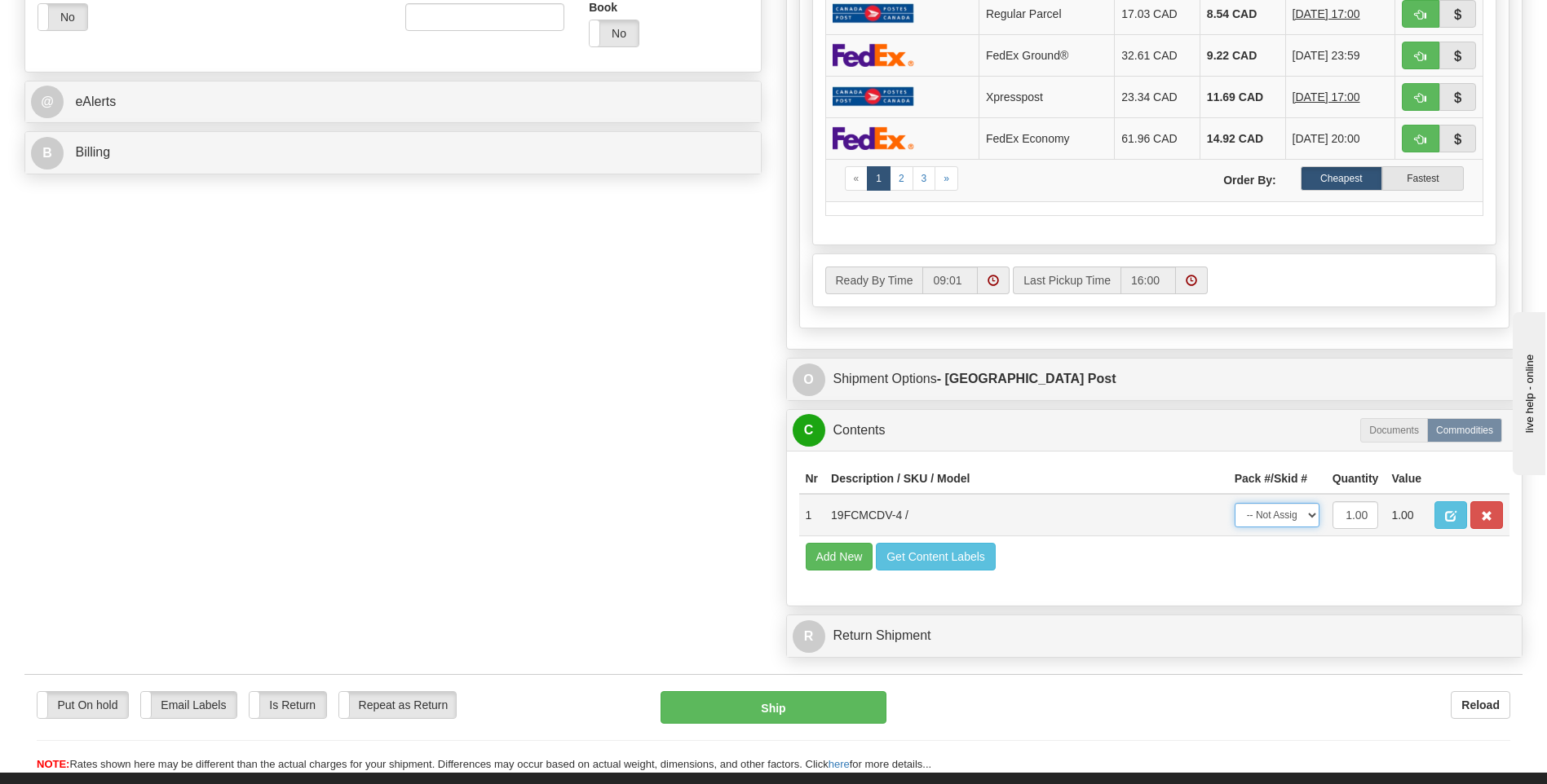
select select "0"
click at [1235, 503] on select "-- Not Assigned -- Package 1" at bounding box center [1277, 514] width 85 height 24
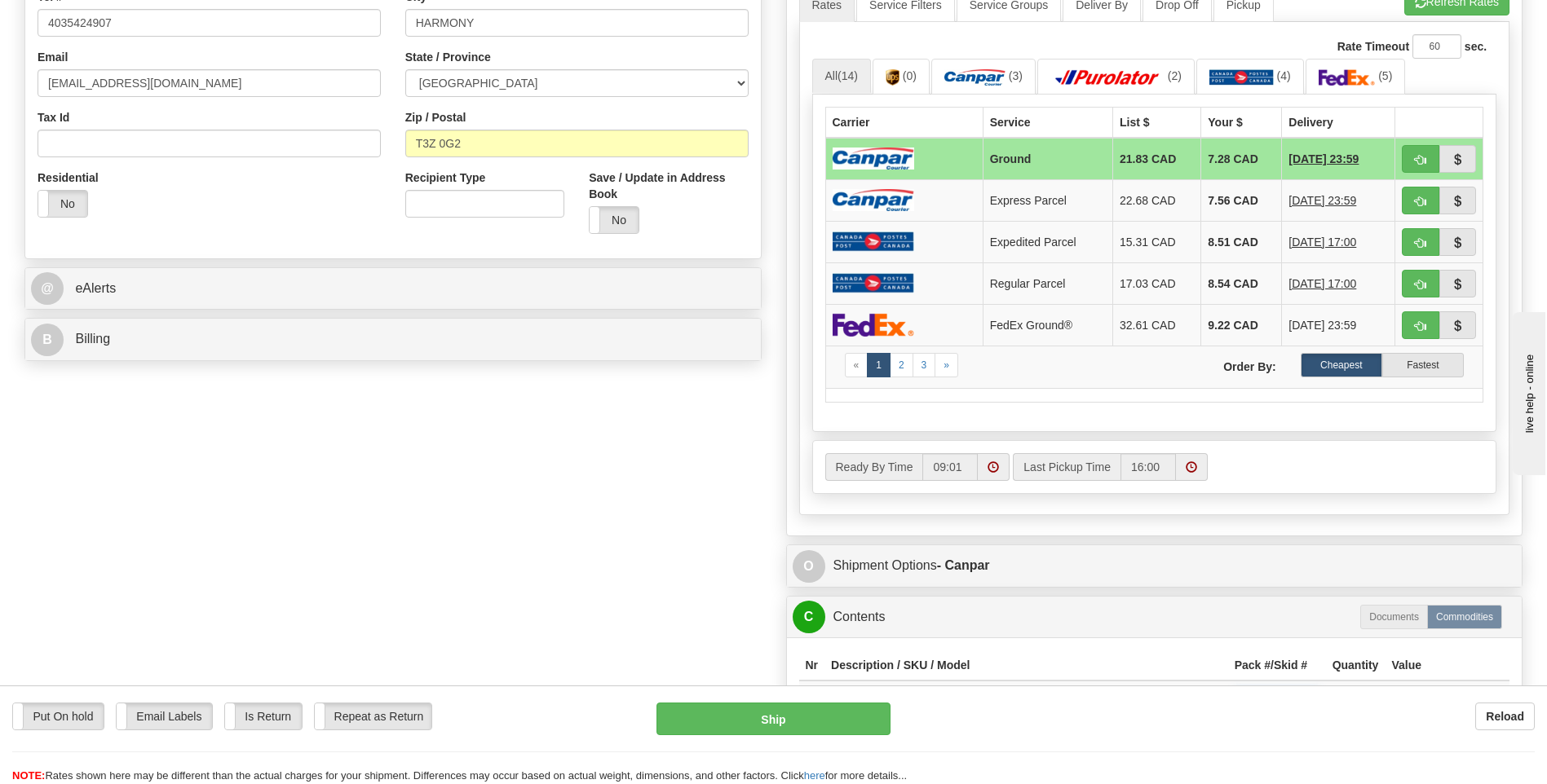
scroll to position [571, 0]
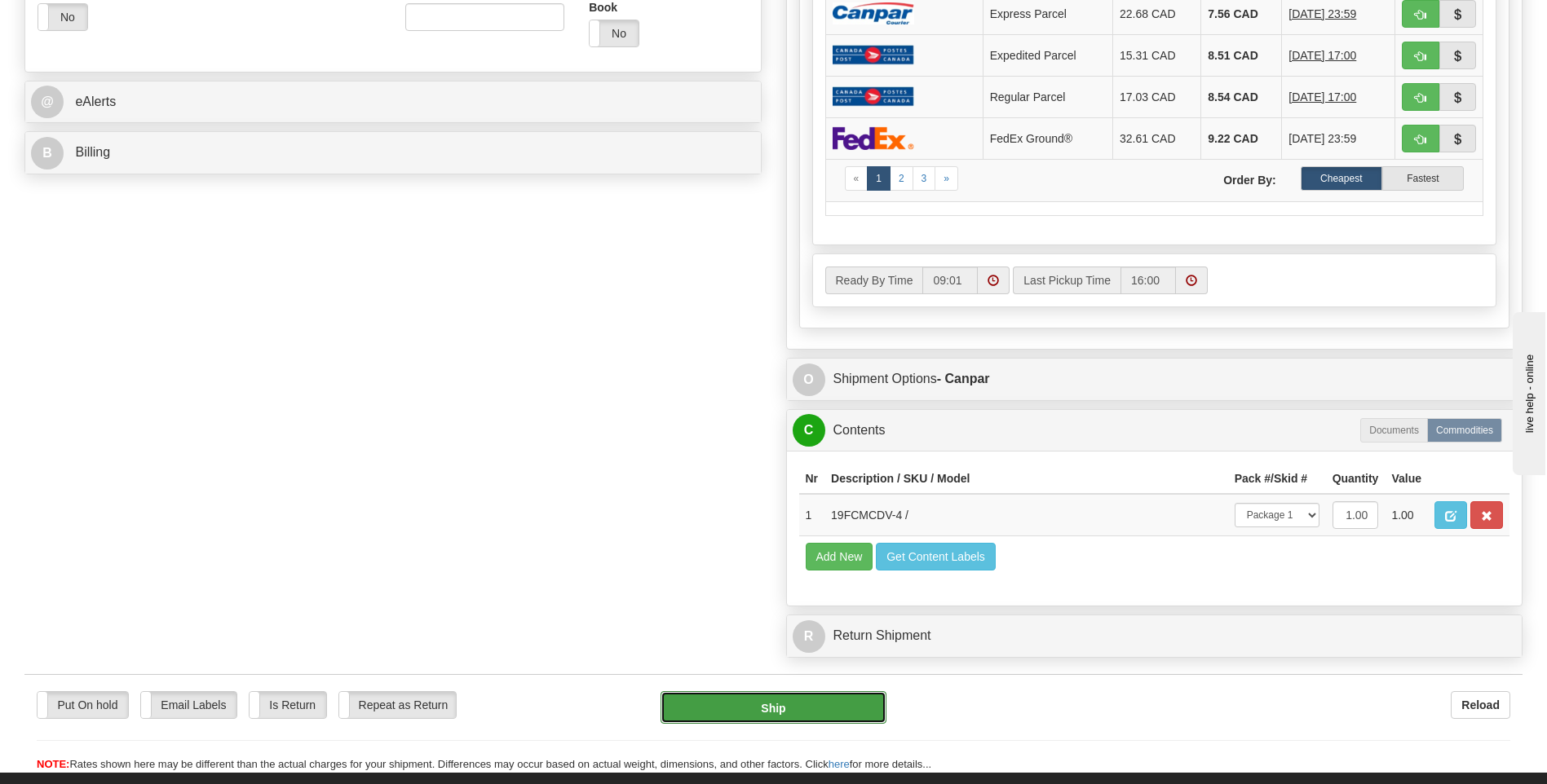
click at [791, 702] on button "Ship" at bounding box center [773, 708] width 225 height 32
type input "1"
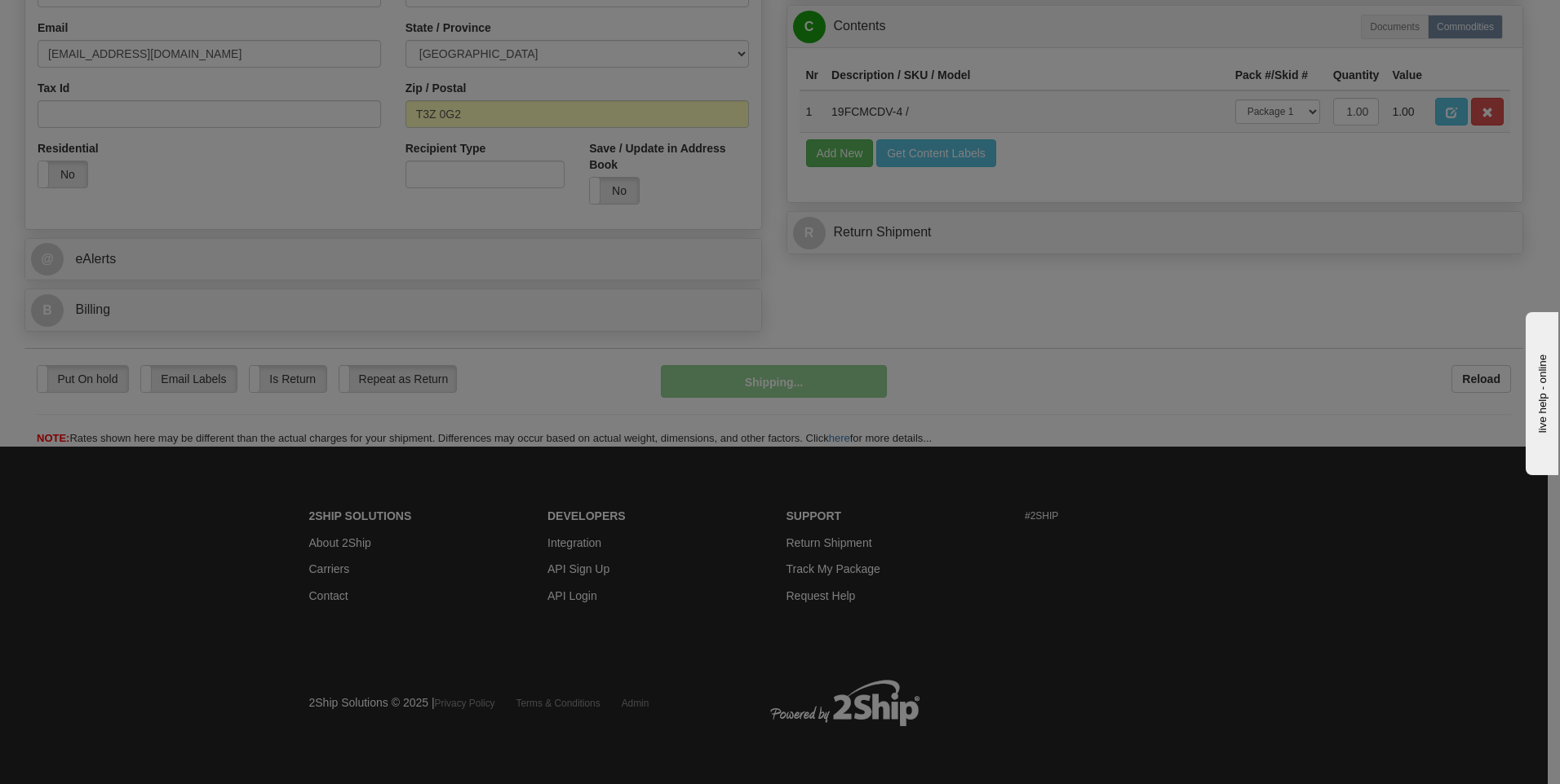
scroll to position [495, 0]
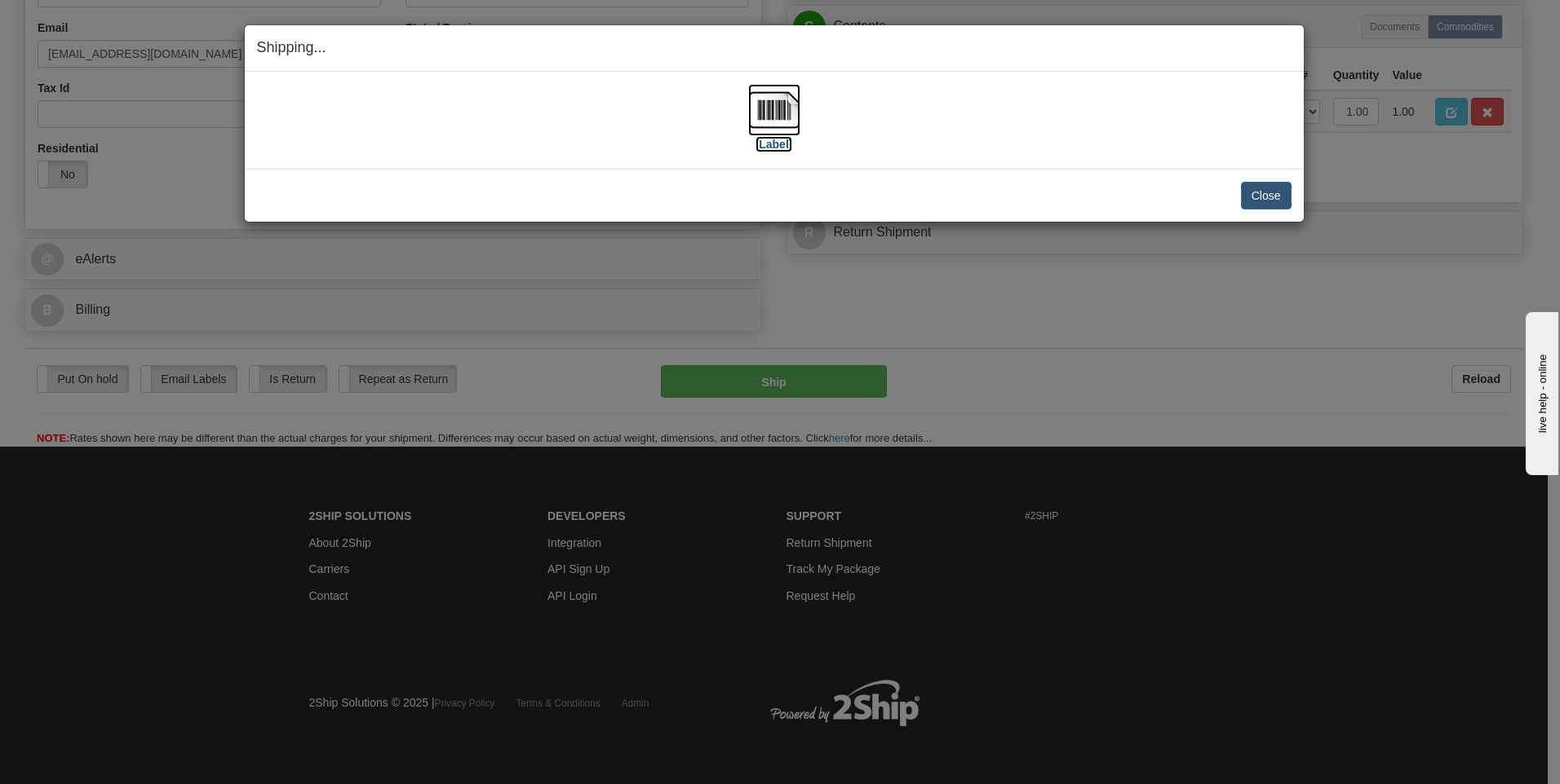
click at [781, 147] on label "[Label]" at bounding box center [775, 144] width 38 height 16
click at [1246, 190] on button "Close" at bounding box center [1266, 195] width 50 height 28
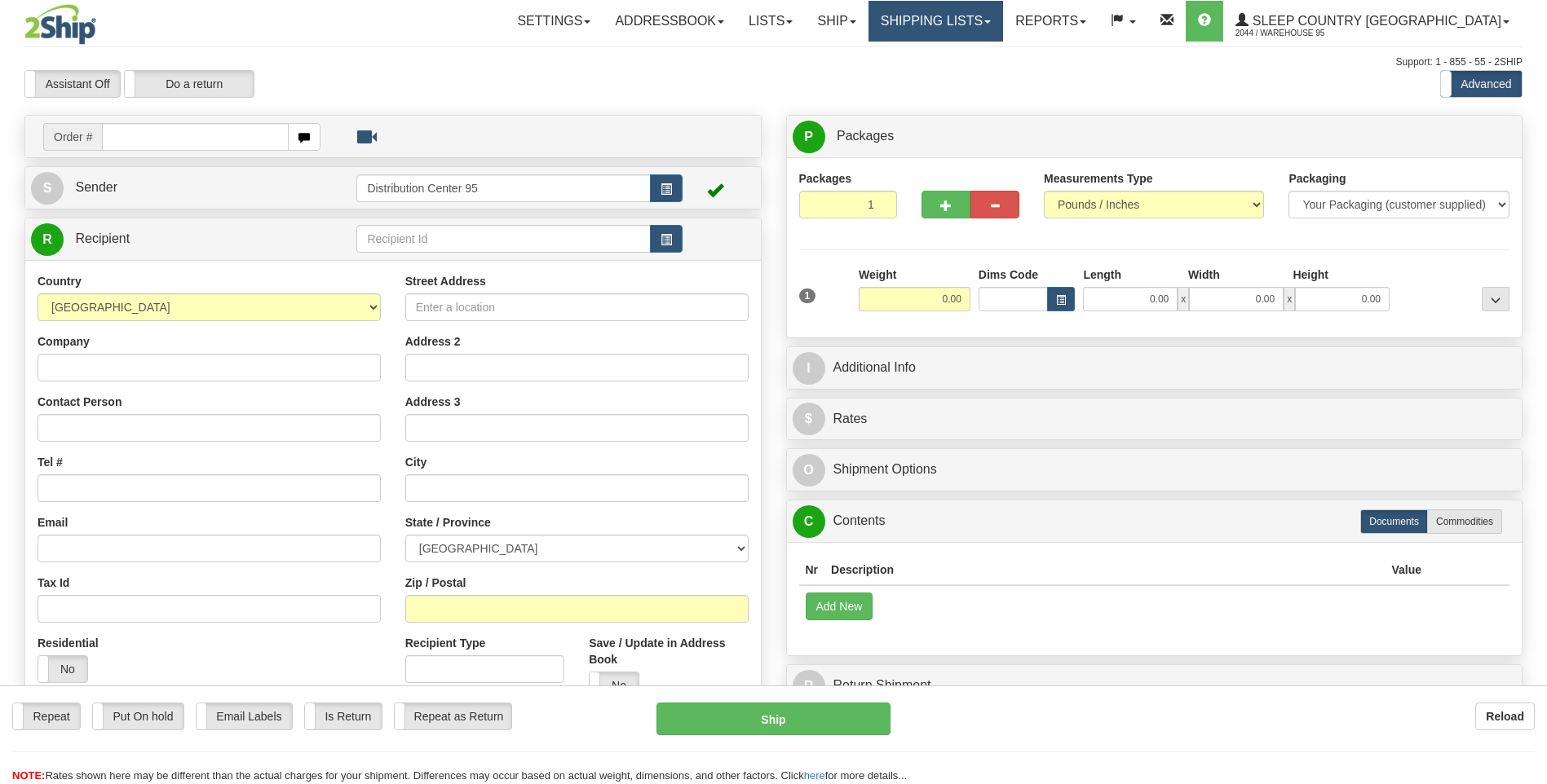
click at [973, 13] on link "Shipping lists" at bounding box center [936, 21] width 134 height 40
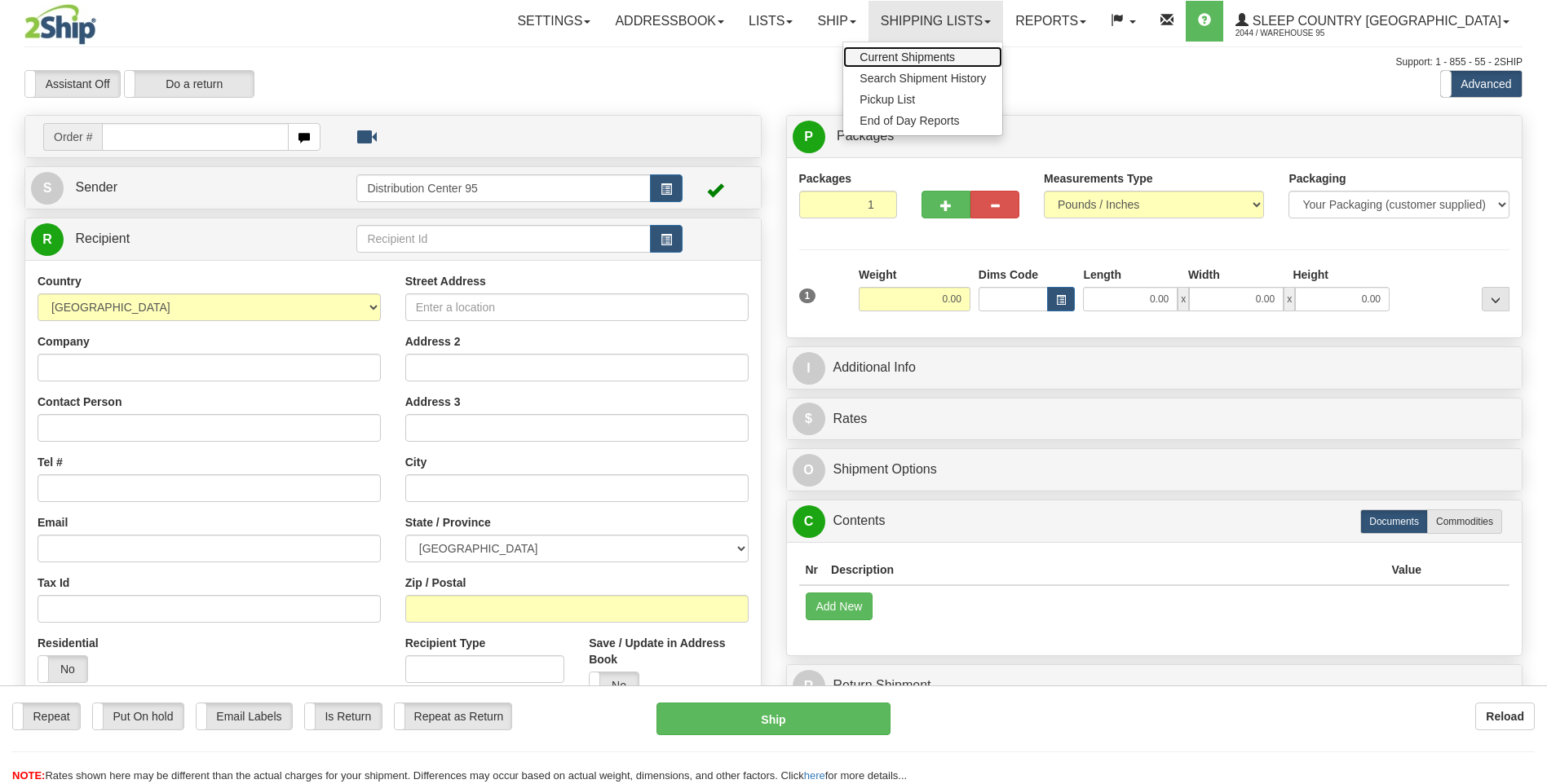
click at [955, 55] on span "Current Shipments" at bounding box center [907, 56] width 95 height 13
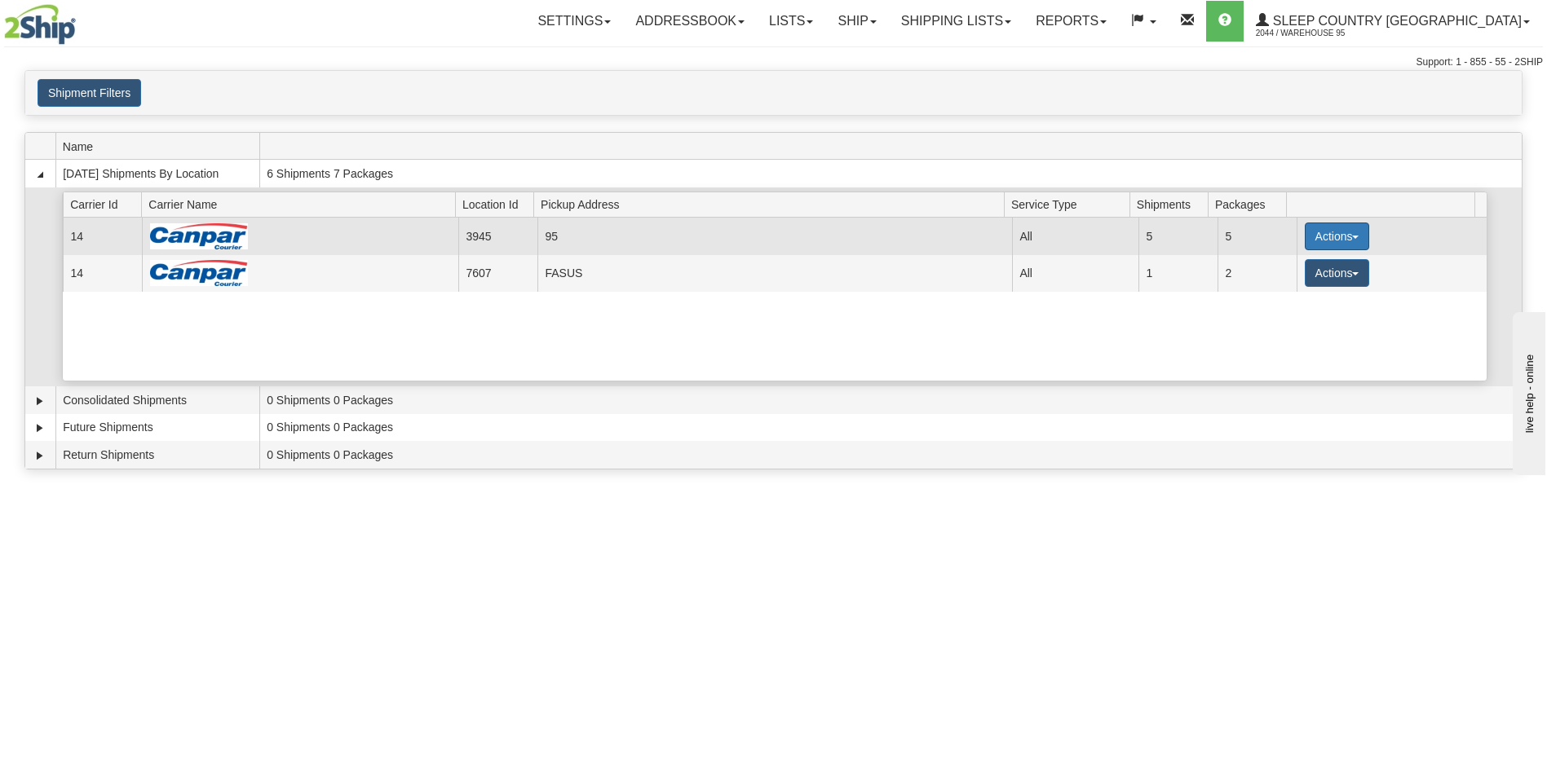
click at [1309, 230] on button "Actions" at bounding box center [1337, 236] width 65 height 28
click at [1266, 285] on span "Close" at bounding box center [1273, 288] width 38 height 12
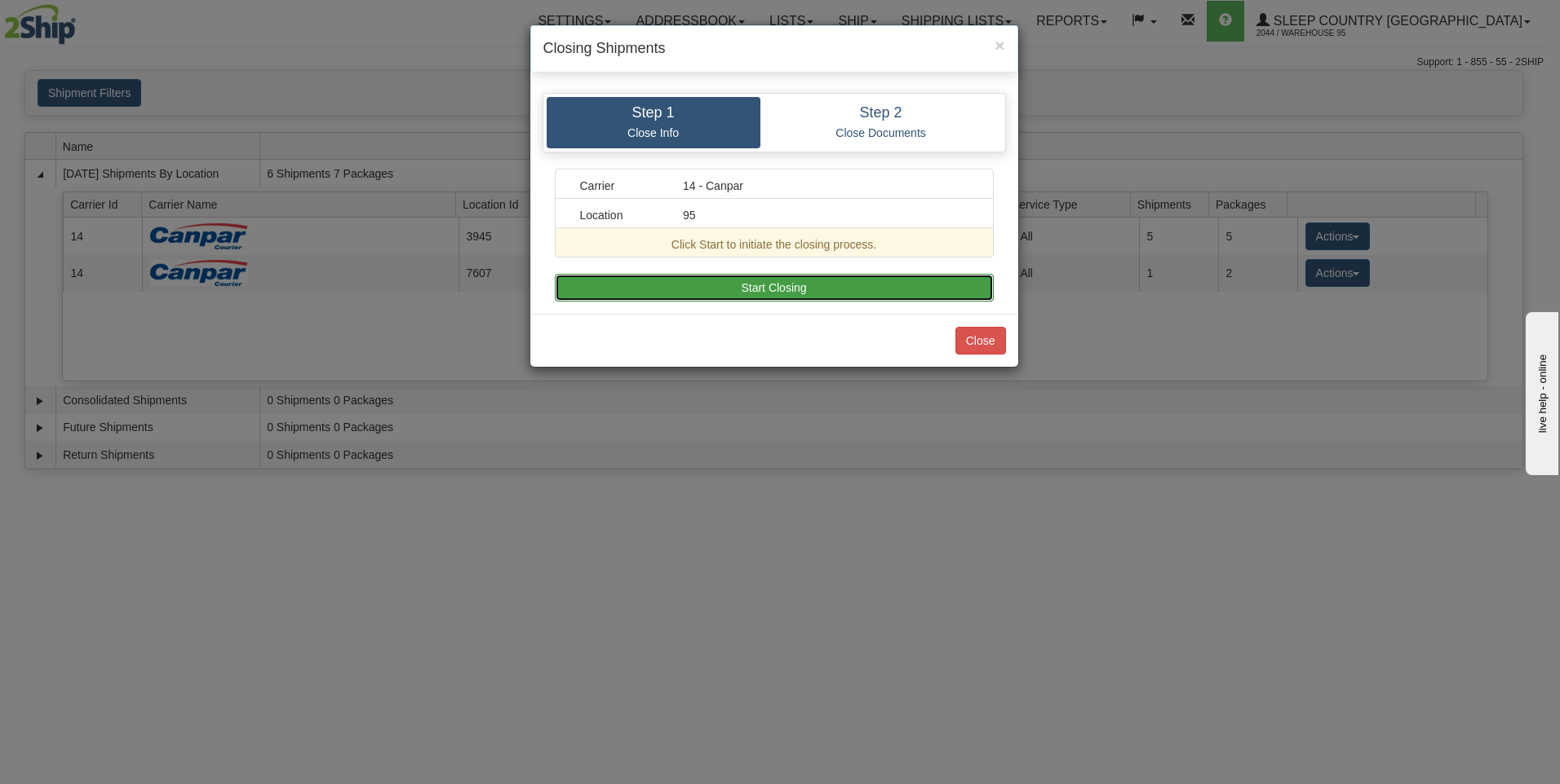
click at [804, 288] on button "Start Closing" at bounding box center [775, 288] width 439 height 28
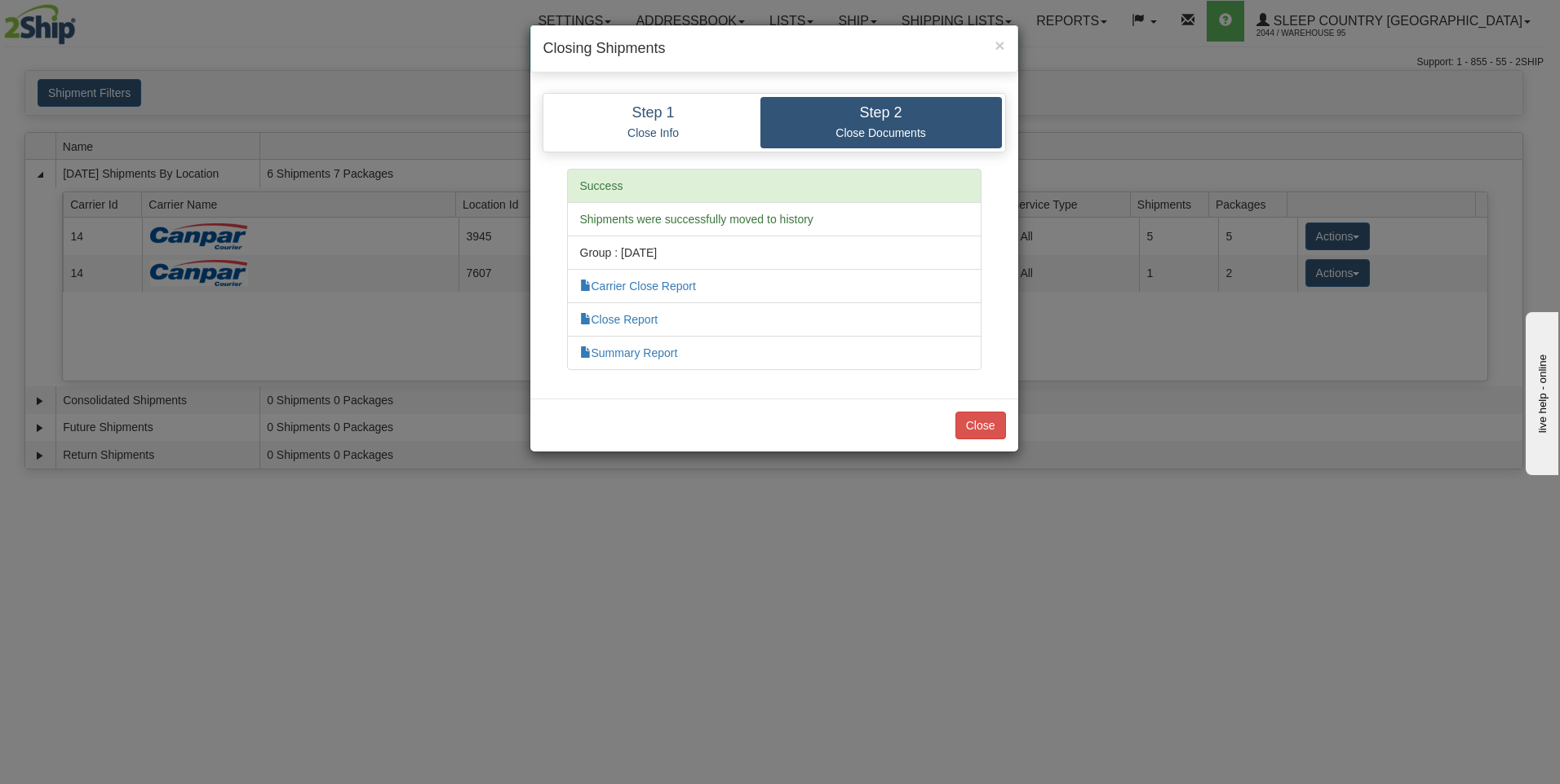
click at [656, 294] on li "Carrier Close Report" at bounding box center [774, 286] width 414 height 34
click at [656, 288] on link "Carrier Close Report" at bounding box center [637, 286] width 116 height 13
click at [626, 349] on link "Summary Report" at bounding box center [628, 353] width 98 height 13
click at [985, 421] on button "Close" at bounding box center [980, 425] width 50 height 28
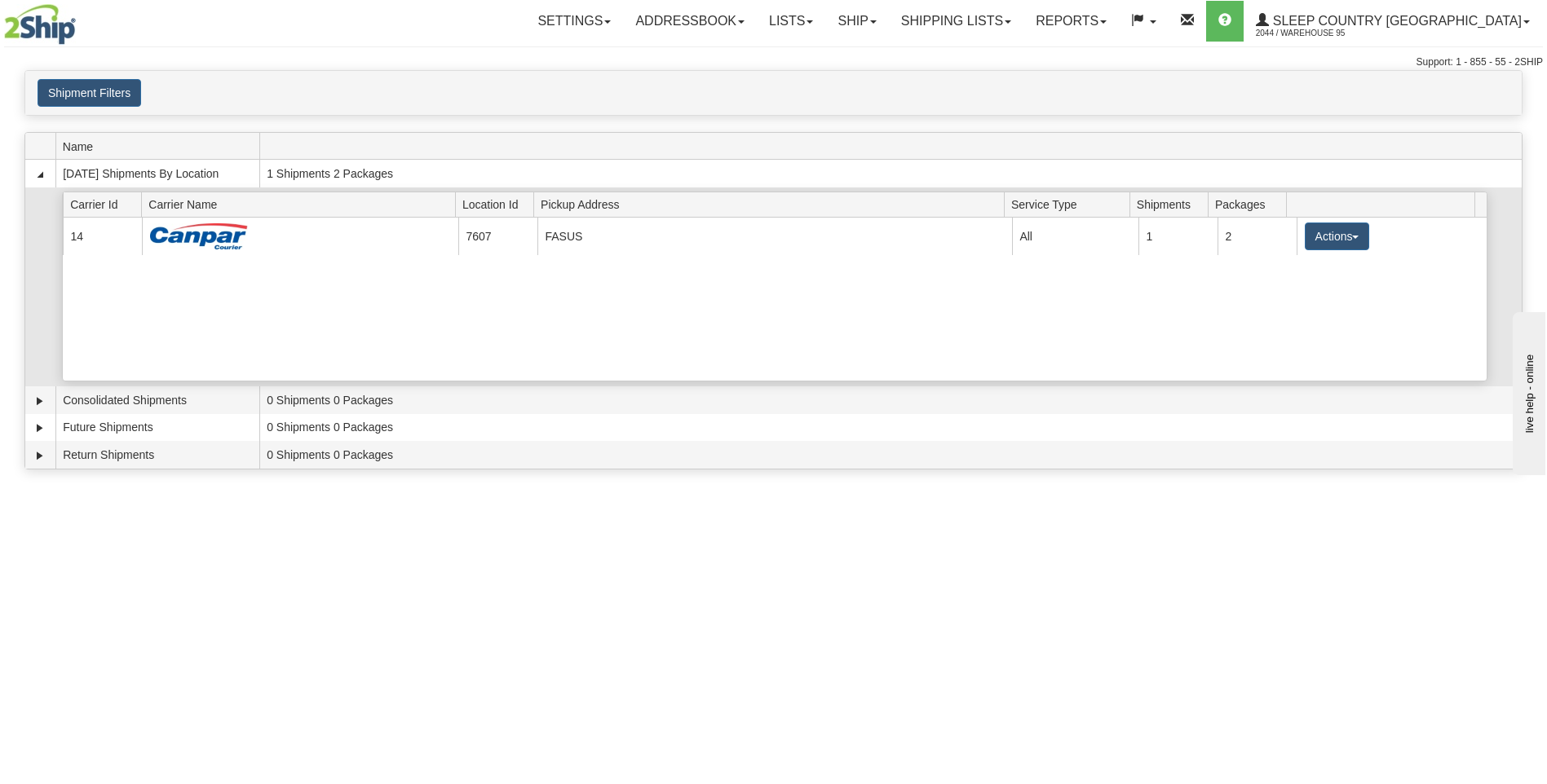
click at [852, 368] on div "Current 14 7607 FASUS 23242 All 1 2 Actions Details Close Pickup Zip Print" at bounding box center [774, 299] width 1424 height 163
